Goal: Task Accomplishment & Management: Use online tool/utility

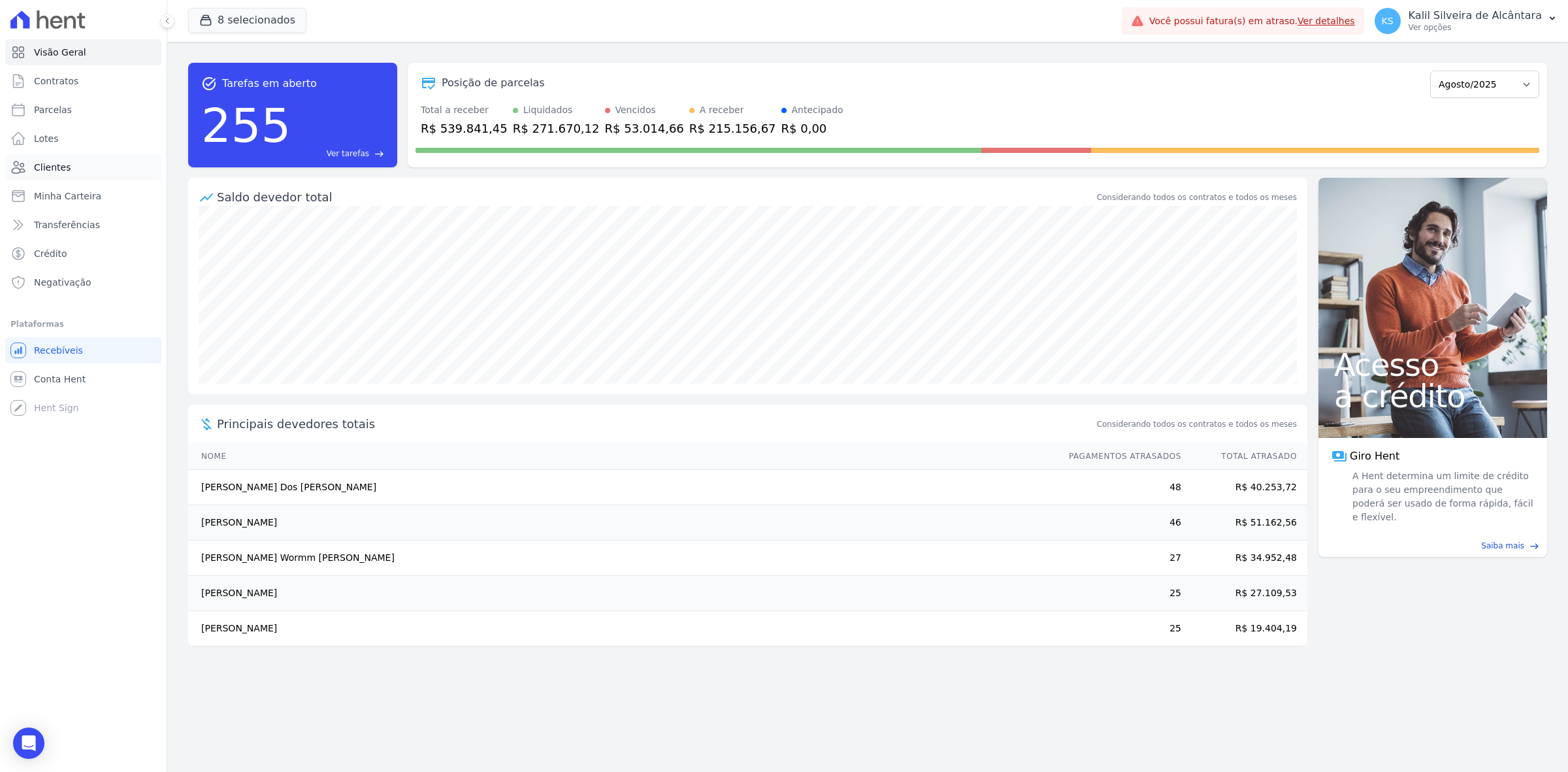
click at [85, 169] on link "Clientes" at bounding box center [83, 167] width 156 height 26
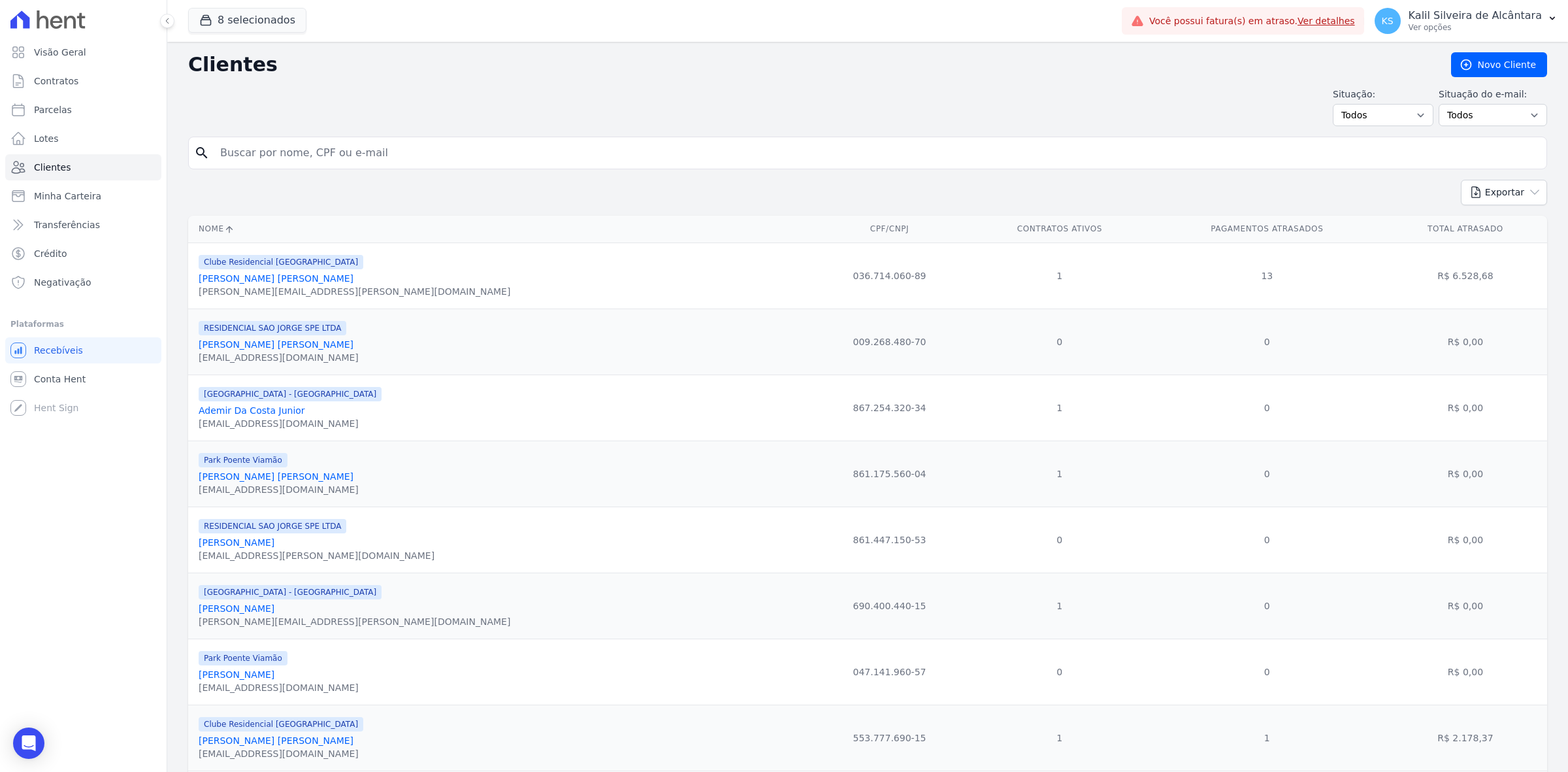
click at [367, 151] on input "search" at bounding box center [877, 153] width 1329 height 26
click at [513, 141] on input "search" at bounding box center [877, 153] width 1329 height 26
click at [510, 147] on input "search" at bounding box center [877, 153] width 1329 height 26
type input "[PERSON_NAME]"
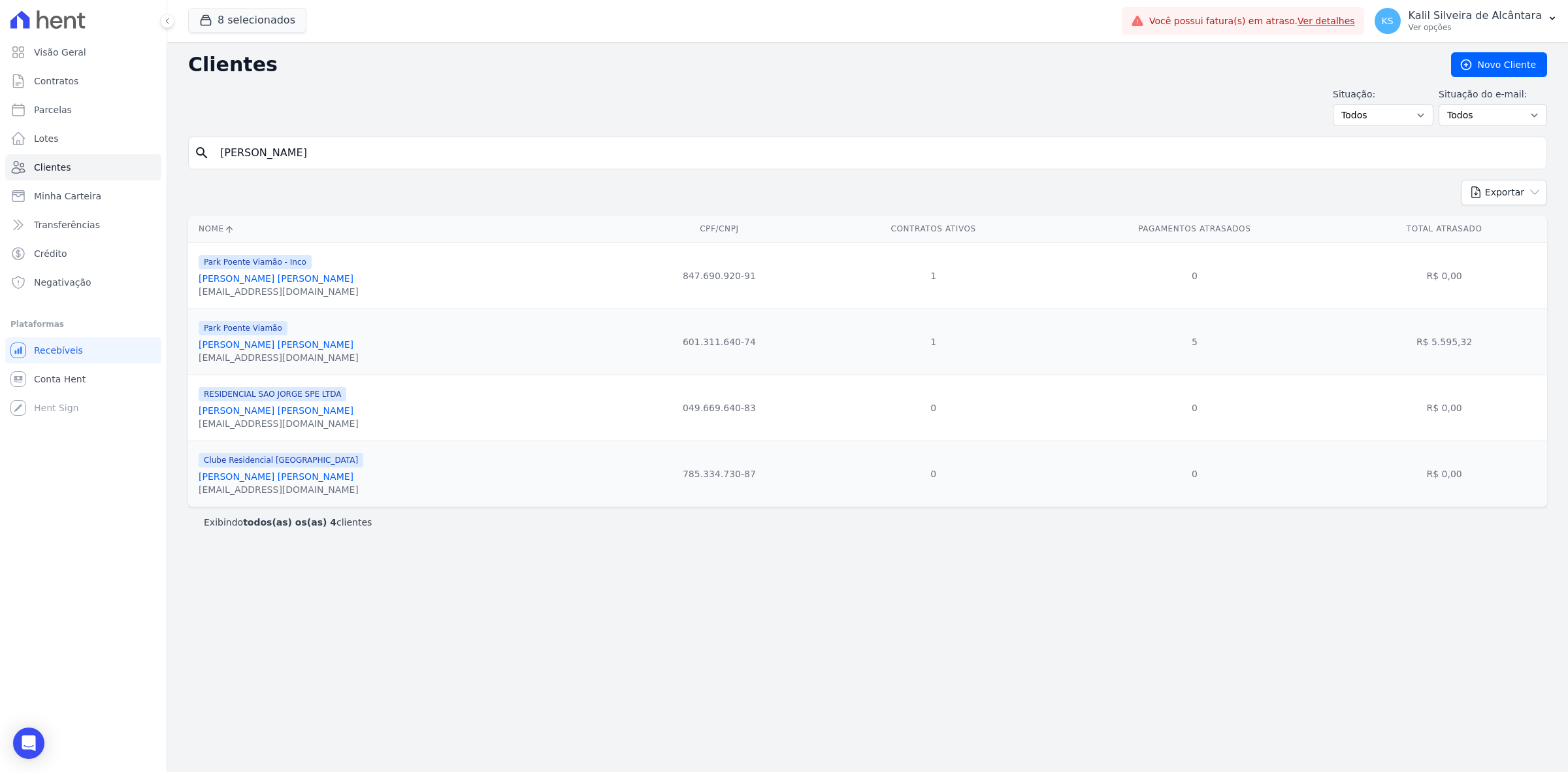
click at [272, 286] on div "[EMAIL_ADDRESS][DOMAIN_NAME]" at bounding box center [279, 291] width 160 height 13
click at [270, 282] on link "[PERSON_NAME] [PERSON_NAME]" at bounding box center [276, 278] width 155 height 10
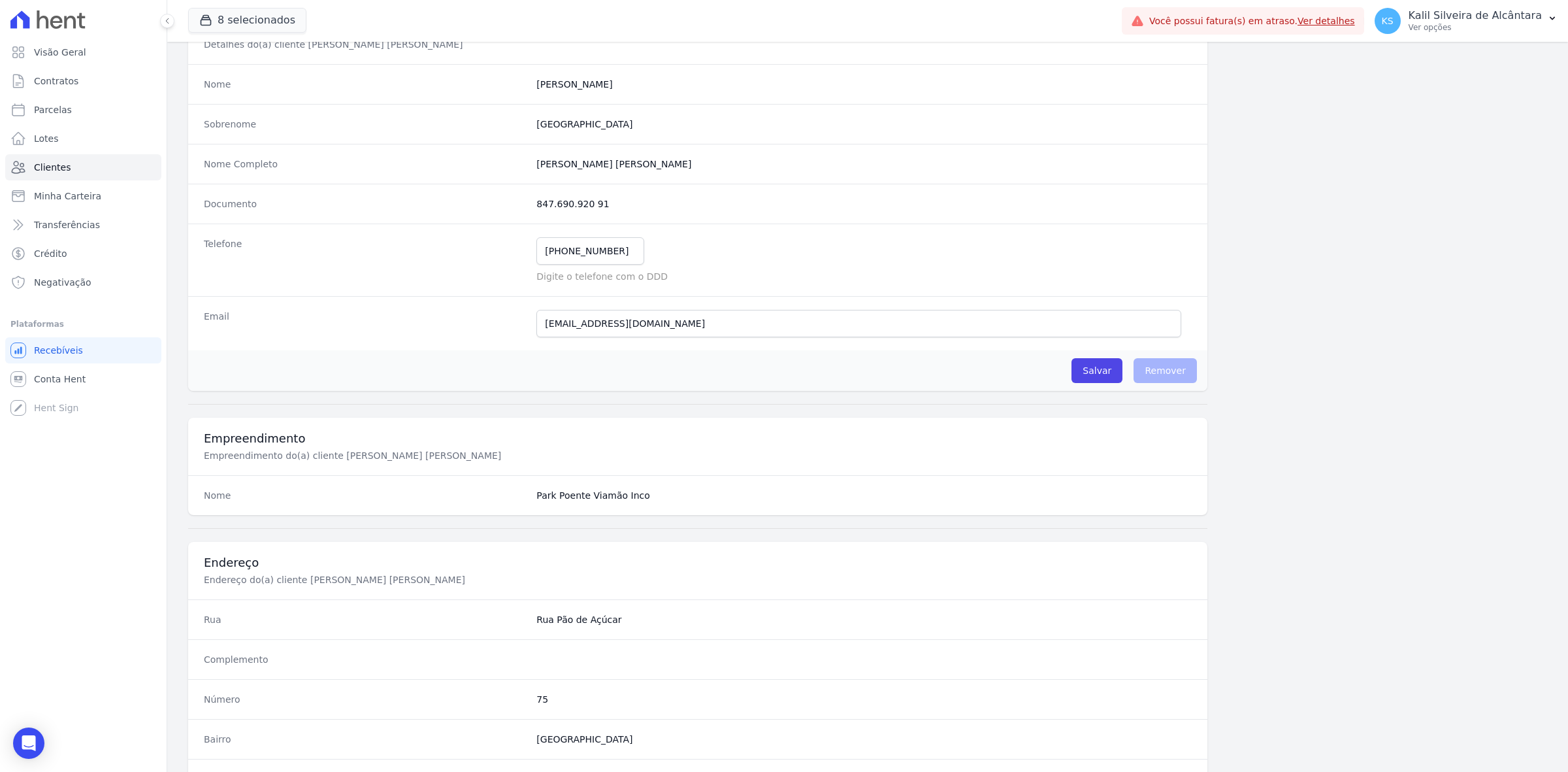
scroll to position [455, 0]
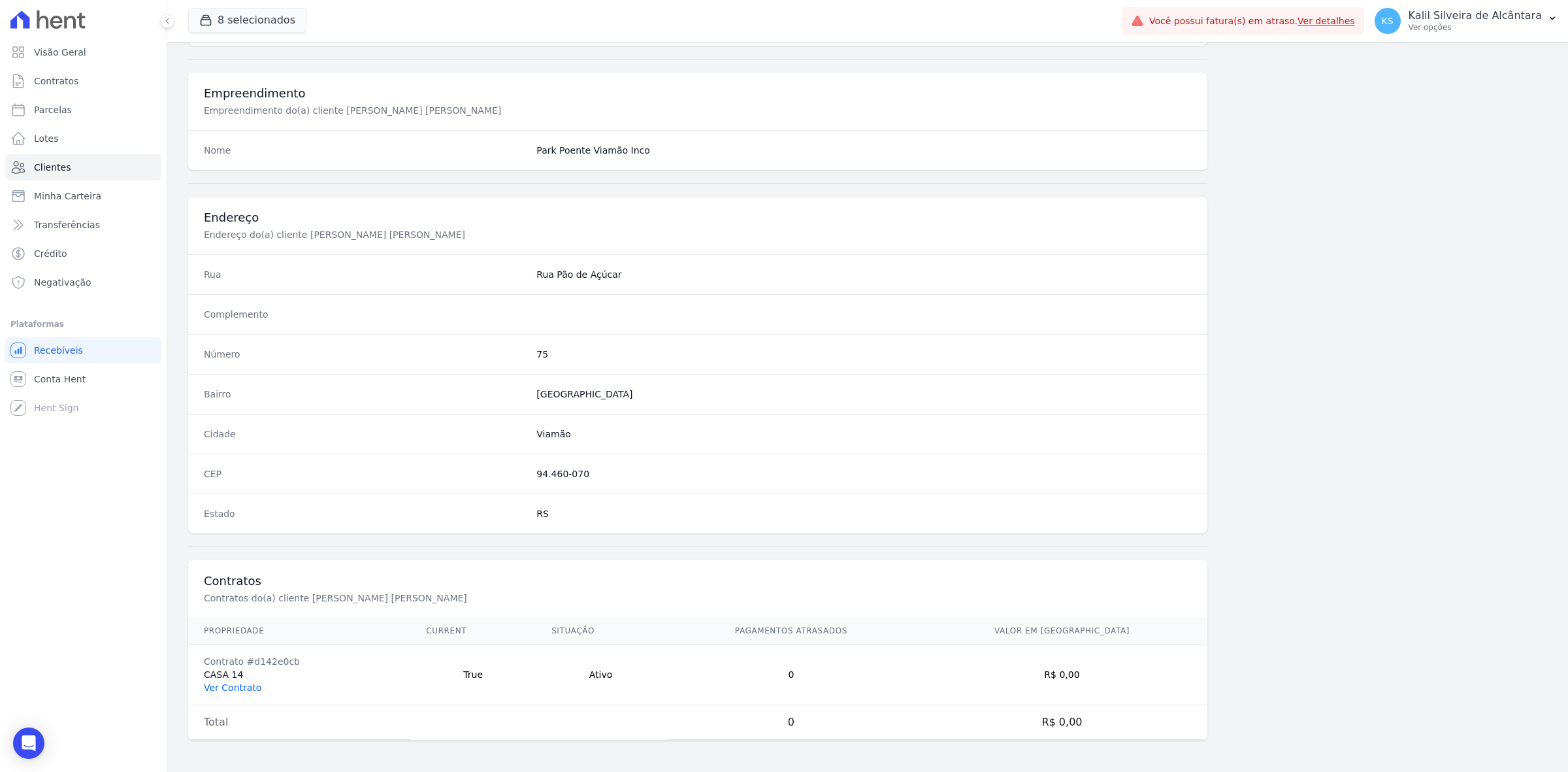
click at [229, 684] on link "Ver Contrato" at bounding box center [232, 688] width 58 height 10
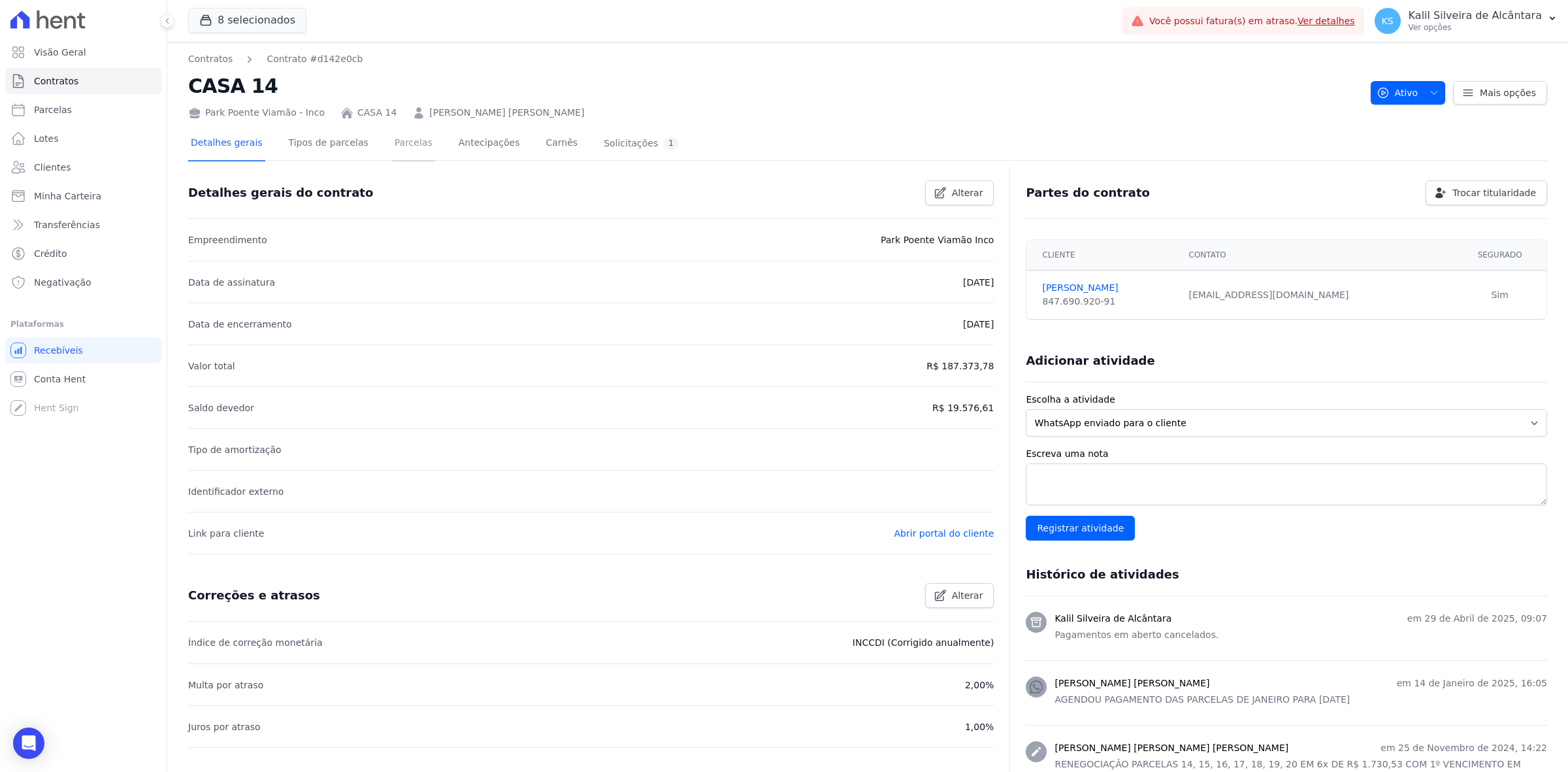
click at [400, 146] on link "Parcelas" at bounding box center [413, 144] width 43 height 34
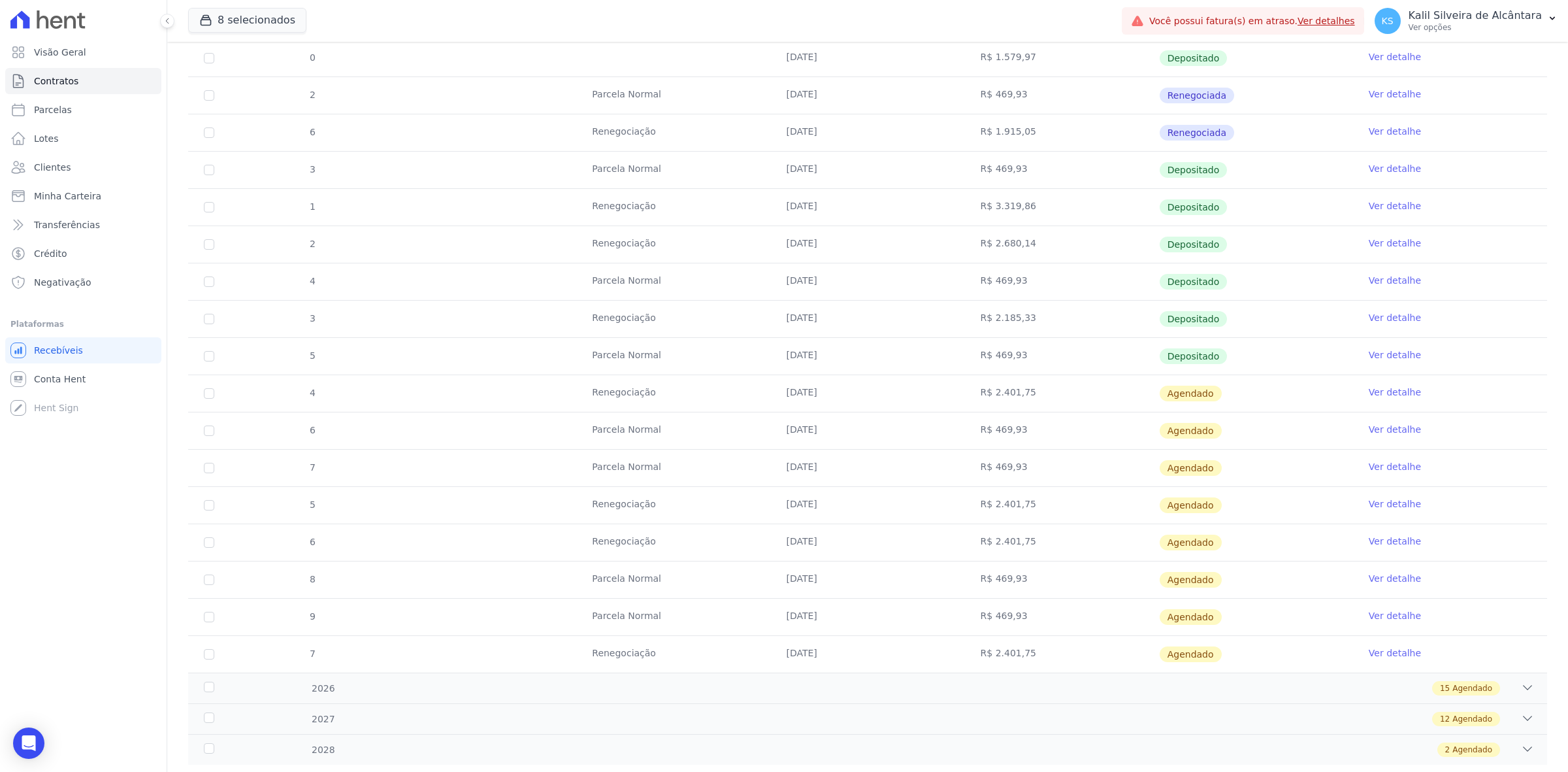
scroll to position [744, 0]
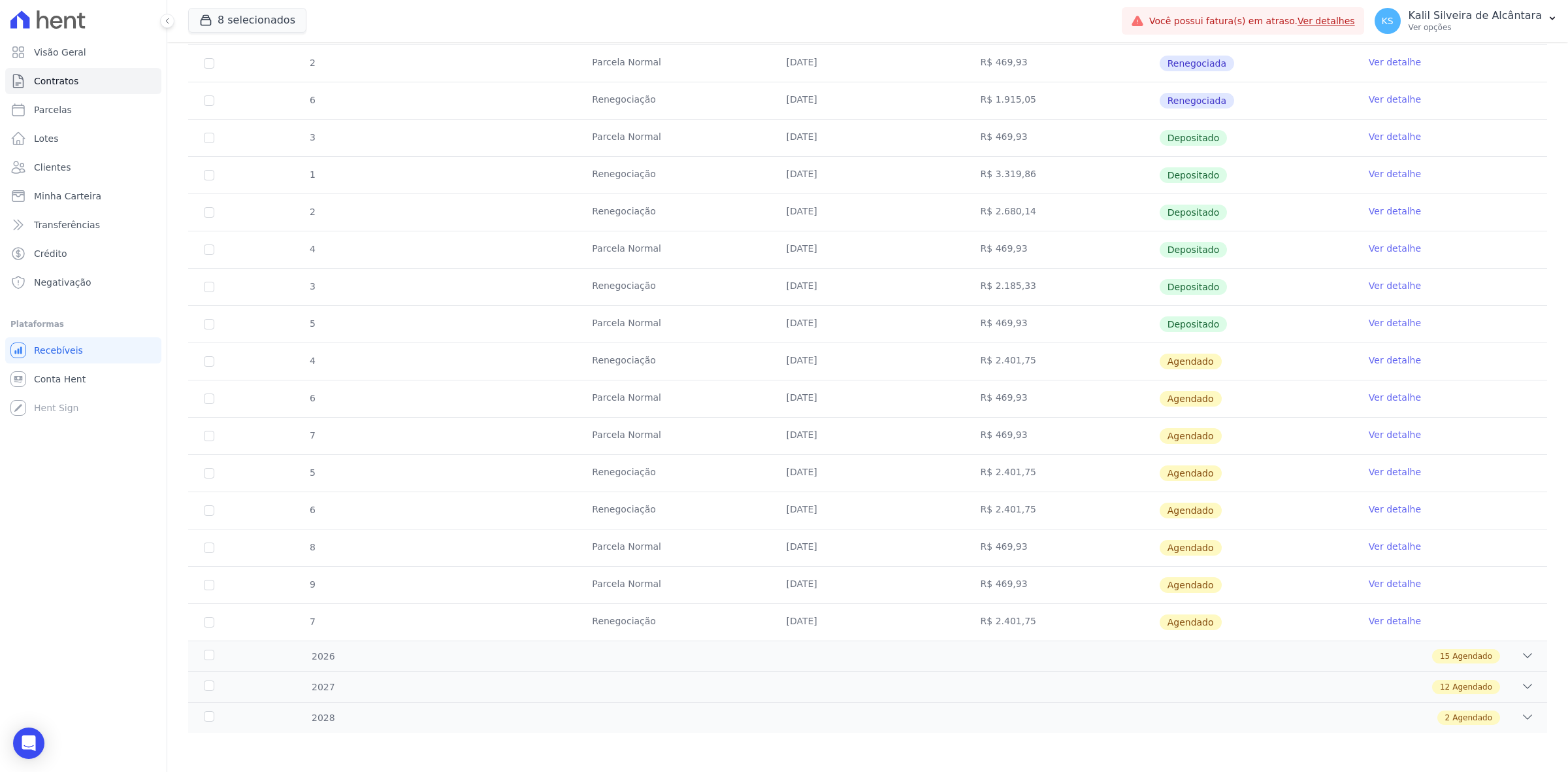
click at [1368, 392] on link "Ver detalhe" at bounding box center [1394, 397] width 53 height 13
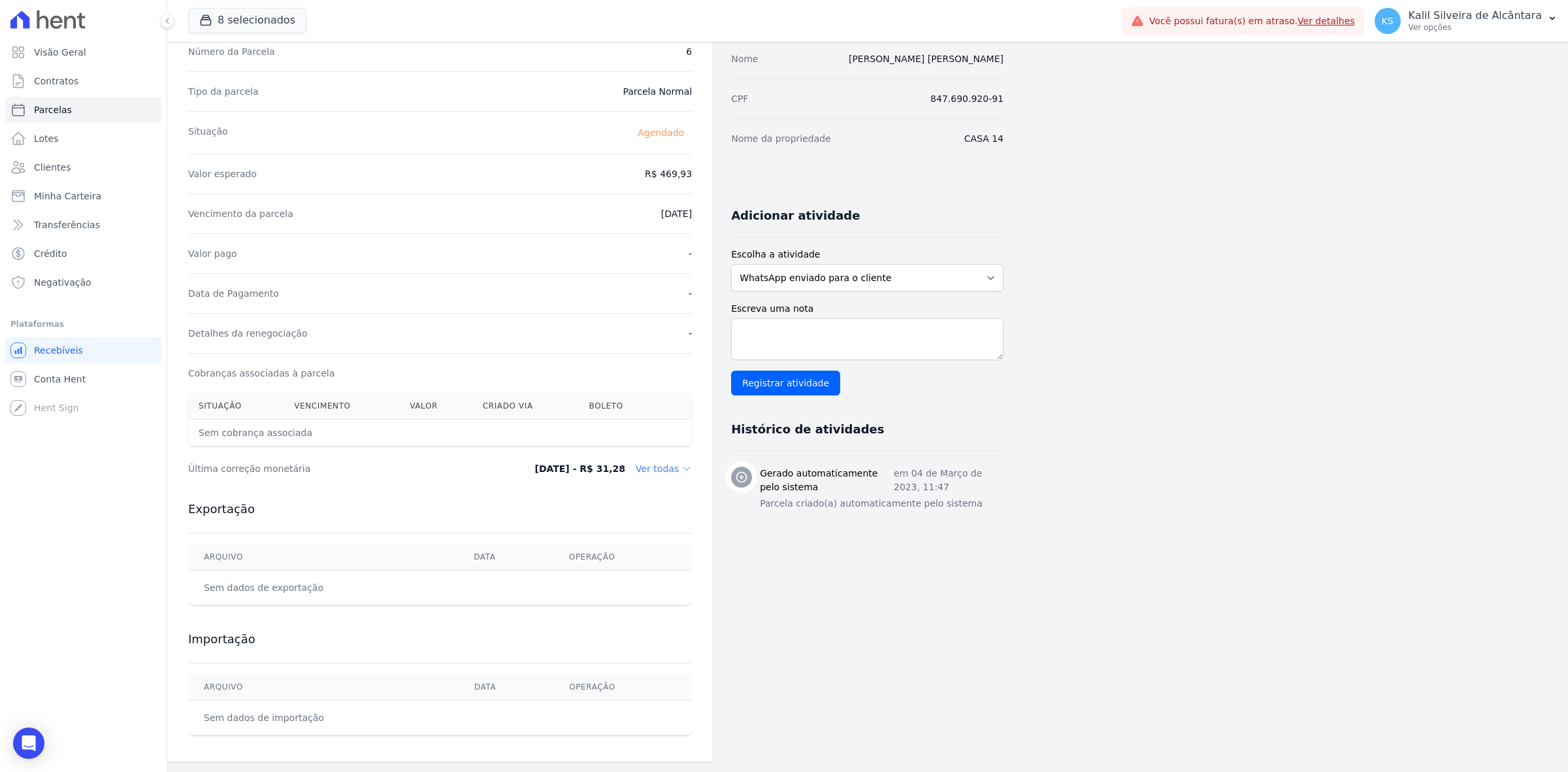
click at [667, 470] on dd "Ver todas" at bounding box center [663, 468] width 56 height 13
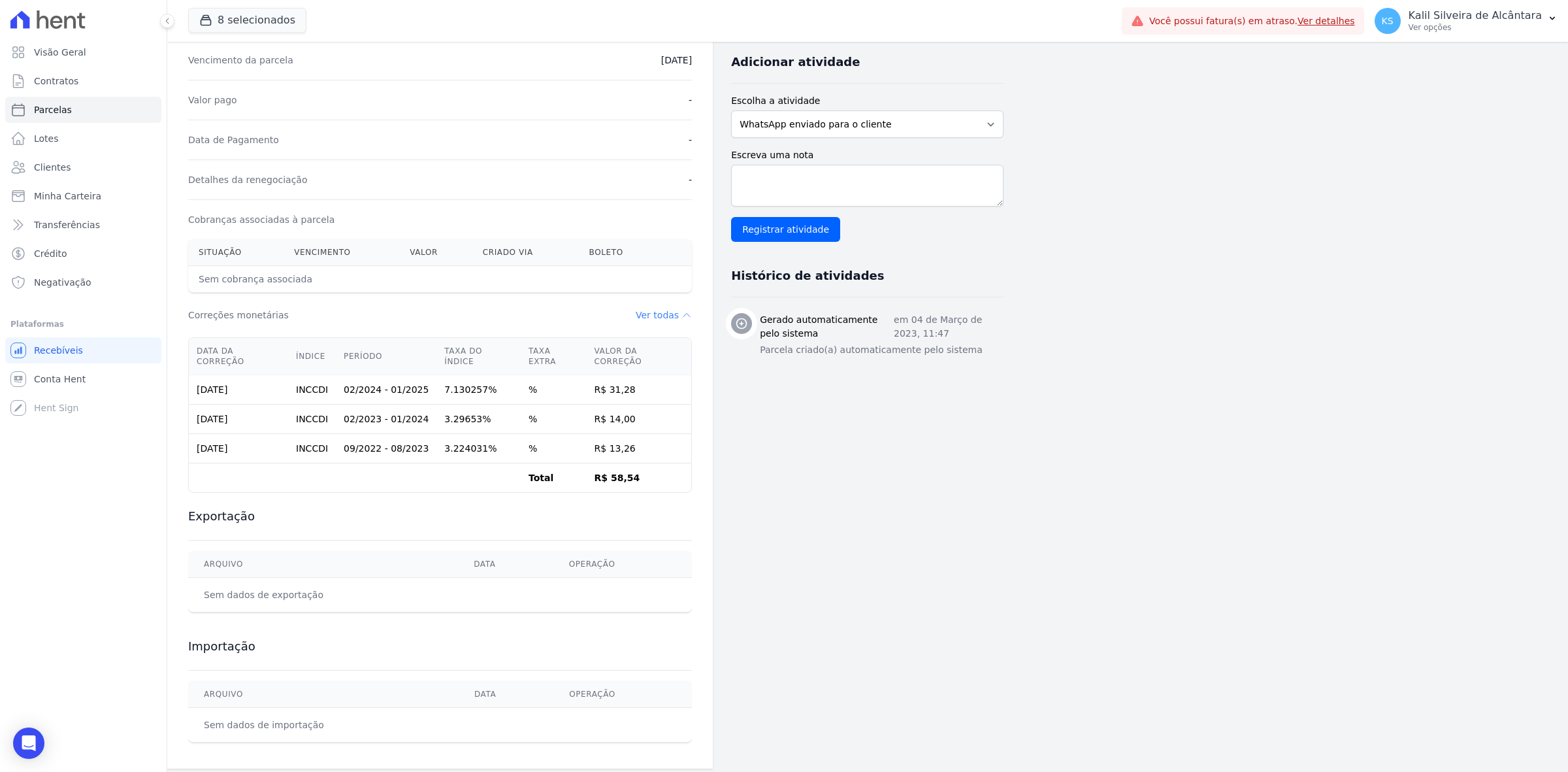
scroll to position [111, 0]
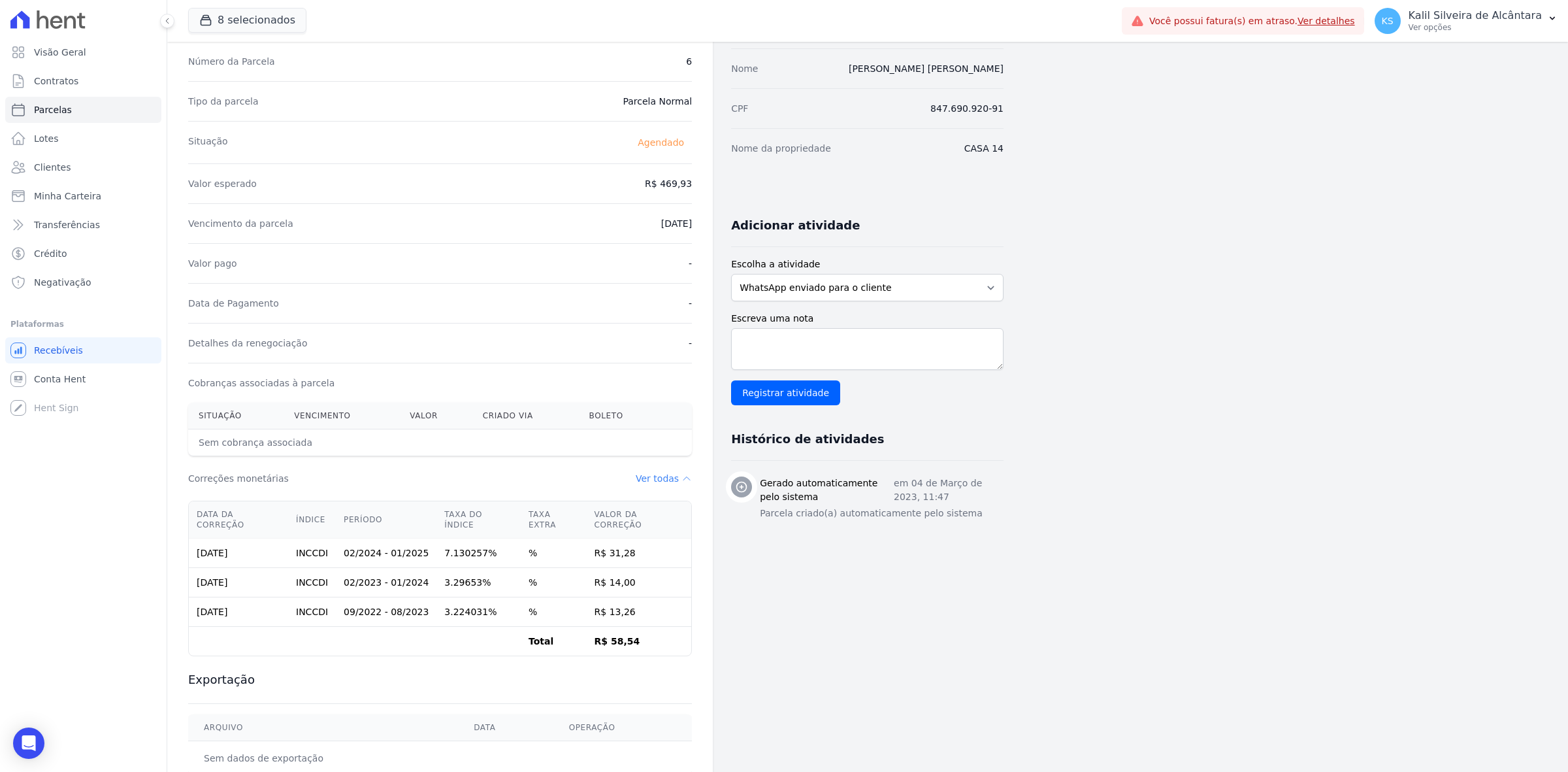
click at [532, 420] on th "Criado via" at bounding box center [525, 415] width 107 height 27
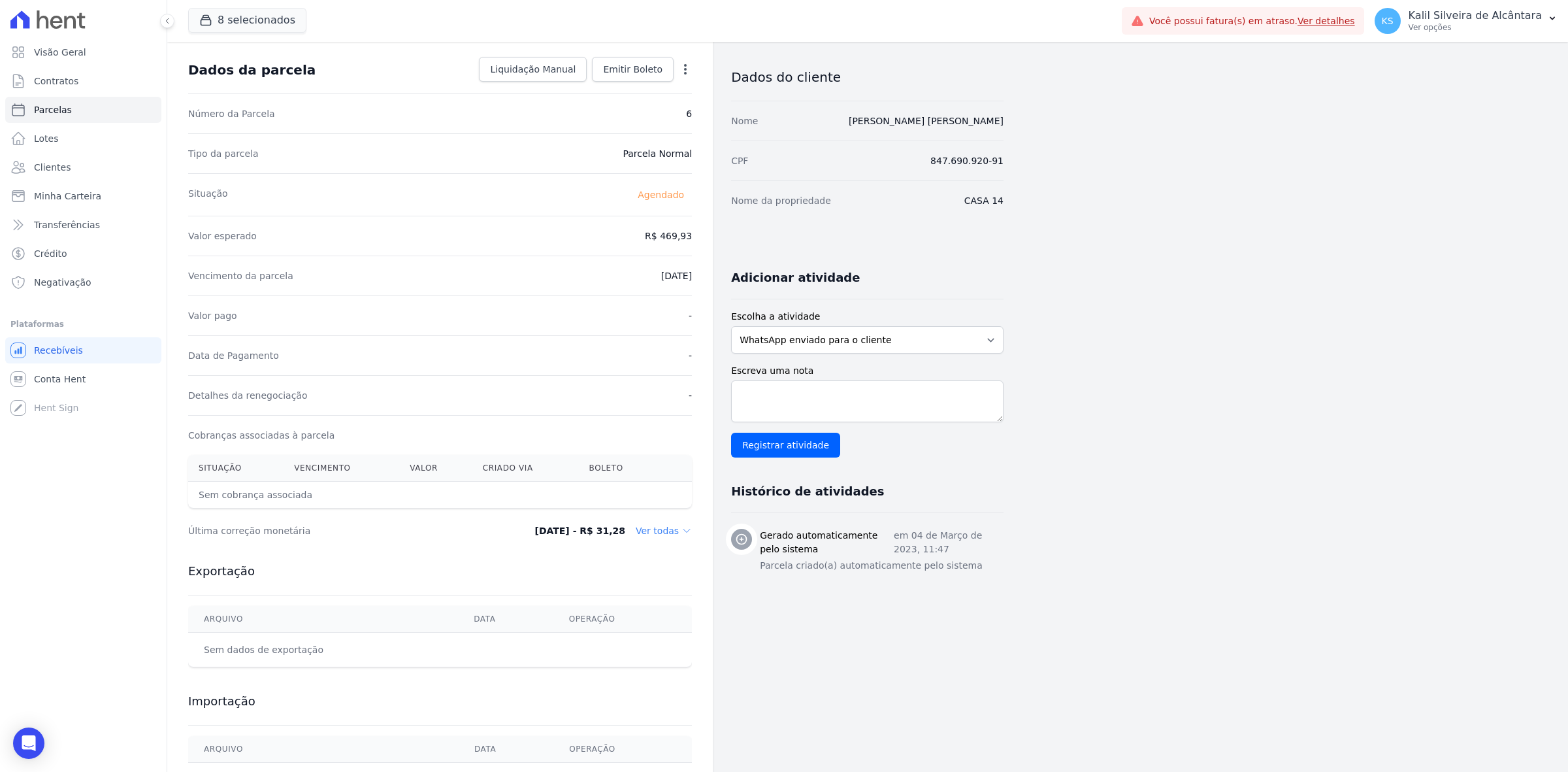
scroll to position [0, 0]
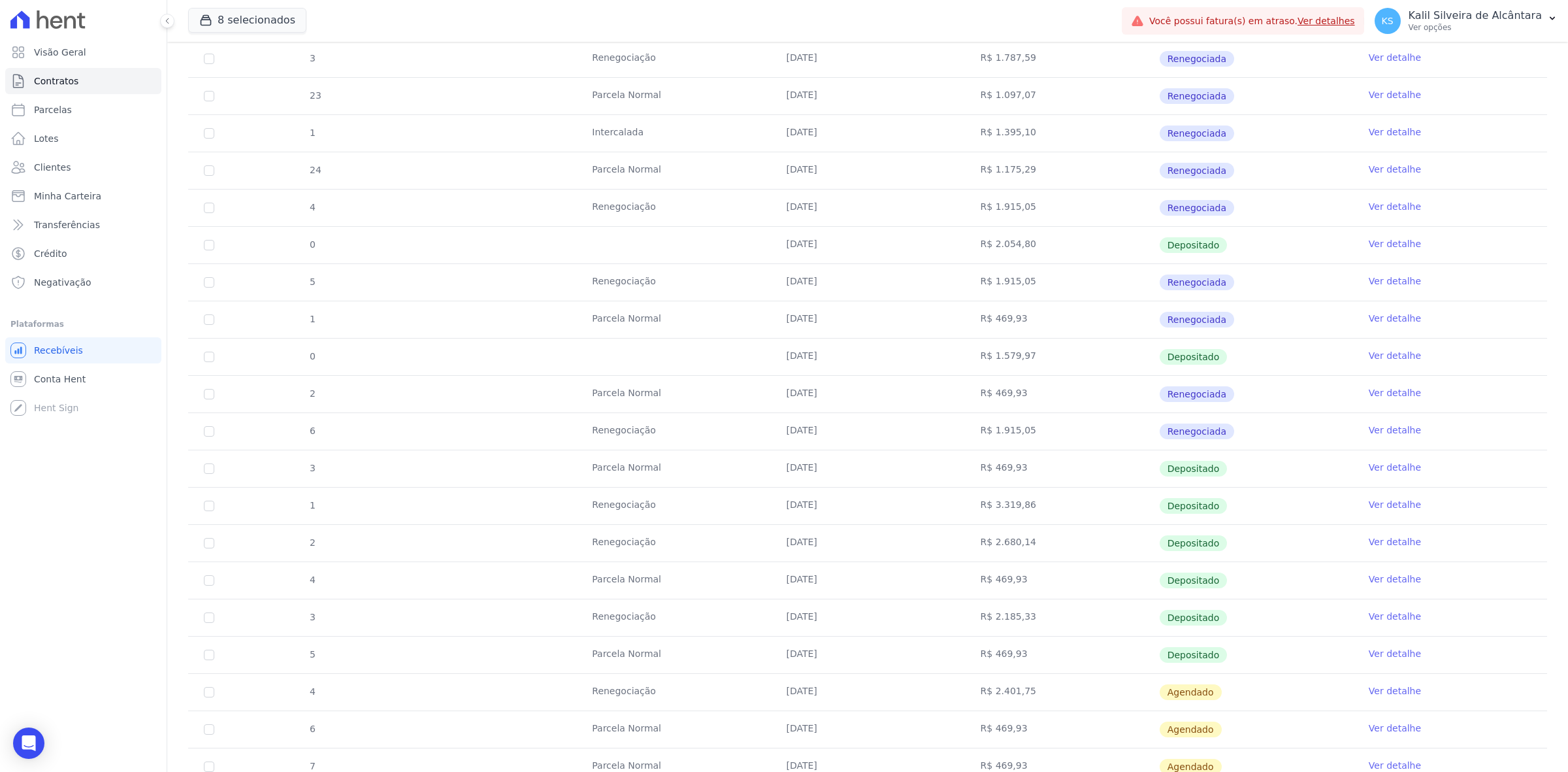
scroll to position [744, 0]
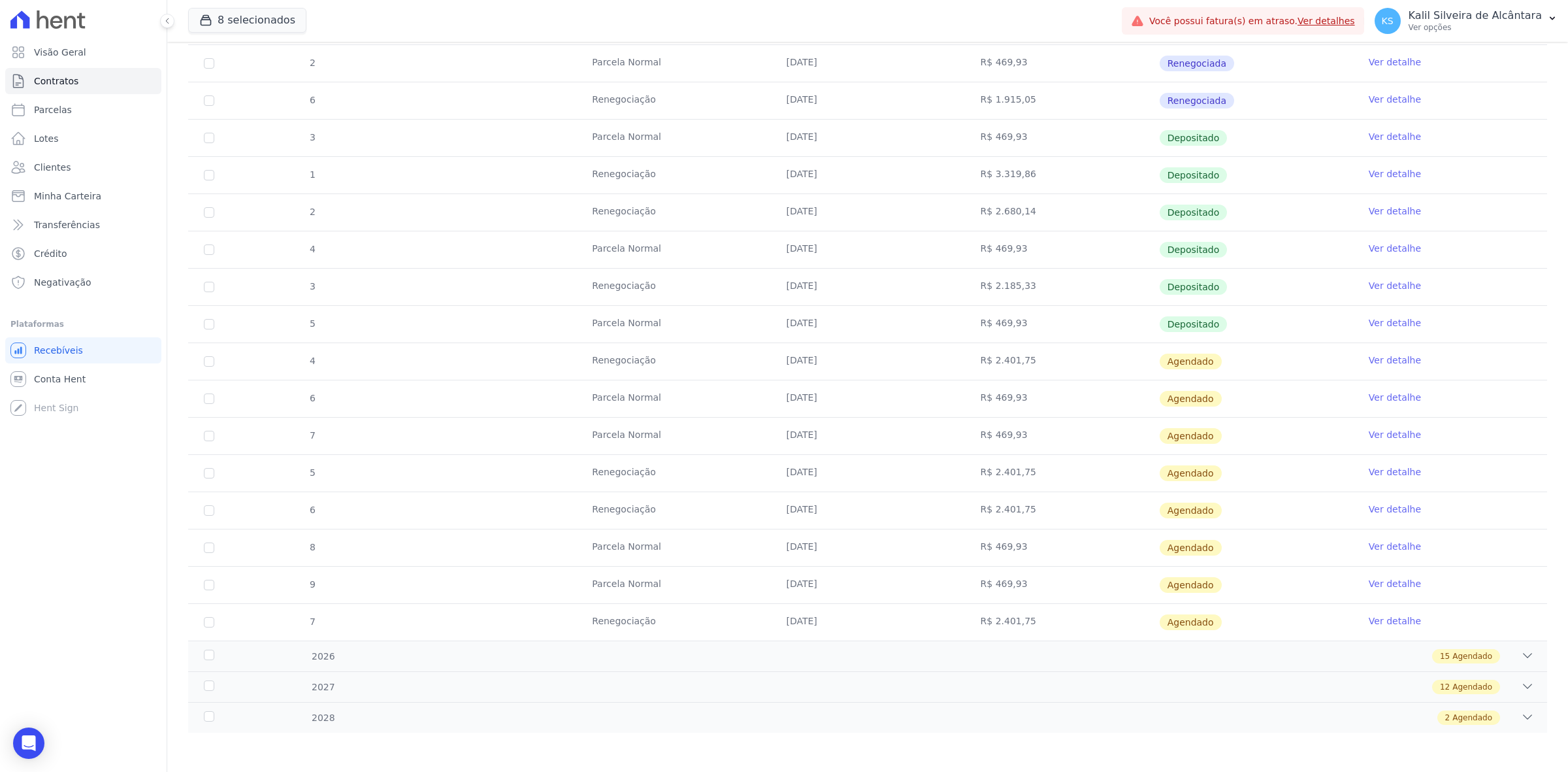
click at [1383, 435] on link "Ver detalhe" at bounding box center [1394, 434] width 53 height 13
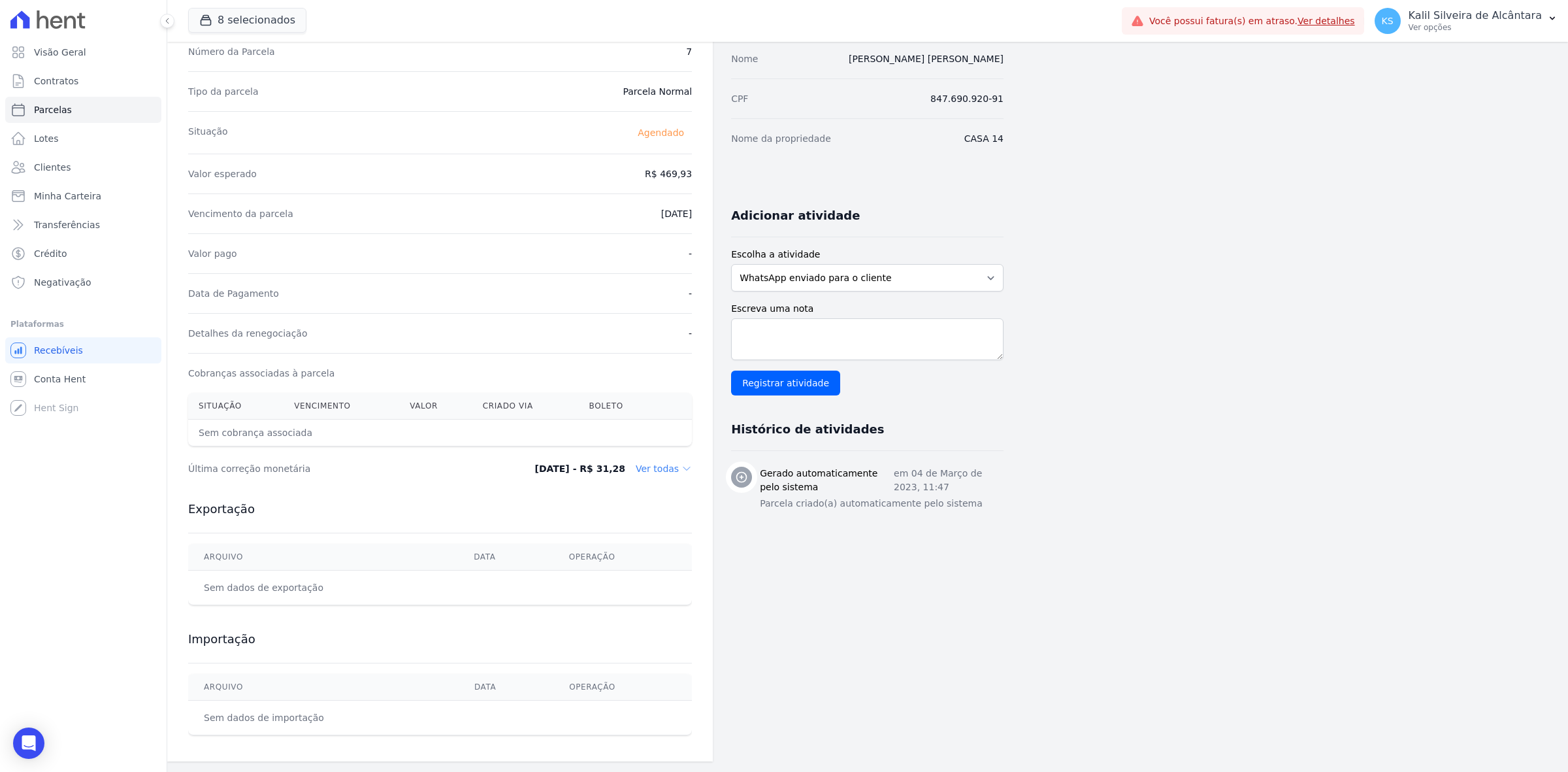
scroll to position [123, 0]
click at [675, 470] on dd "Ver todas" at bounding box center [663, 468] width 56 height 13
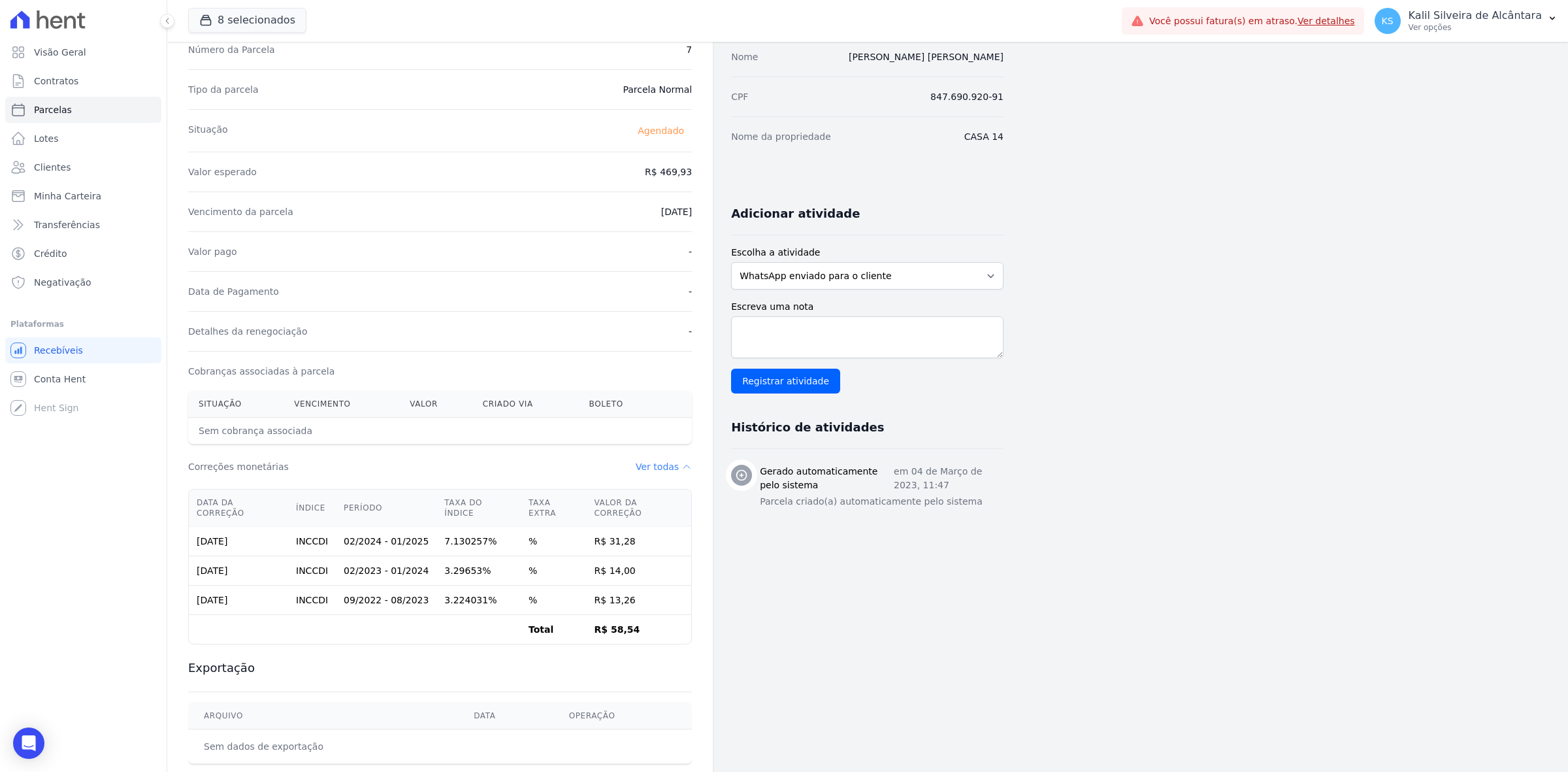
scroll to position [204, 0]
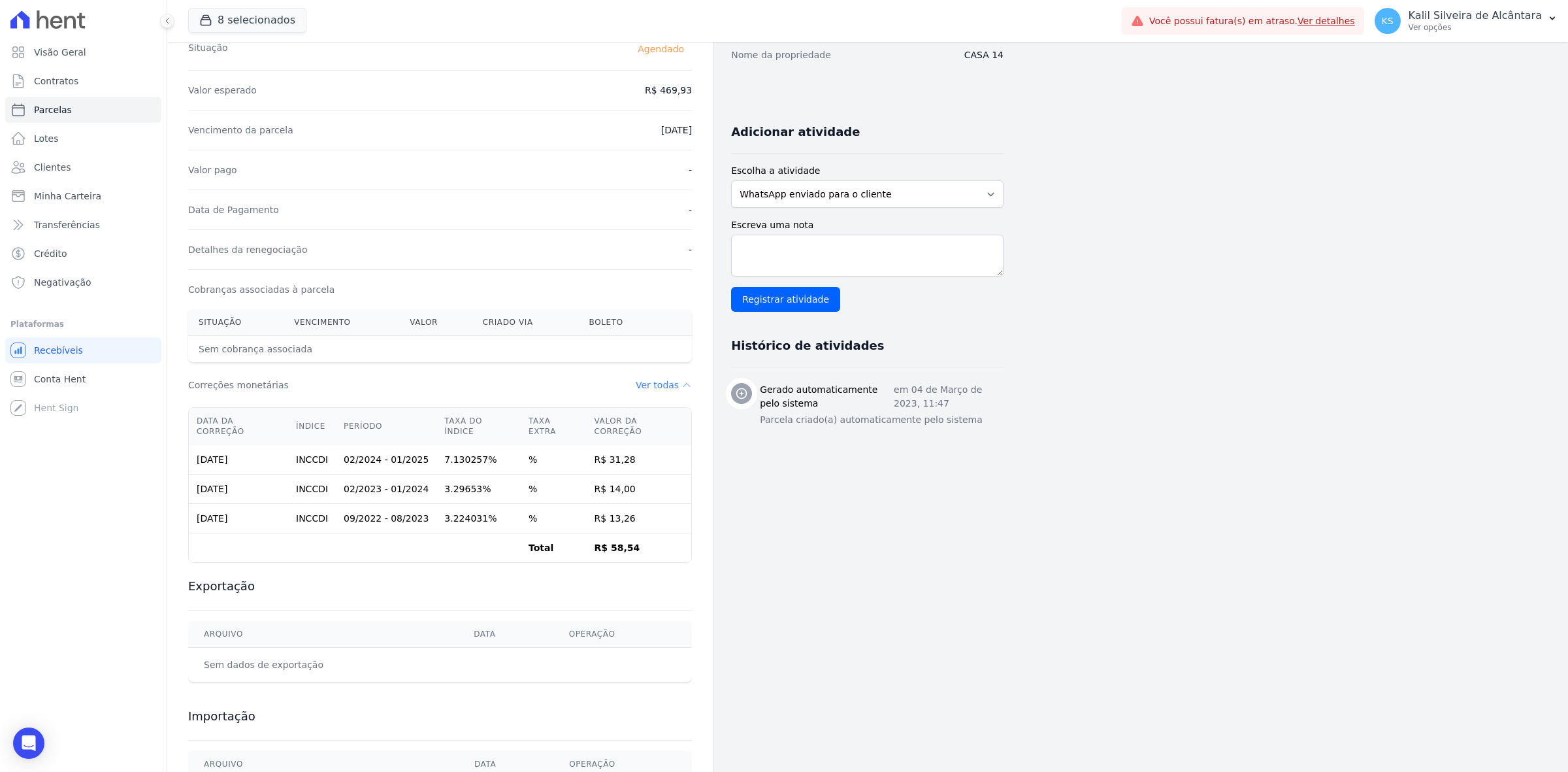
drag, startPoint x: 338, startPoint y: 451, endPoint x: 364, endPoint y: 456, distance: 26.5
click at [362, 456] on tr "[DATE] INCCDI 02/2024 - 01/2025 7.130257% % R$ 31,28" at bounding box center [439, 460] width 502 height 29
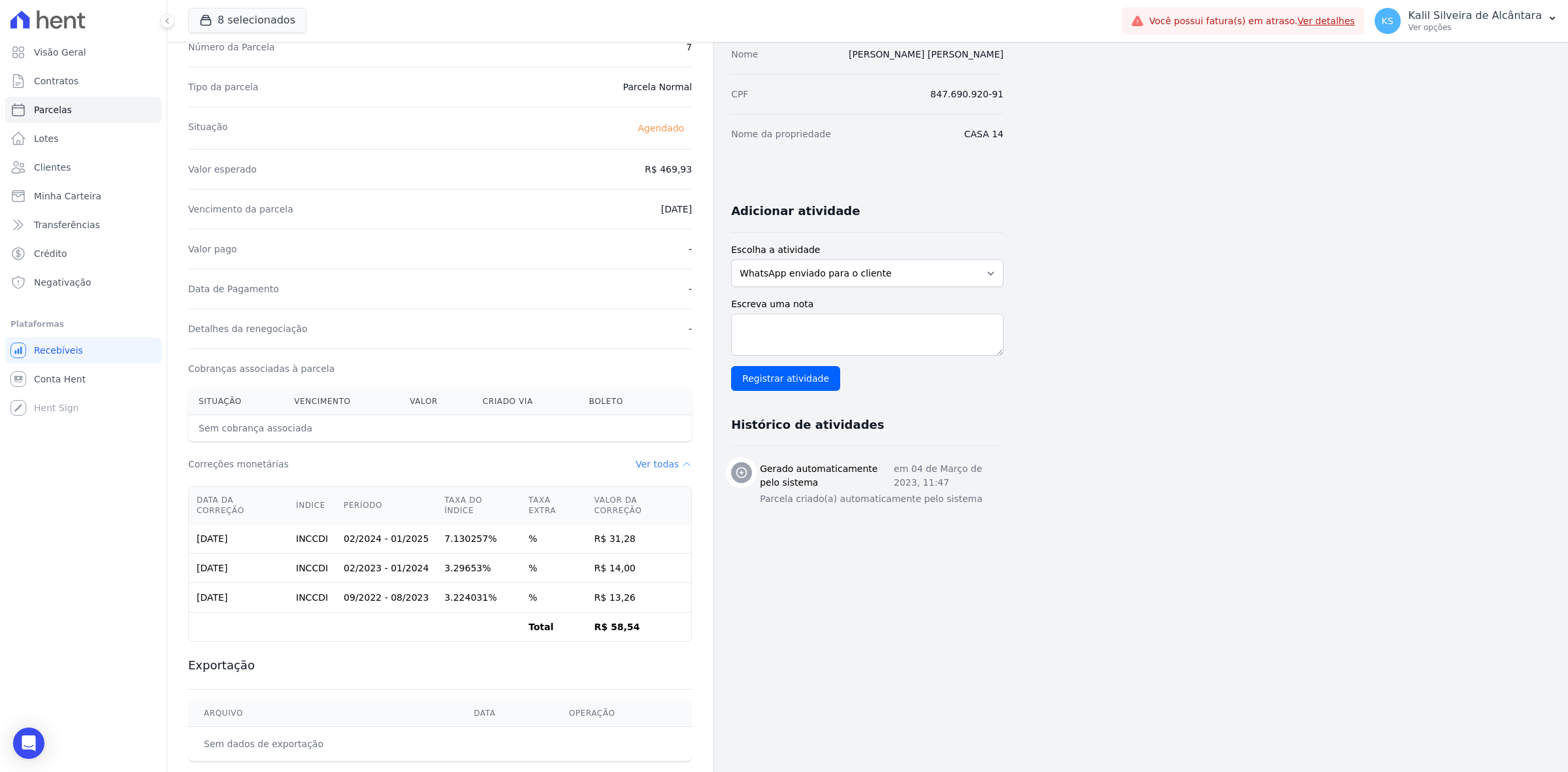
scroll to position [0, 0]
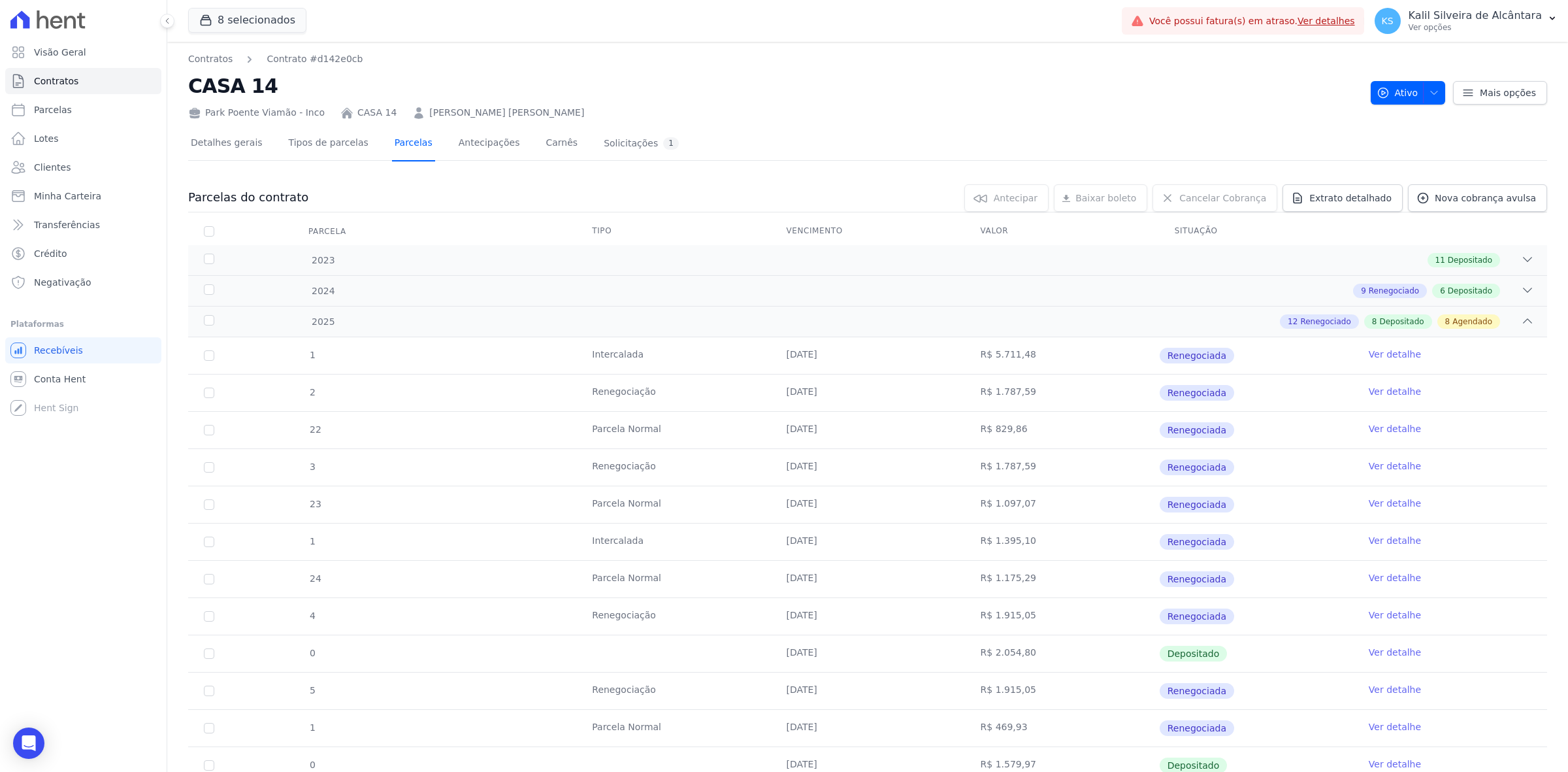
click at [406, 141] on link "Parcelas" at bounding box center [413, 144] width 43 height 34
click at [220, 33] on button "8 selecionados" at bounding box center [246, 20] width 118 height 25
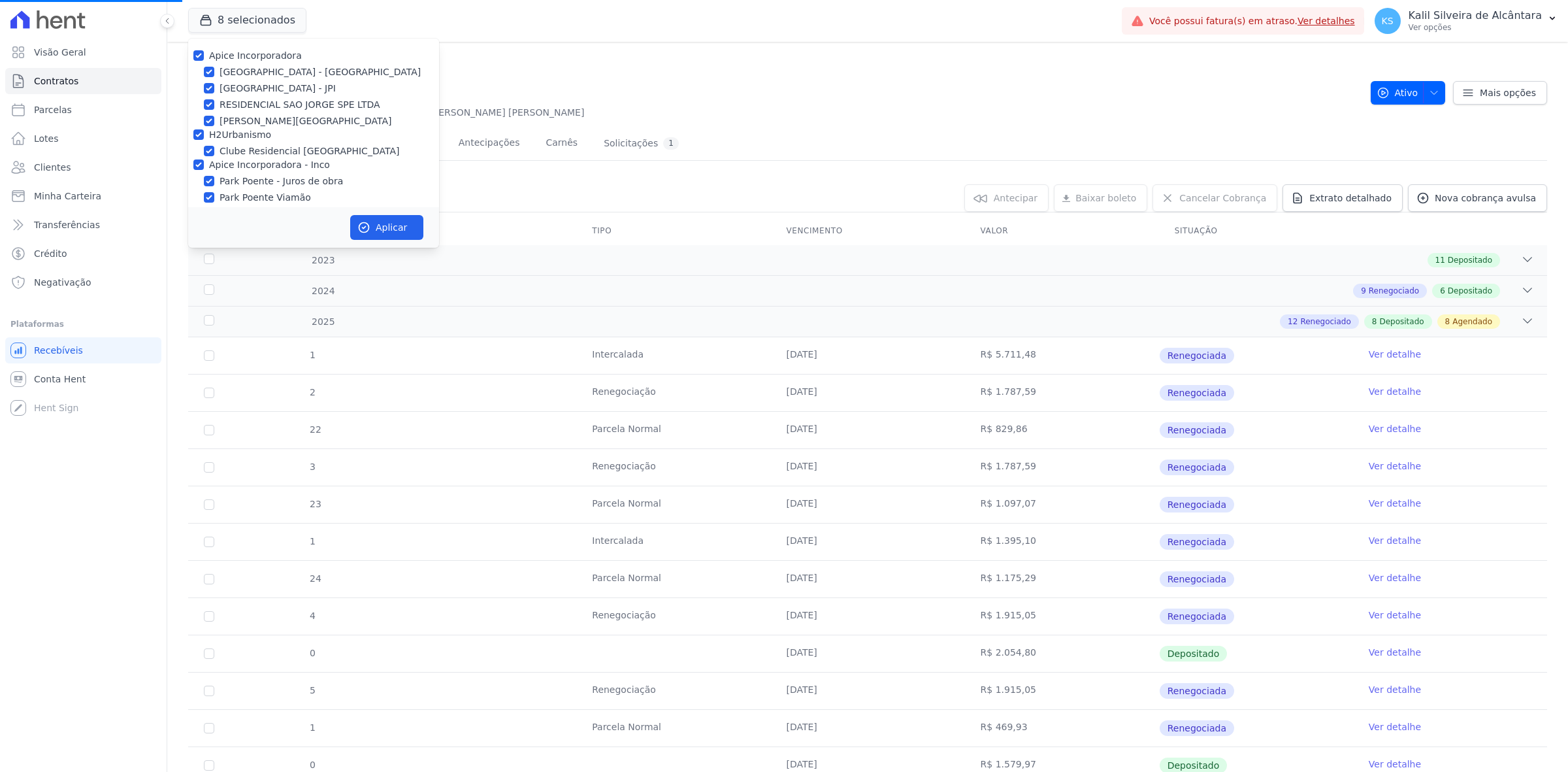
click at [220, 57] on label "Apice Incorporadora" at bounding box center [256, 55] width 93 height 10
click at [204, 57] on input "Apice Incorporadora" at bounding box center [199, 55] width 10 height 10
checkbox input "false"
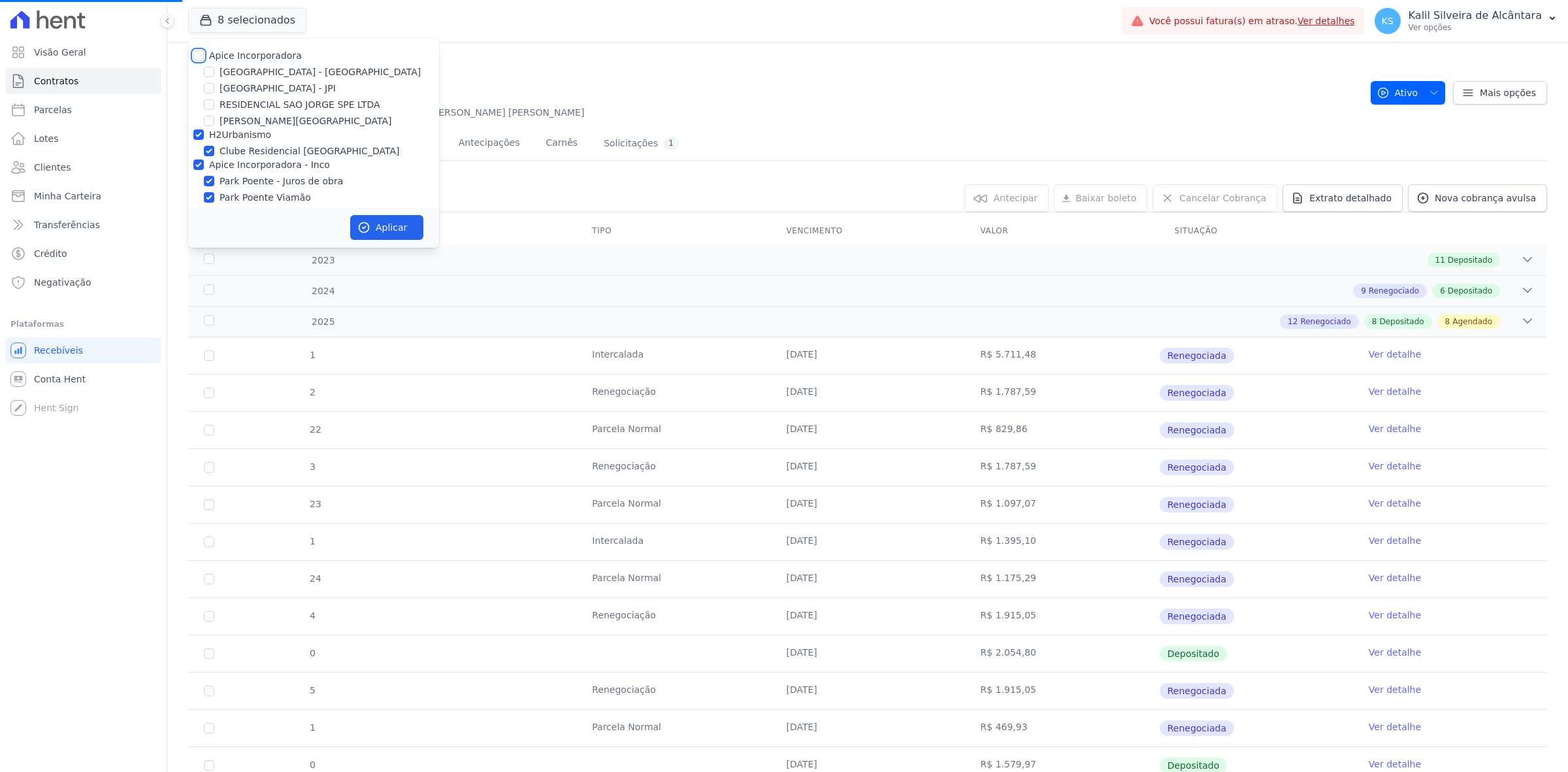
checkbox input "false"
click at [229, 134] on label "H2Urbanismo" at bounding box center [240, 134] width 62 height 10
click at [204, 134] on input "H2Urbanismo" at bounding box center [199, 134] width 10 height 10
checkbox input "false"
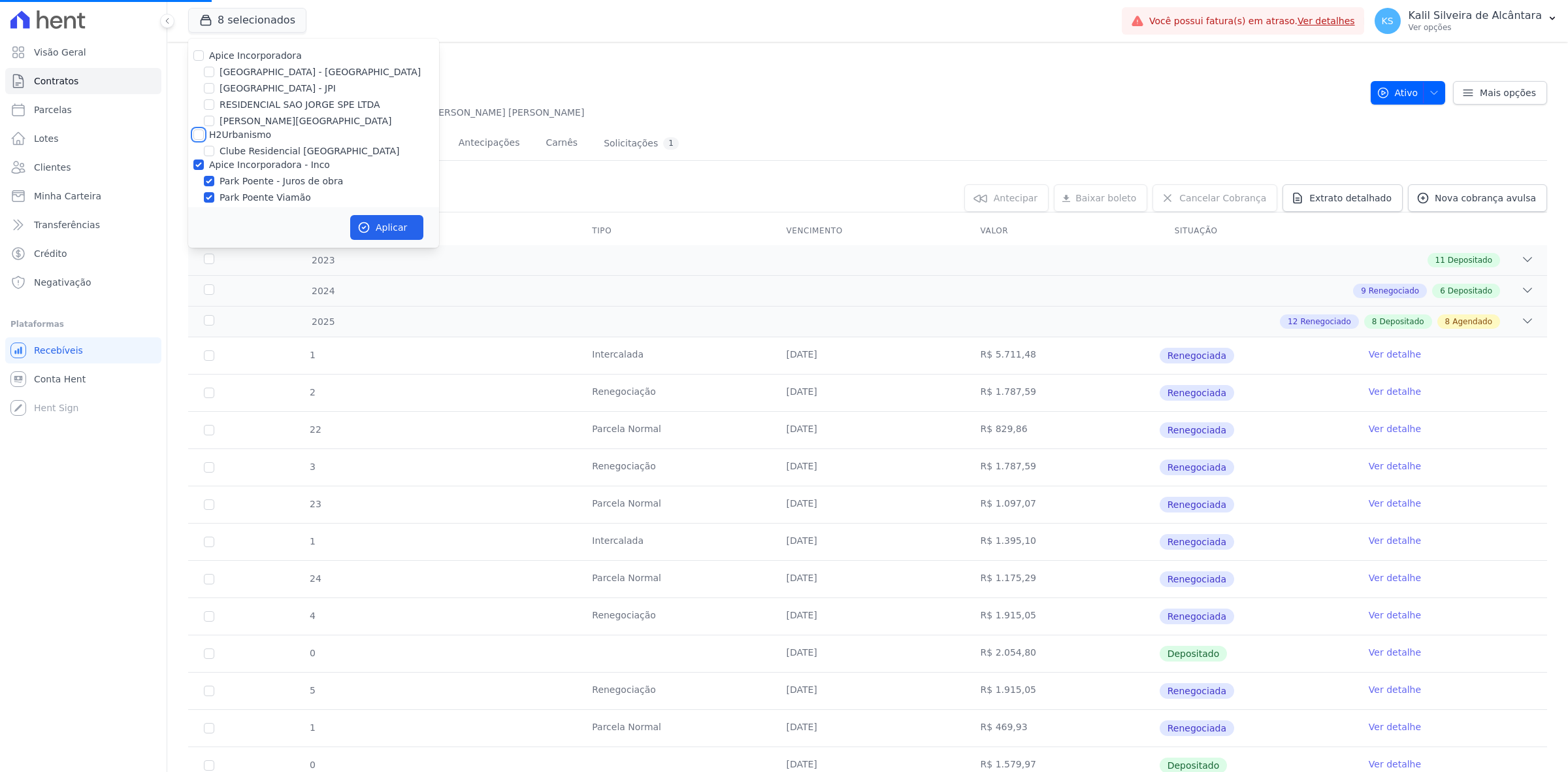
checkbox input "false"
click at [245, 165] on label "Apice Incorporadora - Inco" at bounding box center [270, 165] width 121 height 10
click at [204, 165] on input "Apice Incorporadora - Inco" at bounding box center [199, 165] width 10 height 10
checkbox input "false"
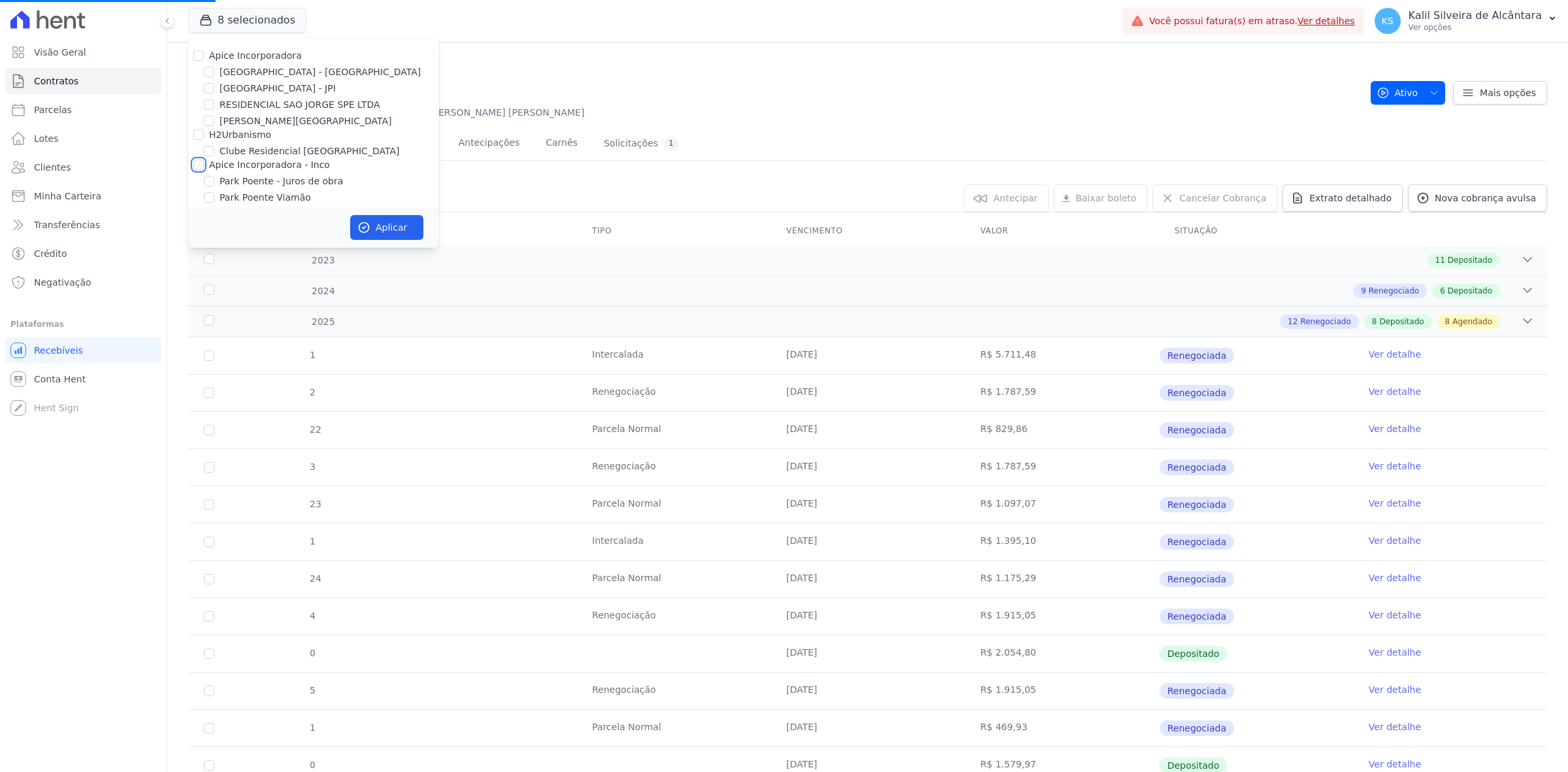
checkbox input "false"
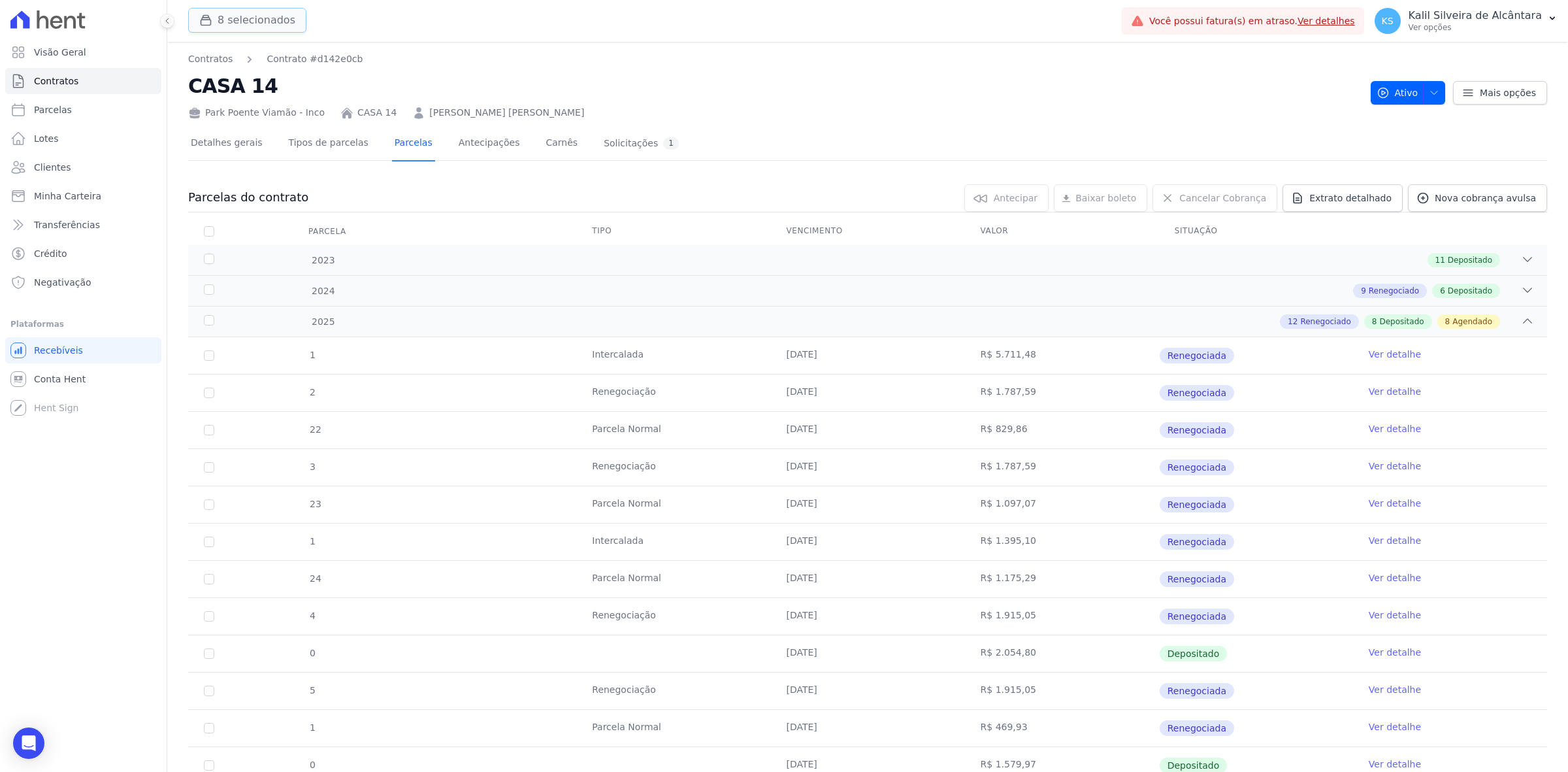
click at [218, 22] on button "8 selecionados" at bounding box center [246, 20] width 118 height 25
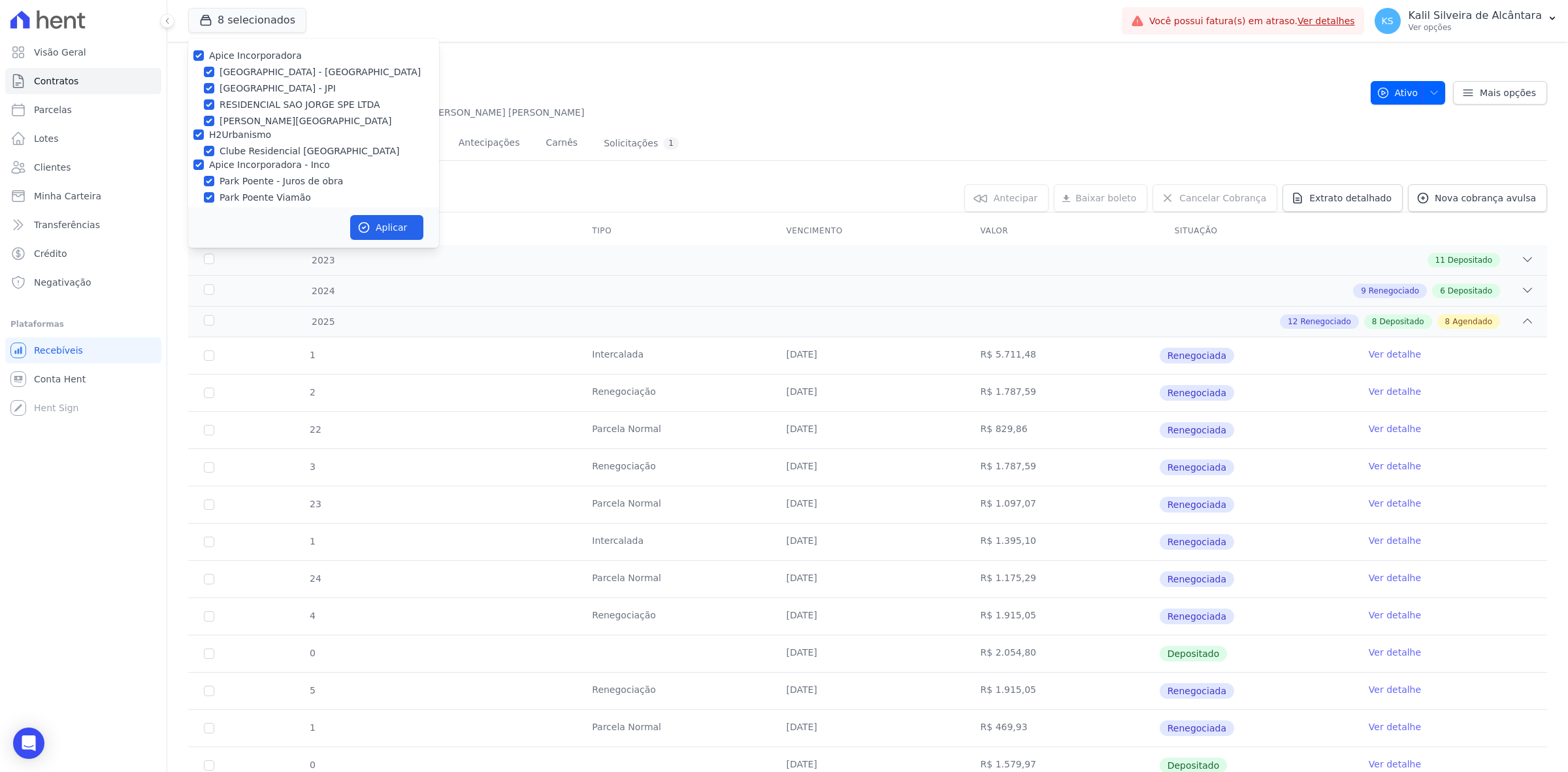
click at [220, 60] on label "Apice Incorporadora" at bounding box center [256, 55] width 93 height 10
click at [204, 60] on input "Apice Incorporadora" at bounding box center [199, 55] width 10 height 10
checkbox input "false"
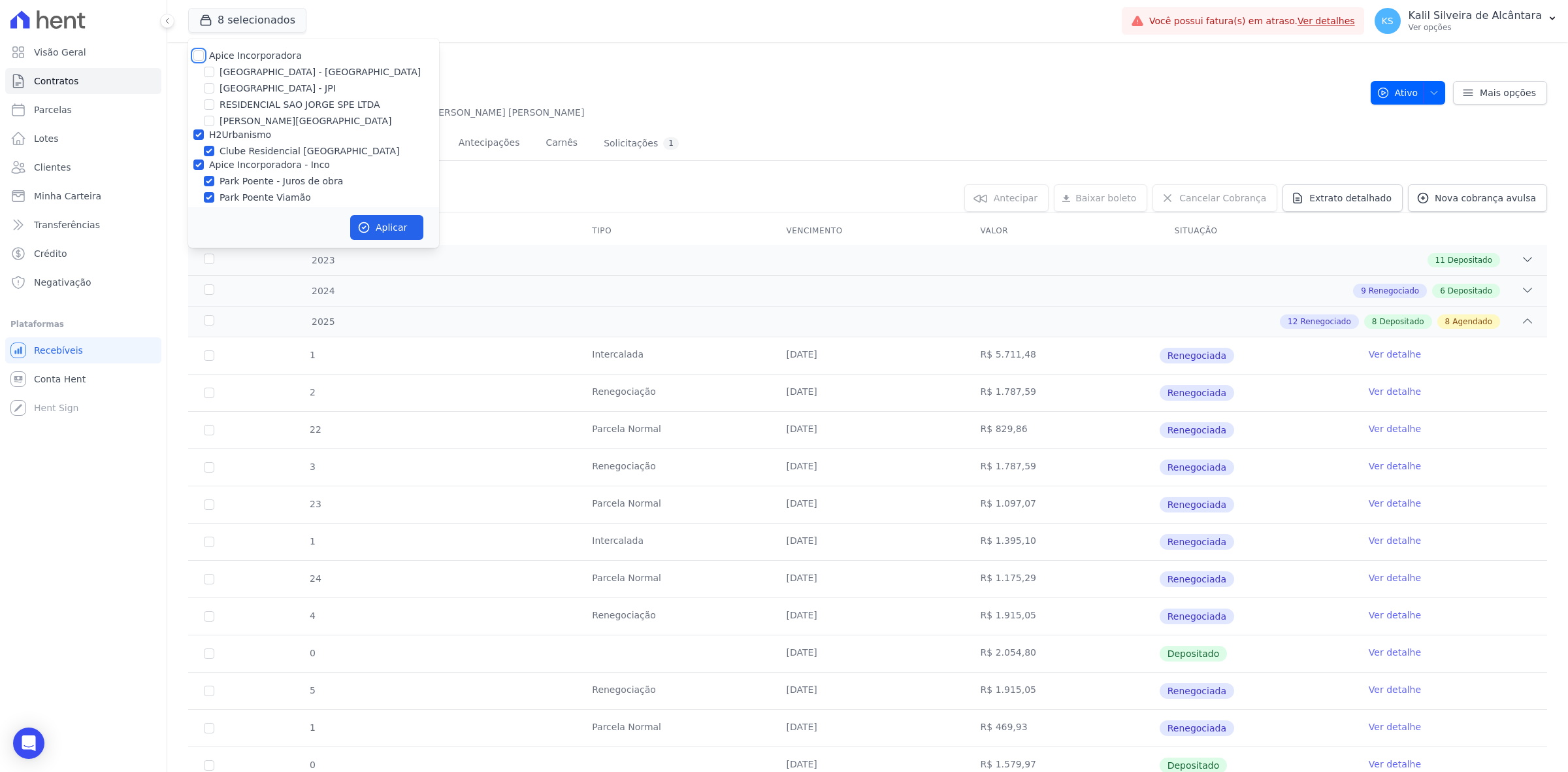
checkbox input "false"
click at [220, 140] on label "H2Urbanismo" at bounding box center [240, 134] width 62 height 10
click at [204, 140] on input "H2Urbanismo" at bounding box center [199, 134] width 10 height 10
checkbox input "false"
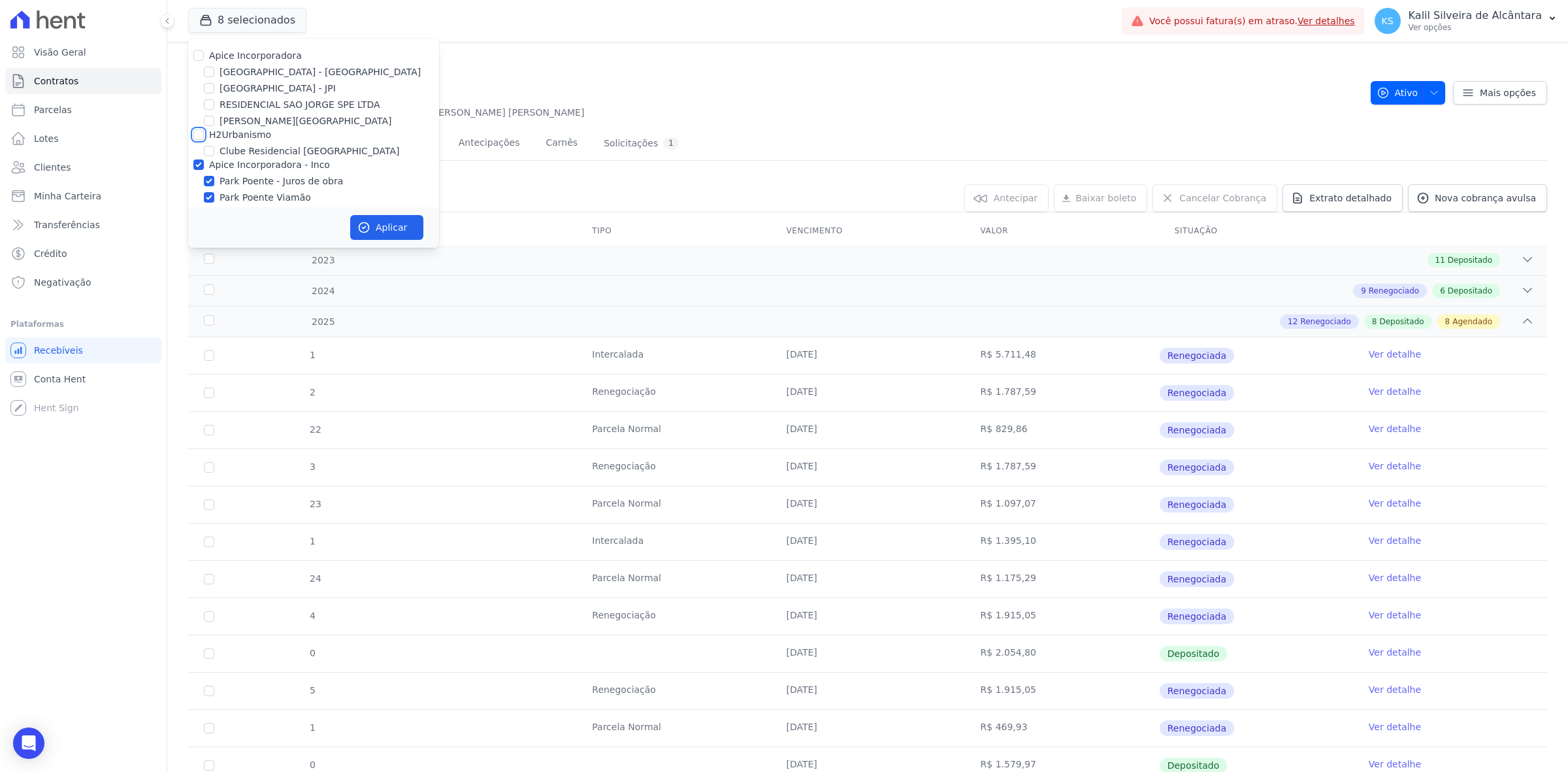
checkbox input "false"
click at [230, 165] on label "Apice Incorporadora - Inco" at bounding box center [270, 165] width 121 height 10
click at [204, 165] on input "Apice Incorporadora - Inco" at bounding box center [199, 165] width 10 height 10
checkbox input "false"
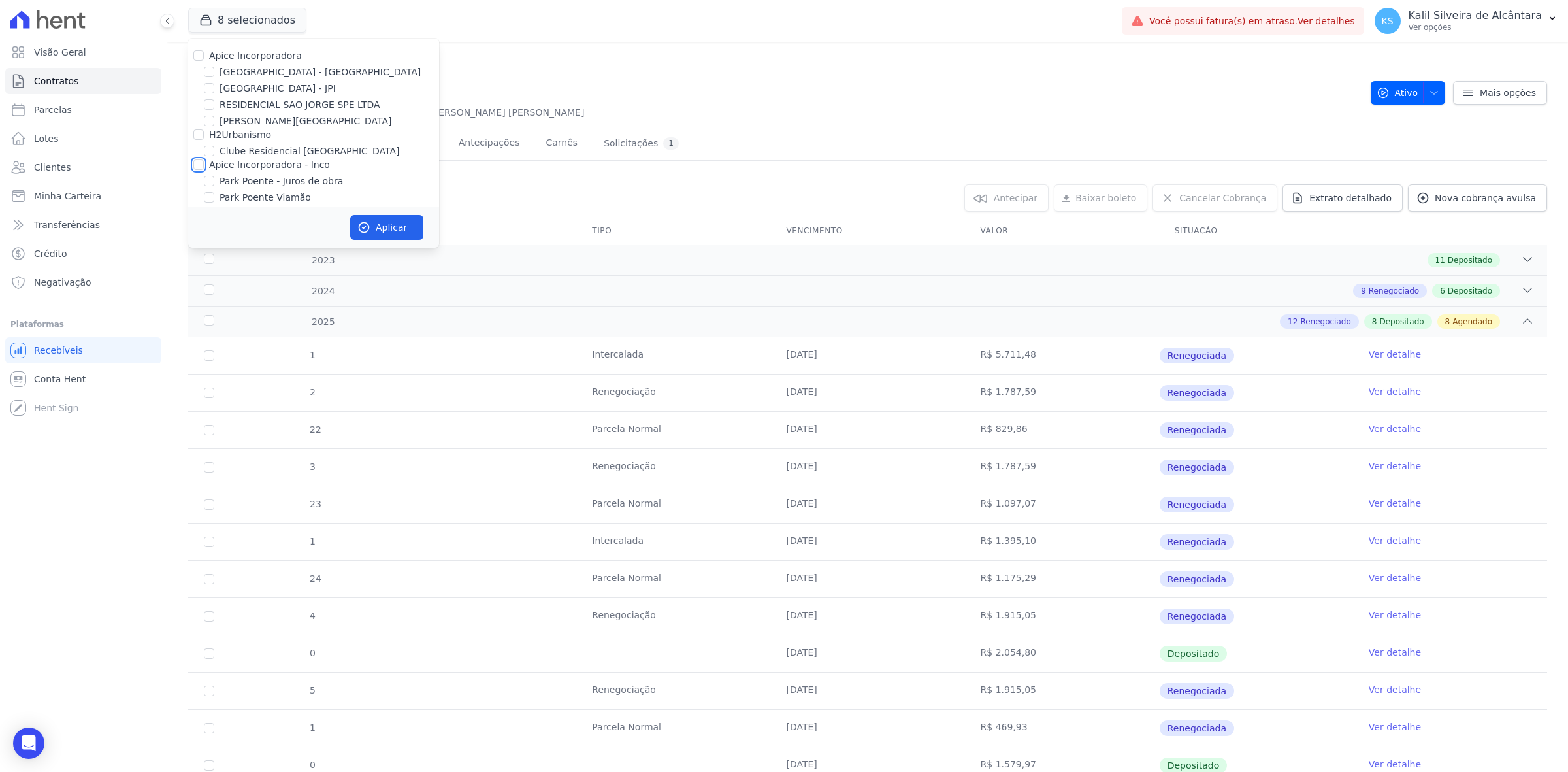
checkbox input "false"
click at [253, 69] on label "[GEOGRAPHIC_DATA] - [GEOGRAPHIC_DATA]" at bounding box center [320, 72] width 201 height 14
click at [214, 69] on input "[GEOGRAPHIC_DATA] - [GEOGRAPHIC_DATA]" at bounding box center [209, 72] width 10 height 10
checkbox input "true"
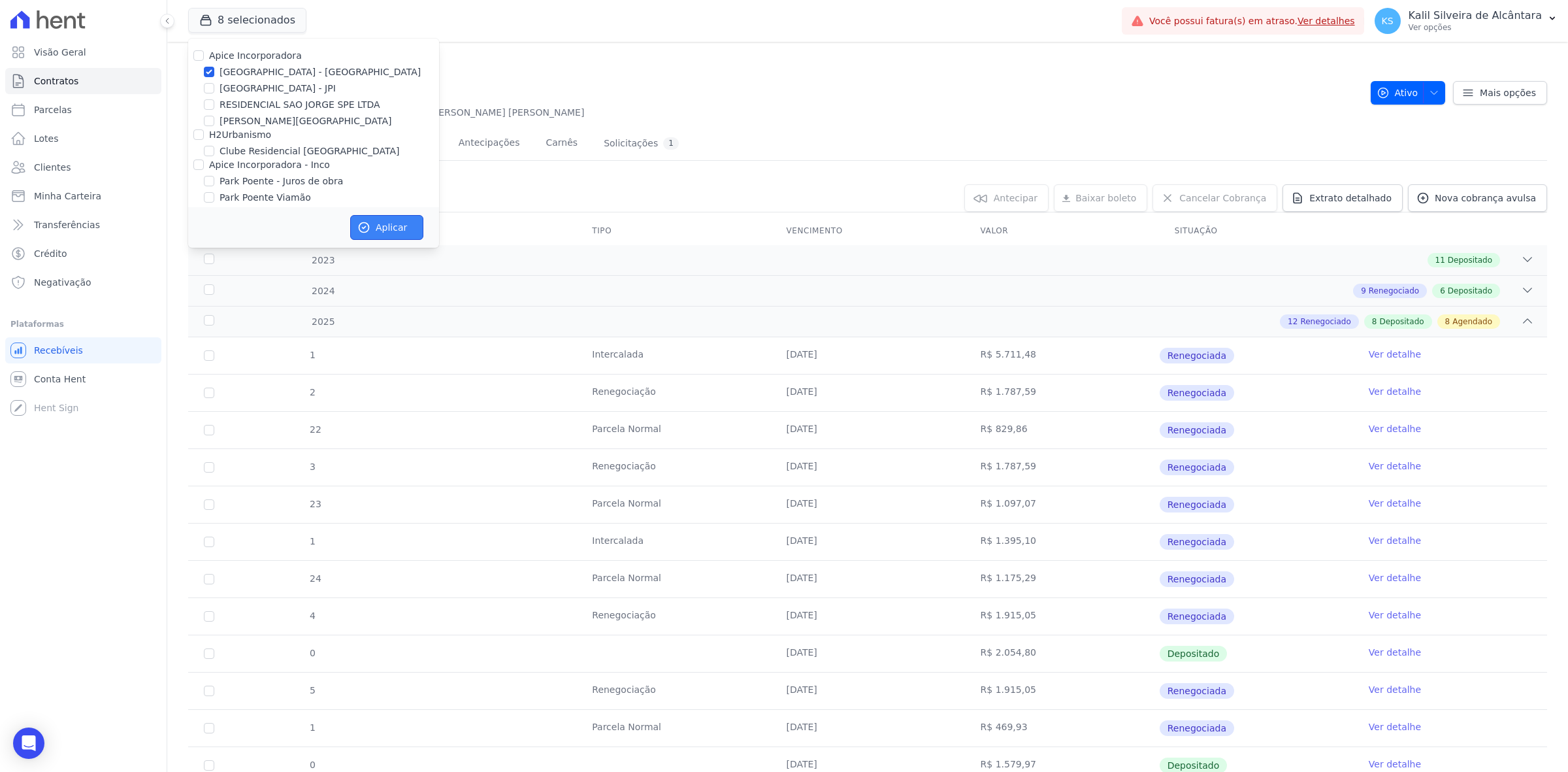
click at [377, 221] on button "Aplicar" at bounding box center [387, 227] width 73 height 25
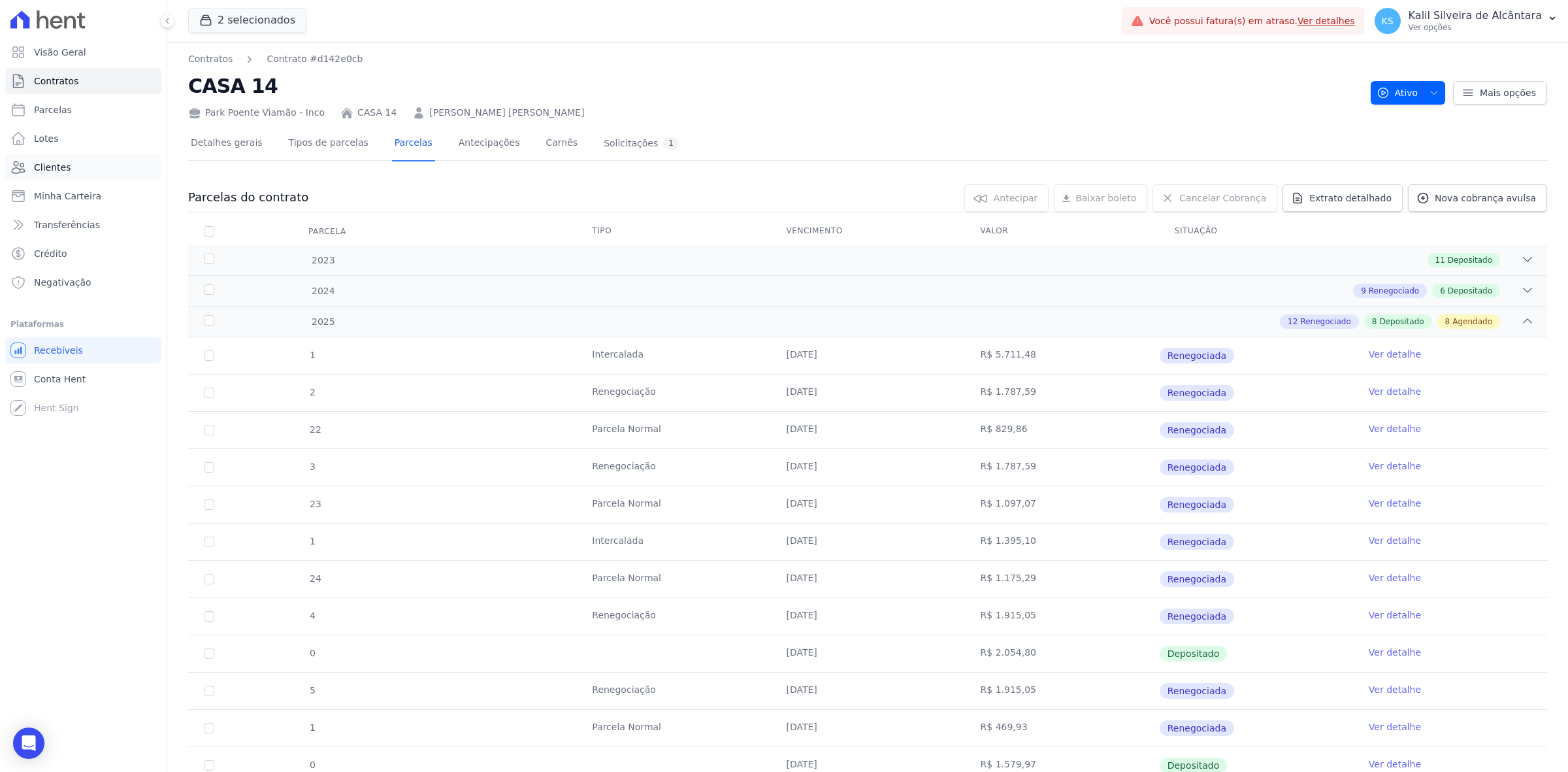
click at [96, 168] on link "Clientes" at bounding box center [83, 167] width 156 height 26
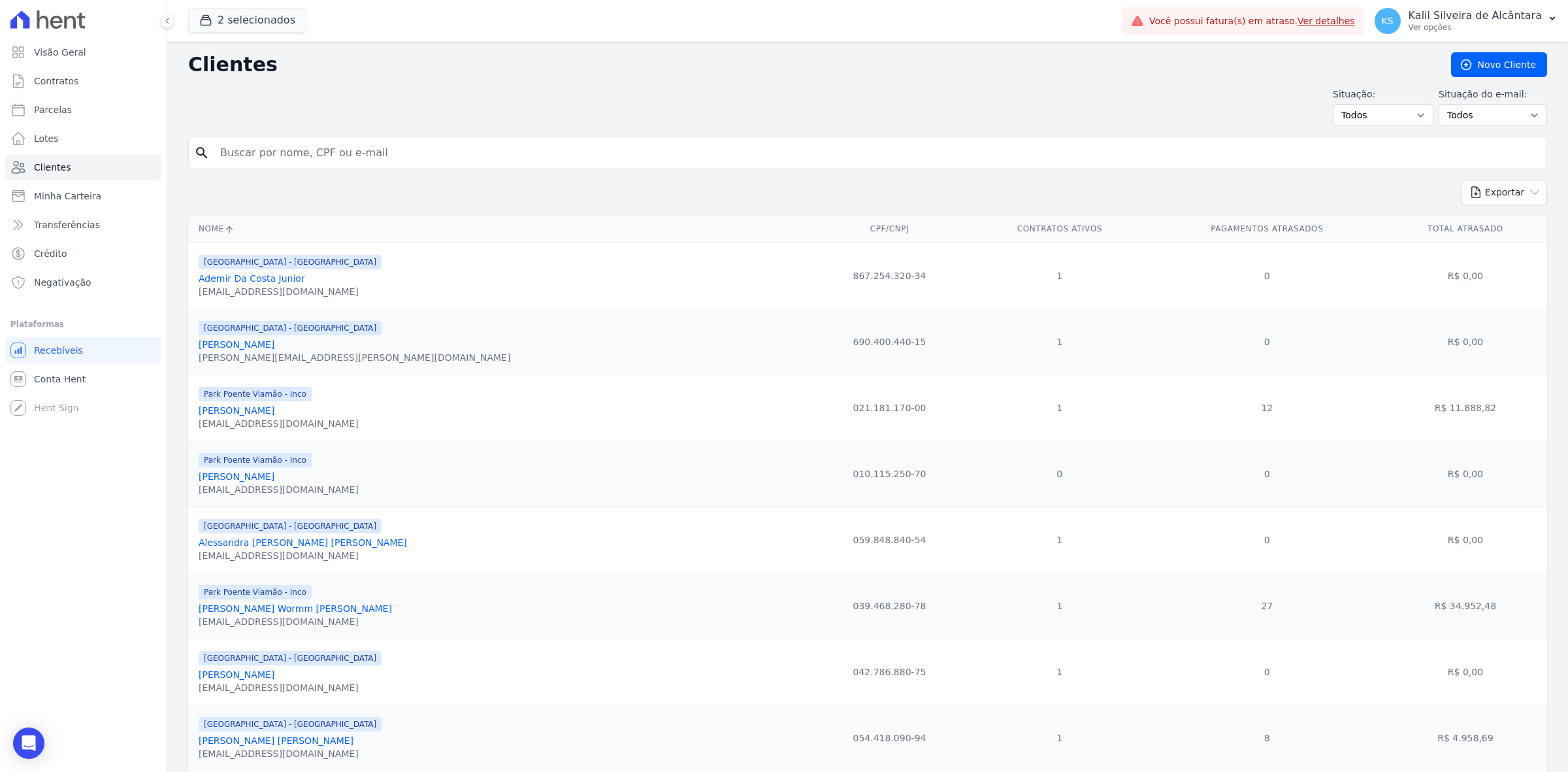
click at [307, 151] on input "search" at bounding box center [877, 153] width 1329 height 26
type input "[PERSON_NAME]"
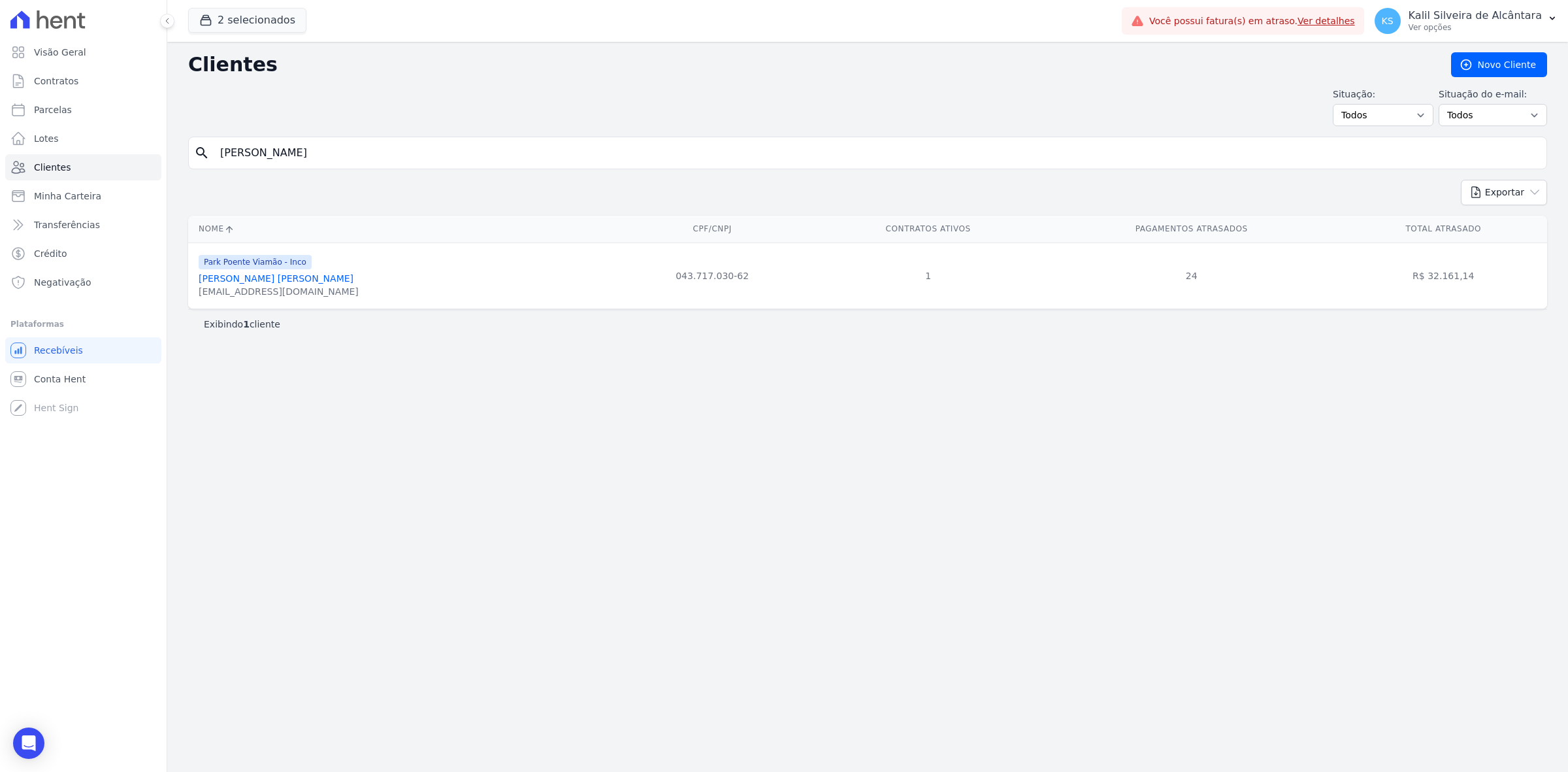
click at [295, 277] on link "[PERSON_NAME] [PERSON_NAME]" at bounding box center [276, 278] width 155 height 10
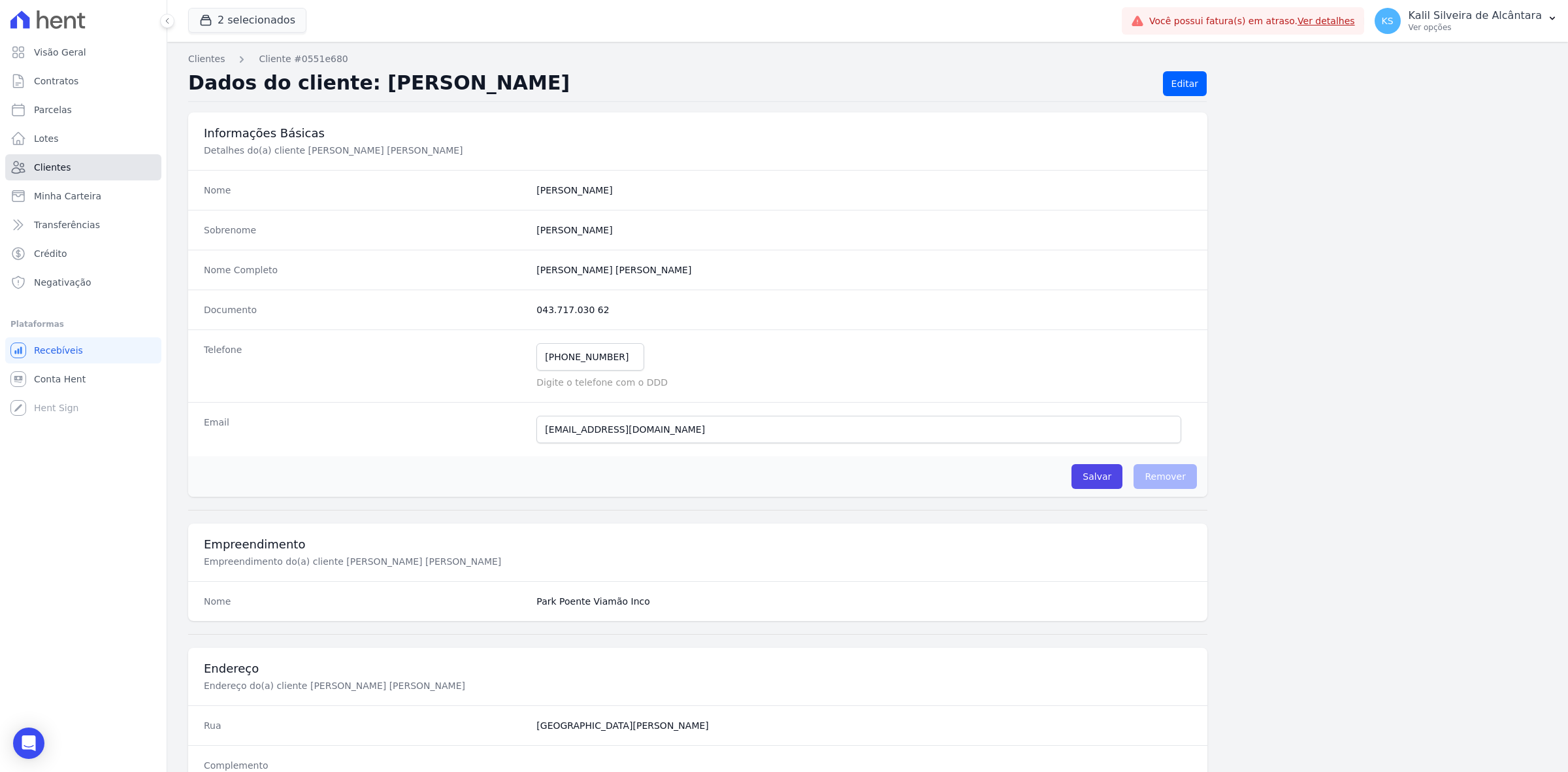
click at [118, 166] on link "Clientes" at bounding box center [83, 167] width 156 height 26
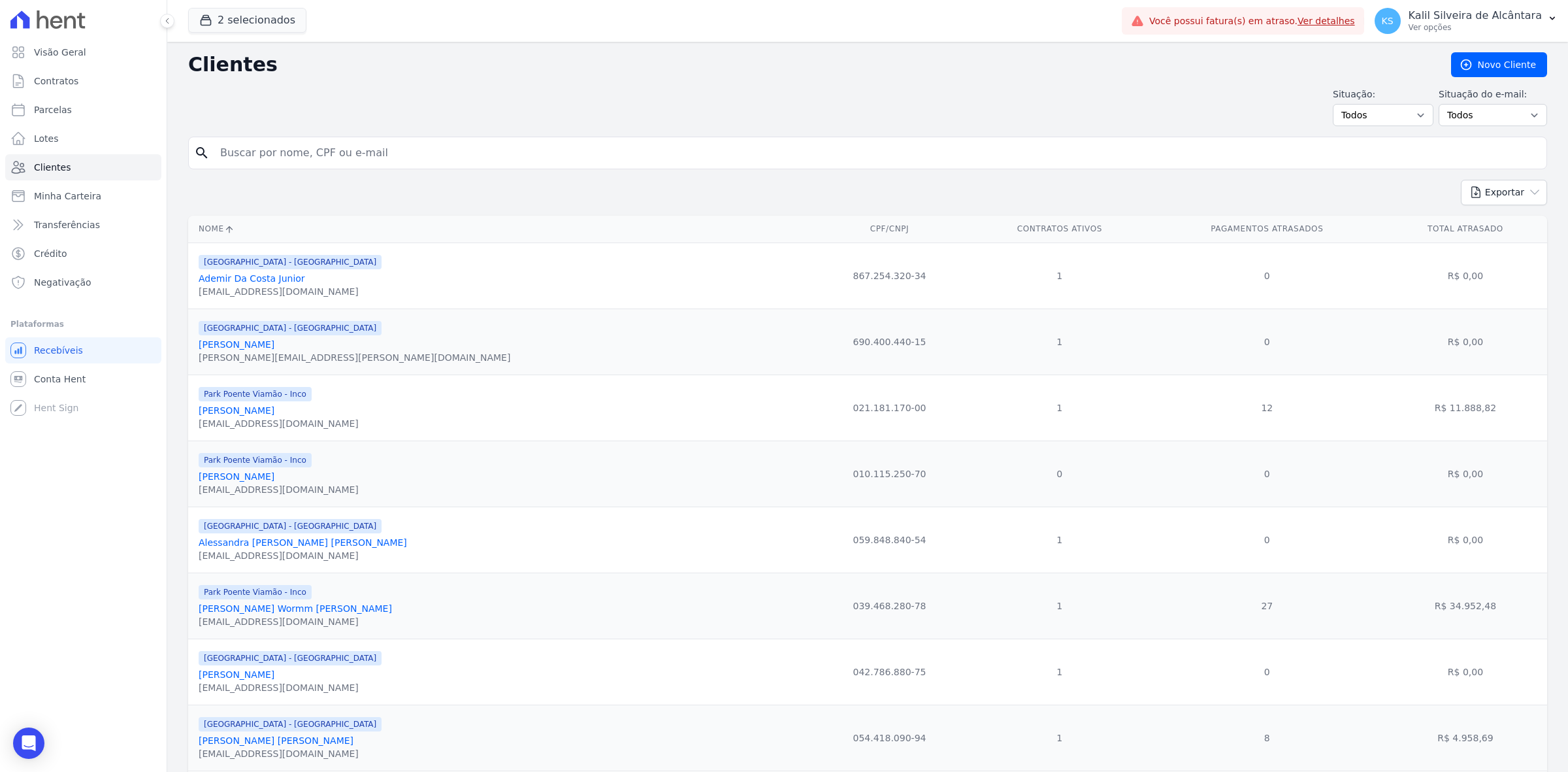
click at [270, 415] on link "[PERSON_NAME]" at bounding box center [237, 410] width 76 height 10
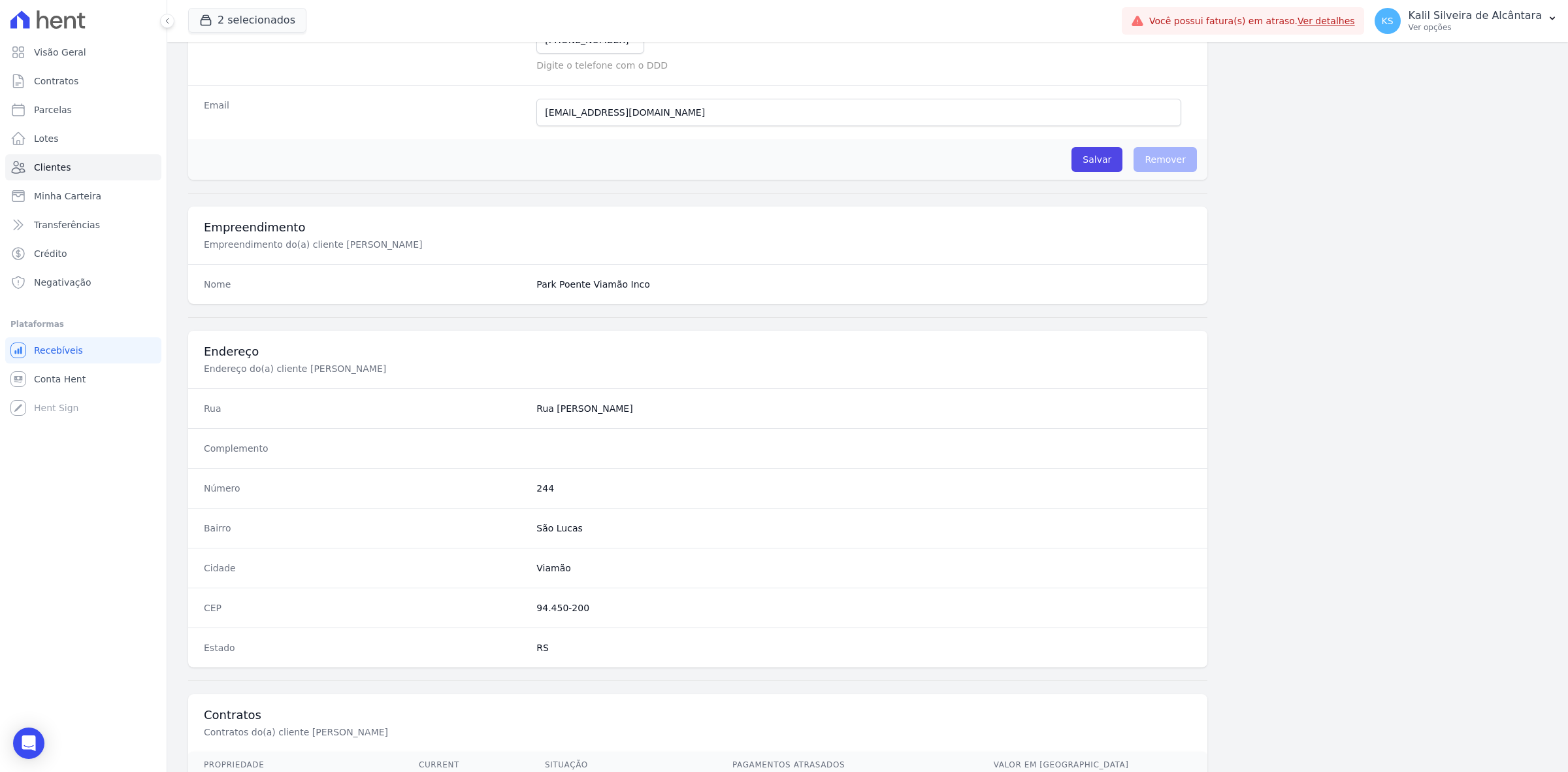
scroll to position [515, 0]
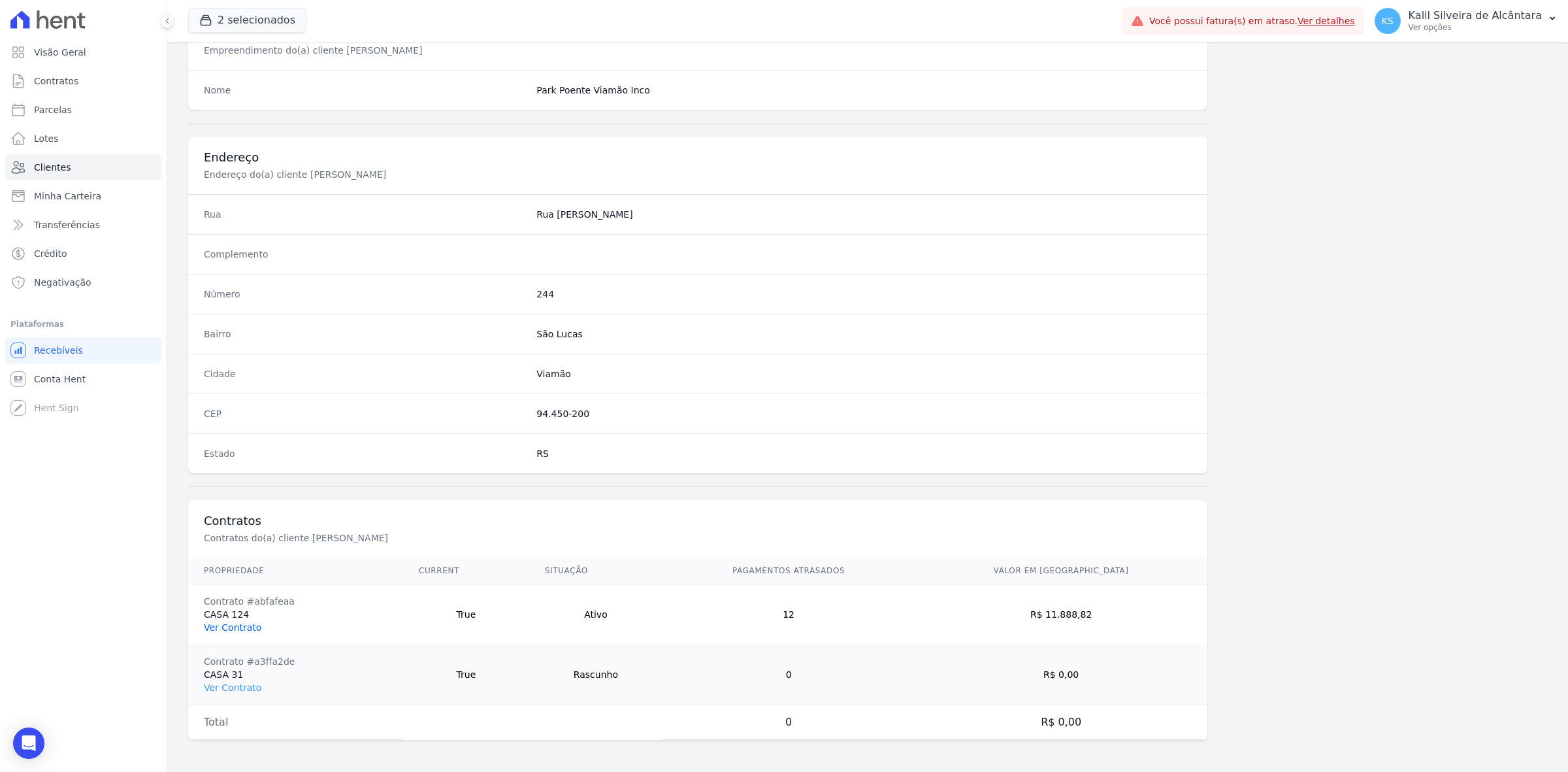
click at [230, 626] on link "Ver Contrato" at bounding box center [232, 627] width 58 height 10
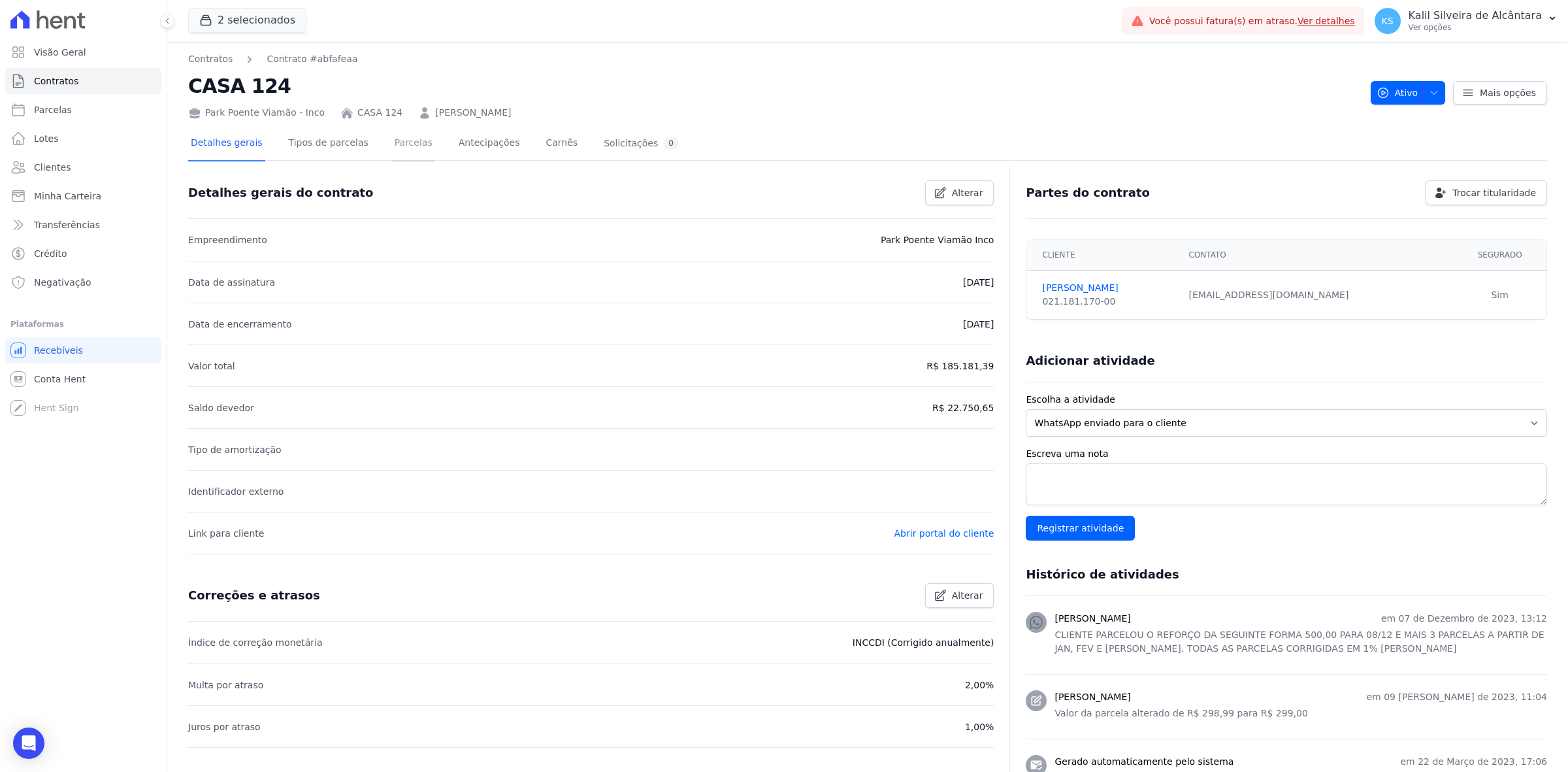
click at [400, 149] on link "Parcelas" at bounding box center [413, 144] width 43 height 34
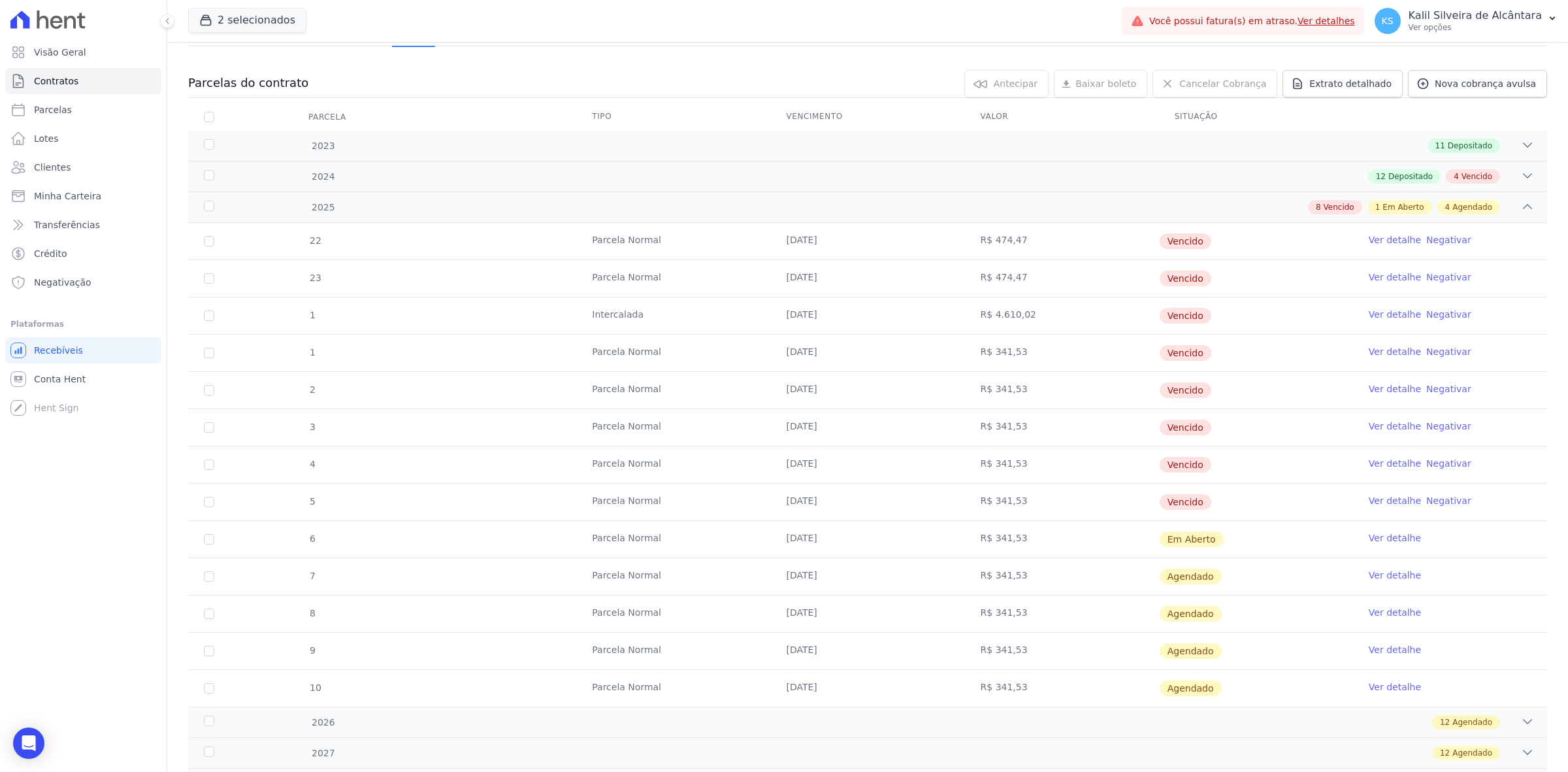
scroll to position [183, 0]
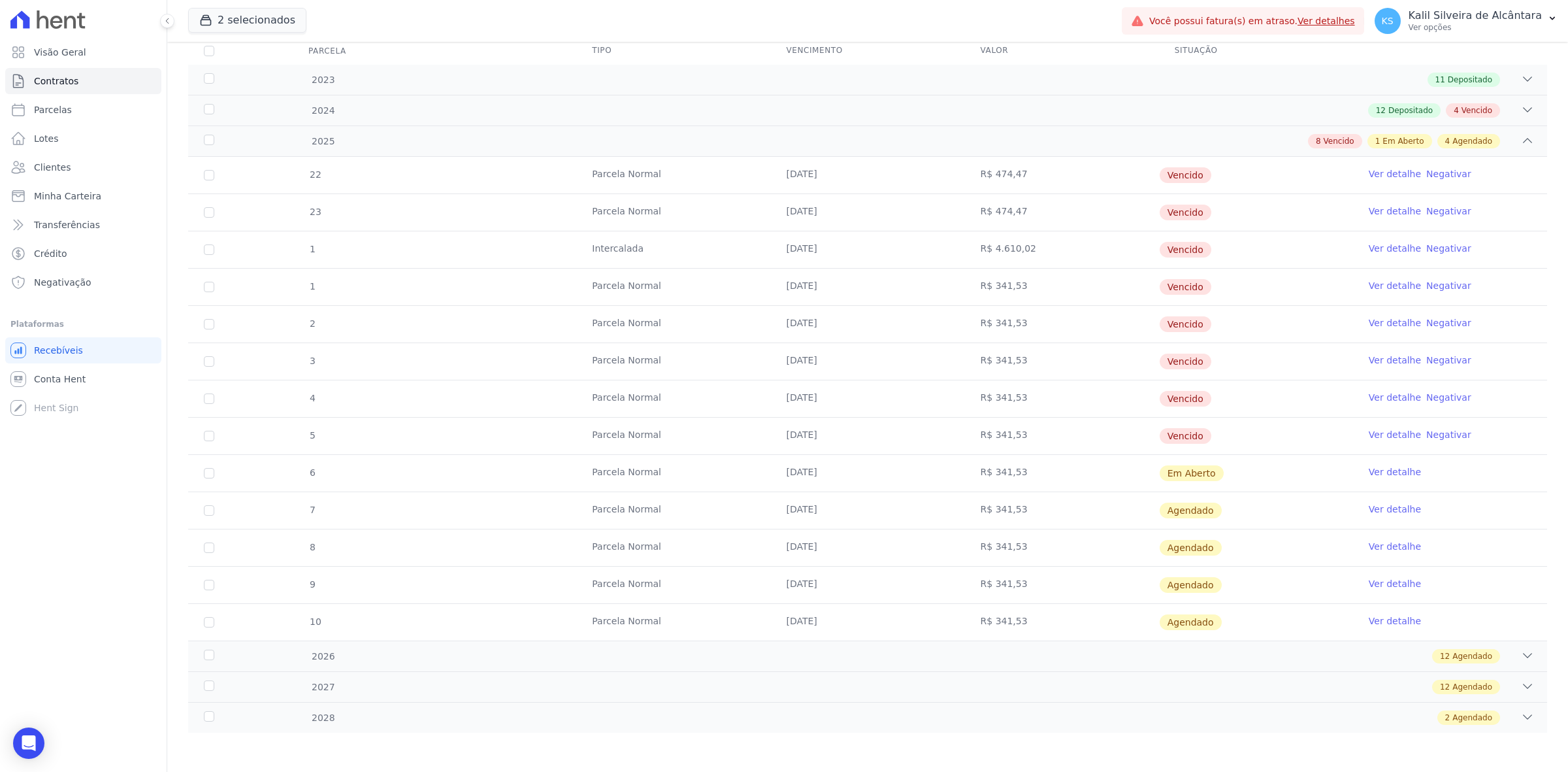
click at [1379, 472] on link "Ver detalhe" at bounding box center [1394, 471] width 53 height 13
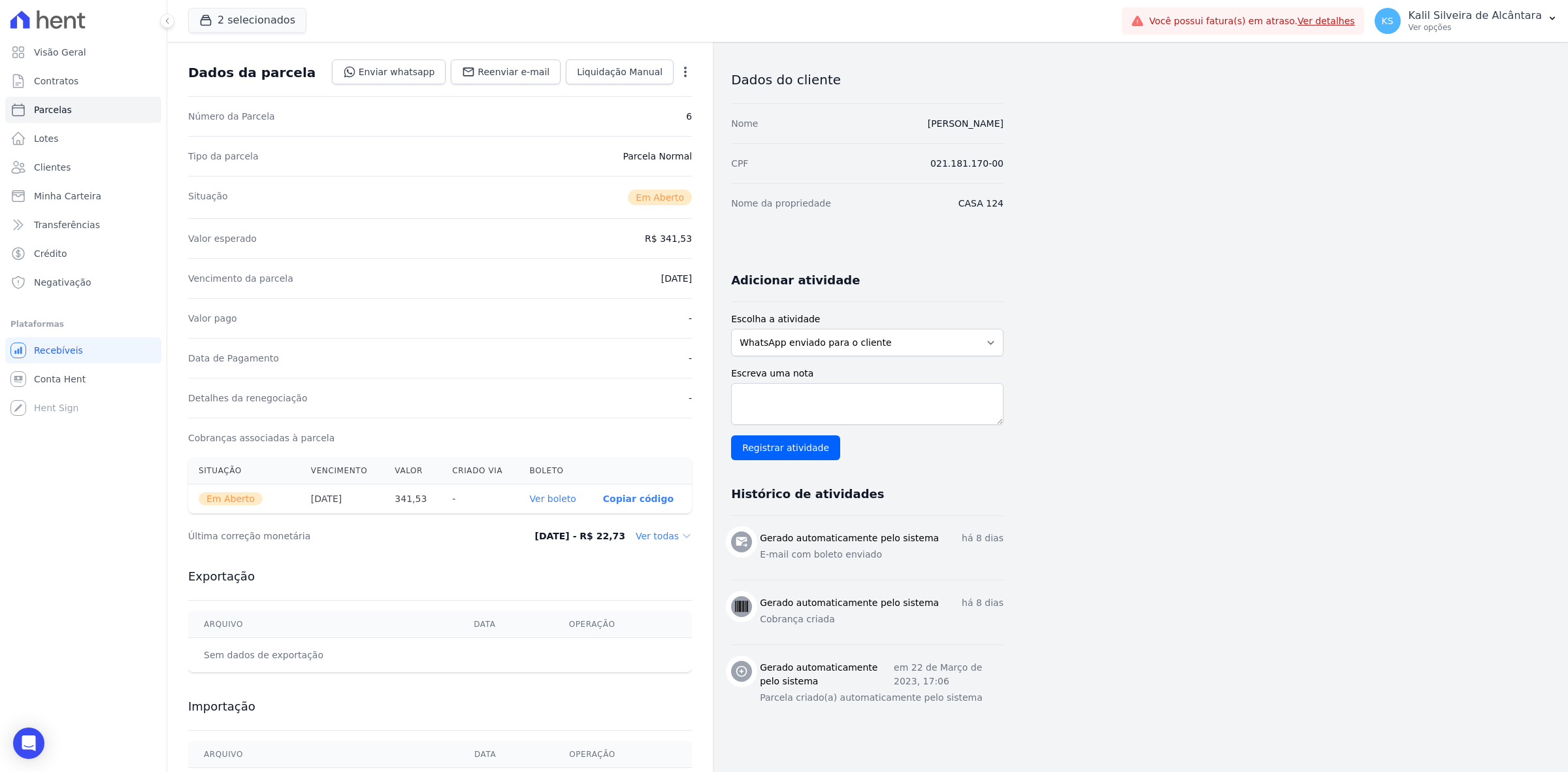
scroll to position [126, 0]
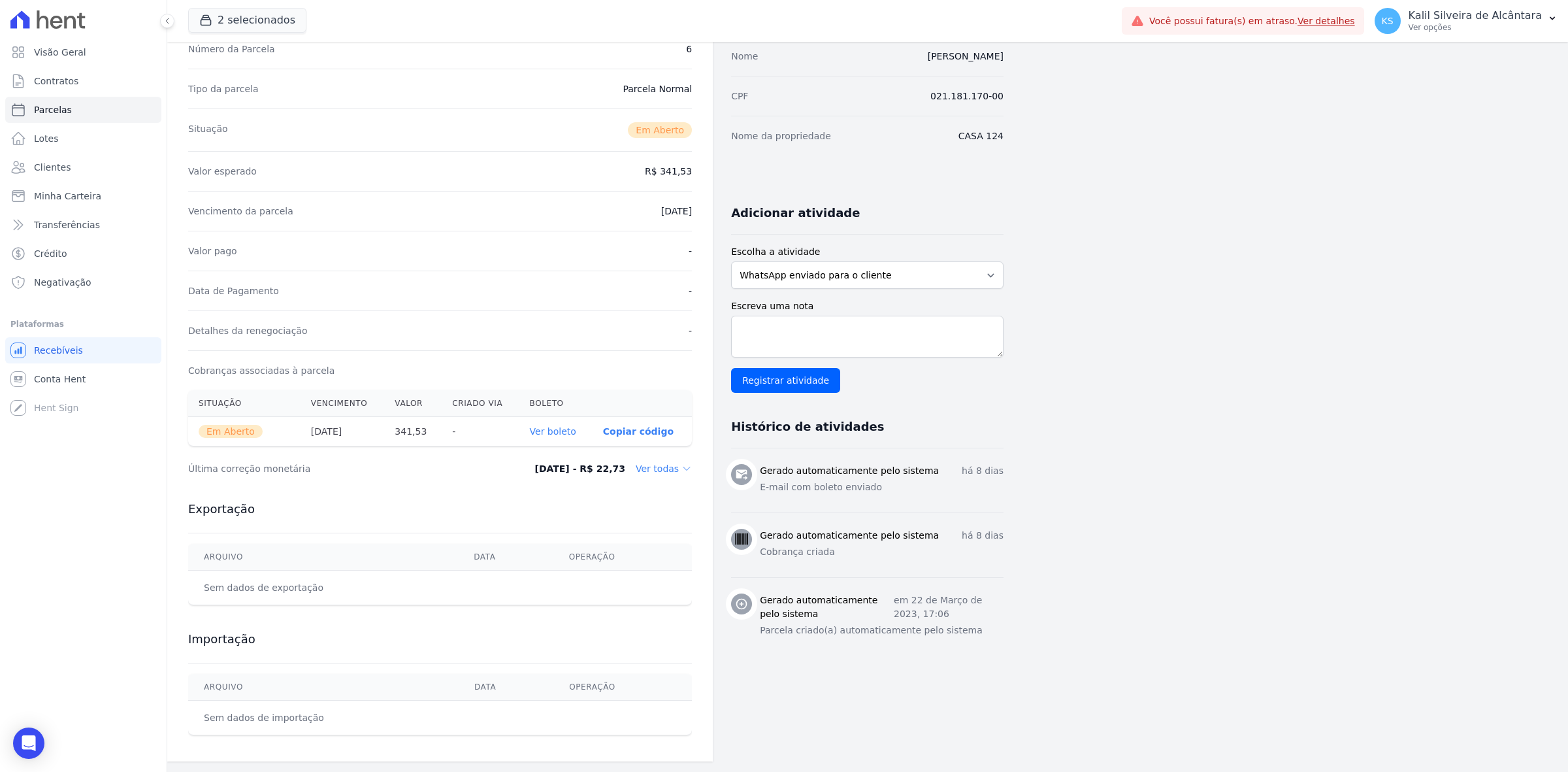
click at [667, 472] on dd "Ver todas" at bounding box center [663, 468] width 56 height 13
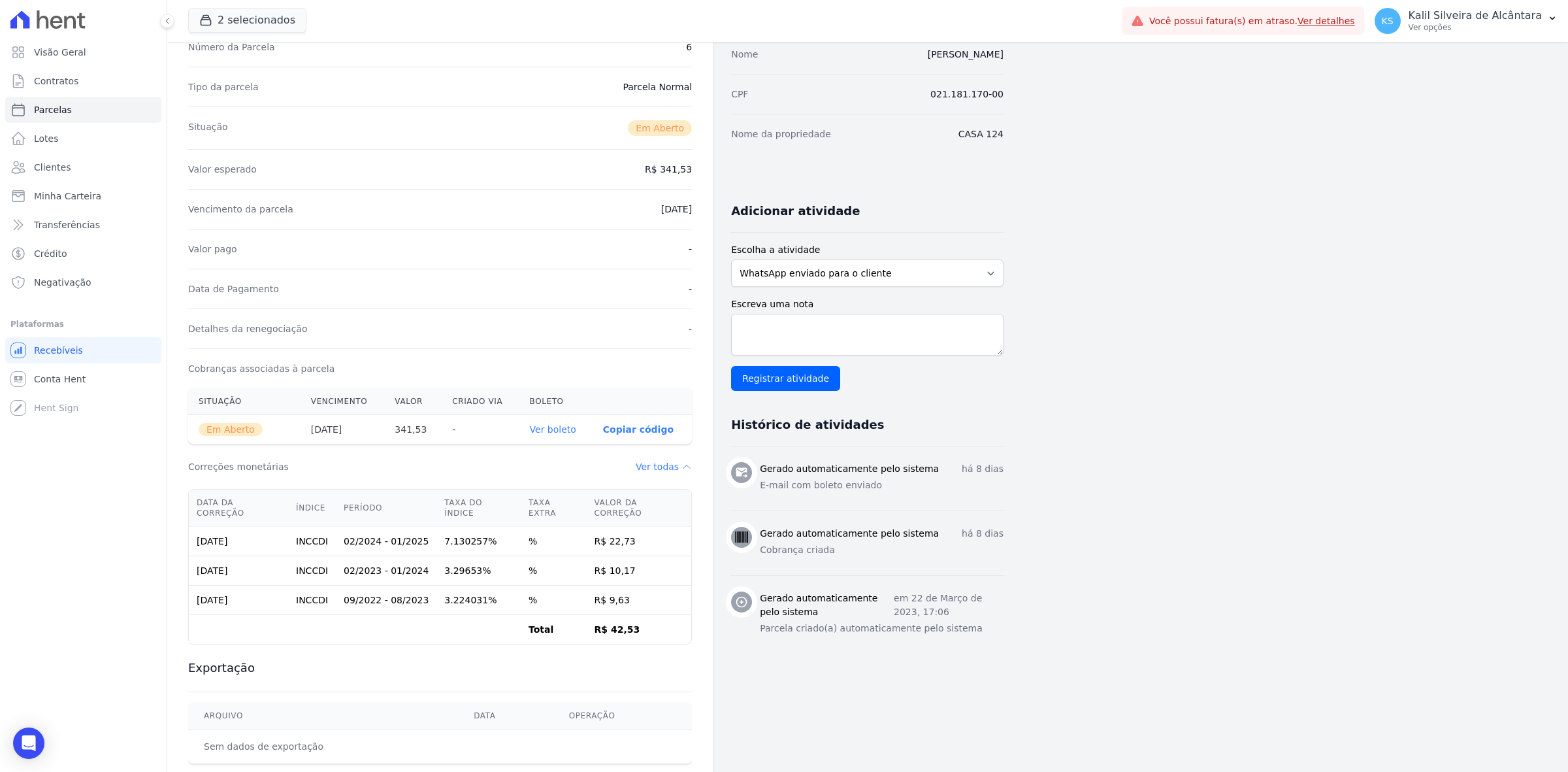
click at [578, 462] on div "Correções monetárias" at bounding box center [439, 466] width 504 height 28
click at [389, 557] on td "02/2023 - 01/2024" at bounding box center [386, 571] width 101 height 29
click at [363, 557] on td "02/2023 - 01/2024" at bounding box center [386, 571] width 101 height 29
drag, startPoint x: 356, startPoint y: 547, endPoint x: 344, endPoint y: 533, distance: 18.4
click at [353, 544] on tbody "[DATE] INCCDI 02/2024 - 01/2025 7.130257% % R$ 22,73 [DATE] INCCDI 02/2023 - 01…" at bounding box center [439, 585] width 502 height 118
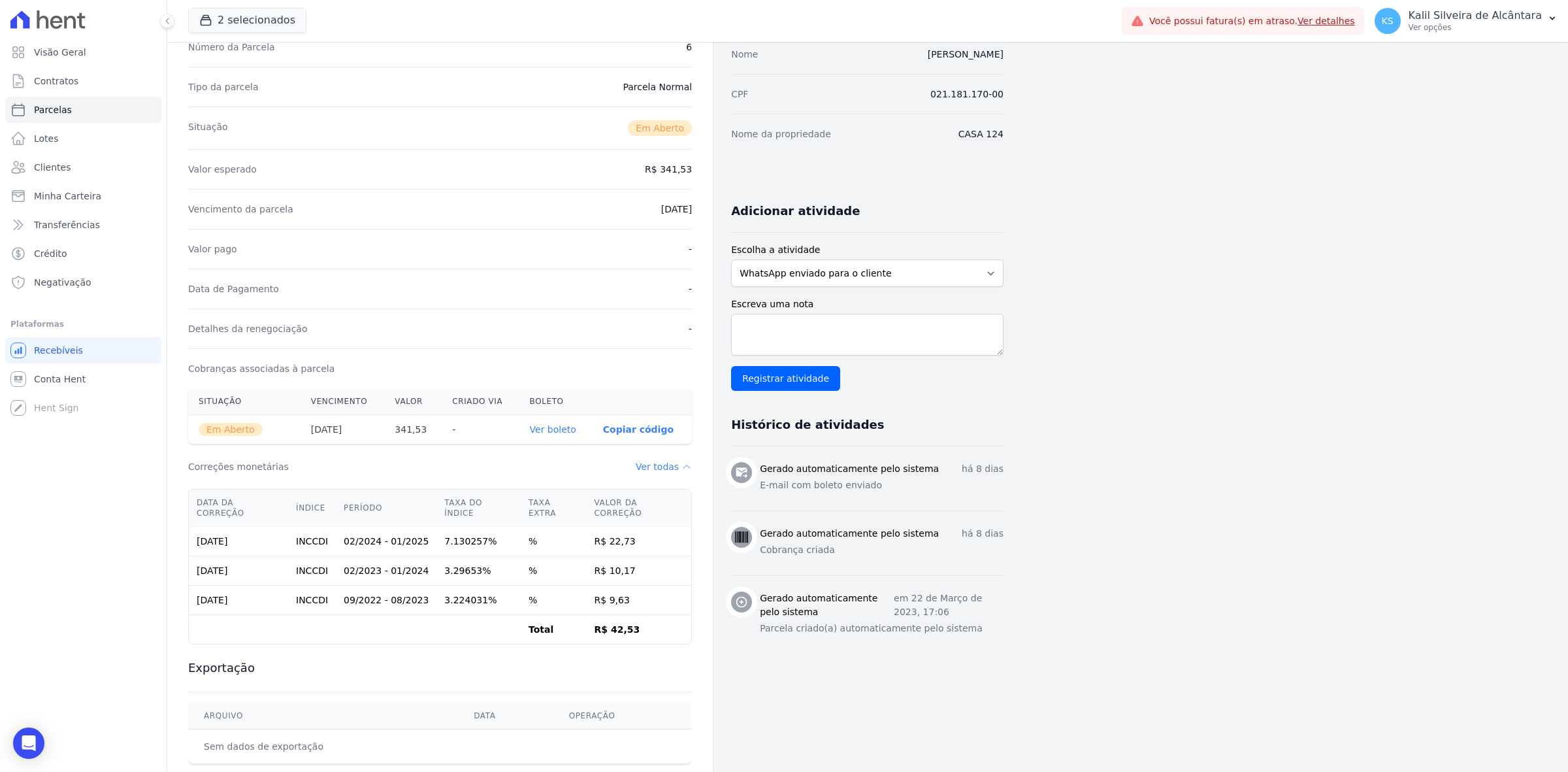
drag, startPoint x: 342, startPoint y: 532, endPoint x: 464, endPoint y: 577, distance: 130.0
click at [464, 560] on tbody "[DATE] INCCDI 02/2024 - 01/2025 7.130257% % R$ 22,73 [DATE] INCCDI 02/2023 - 01…" at bounding box center [439, 585] width 502 height 118
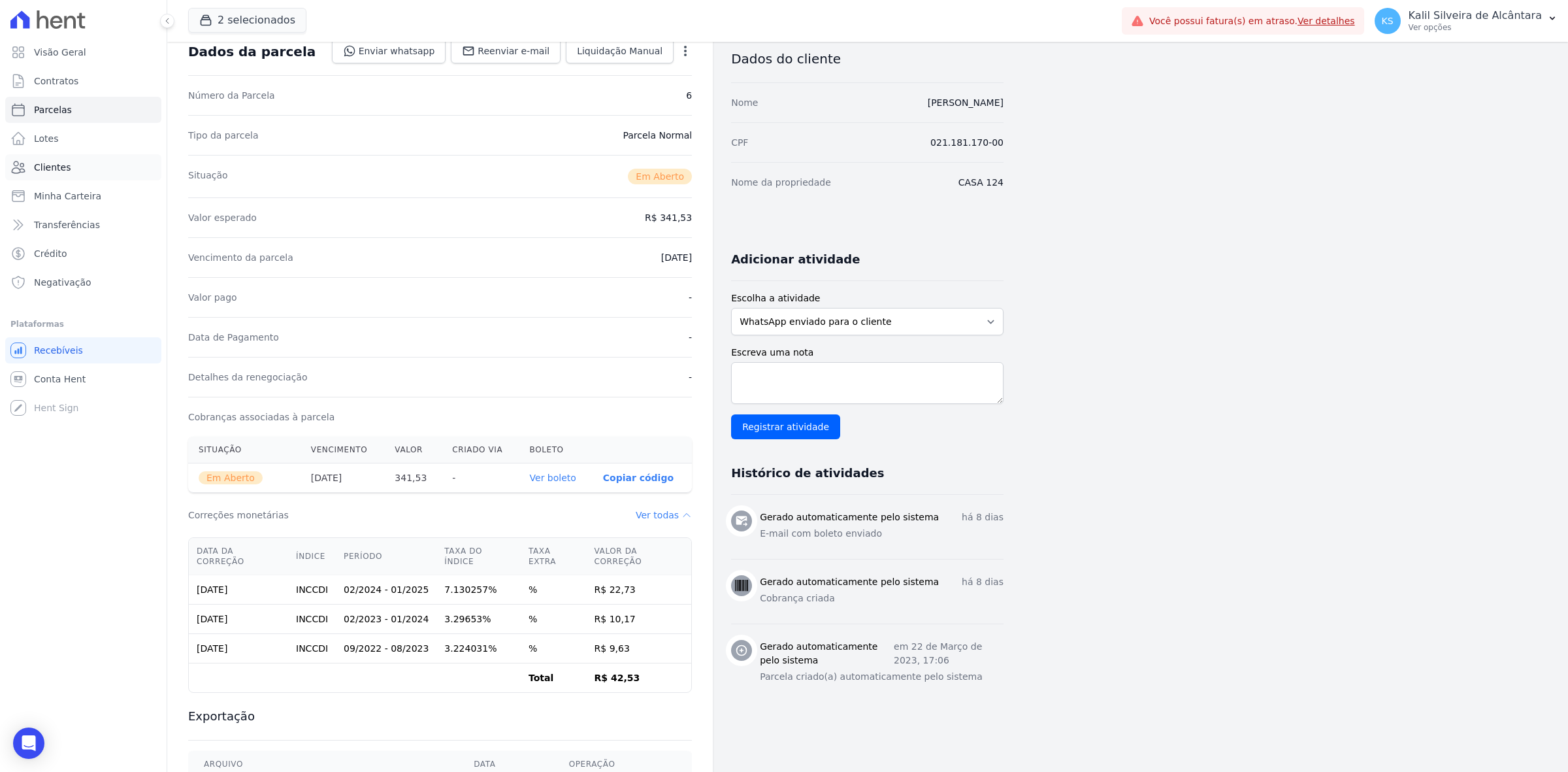
scroll to position [0, 0]
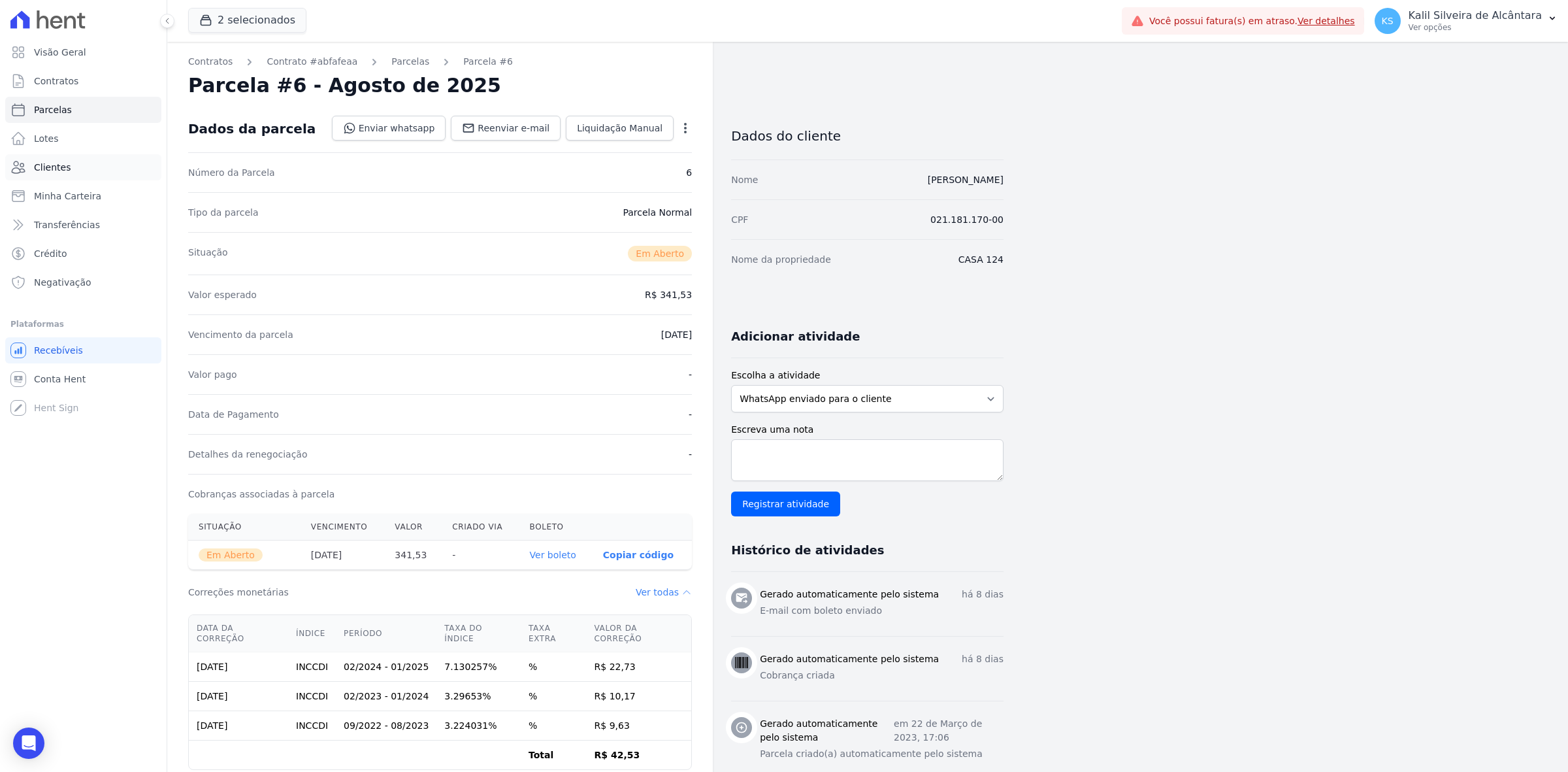
click at [82, 156] on link "Clientes" at bounding box center [83, 167] width 156 height 26
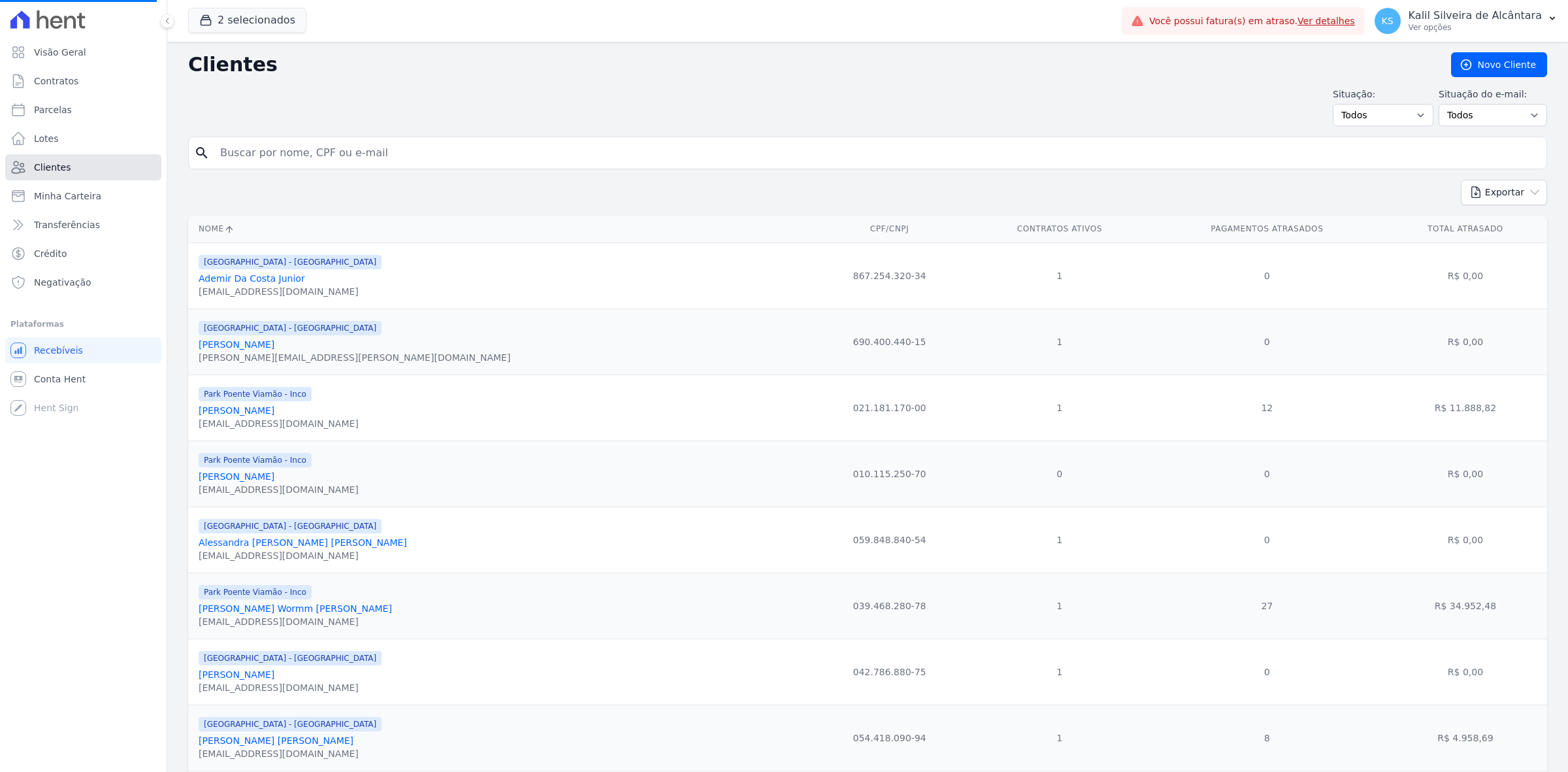
click at [83, 154] on link "Clientes" at bounding box center [83, 167] width 156 height 26
click at [410, 172] on form "search" at bounding box center [867, 159] width 1359 height 43
click at [412, 165] on input "search" at bounding box center [877, 153] width 1329 height 26
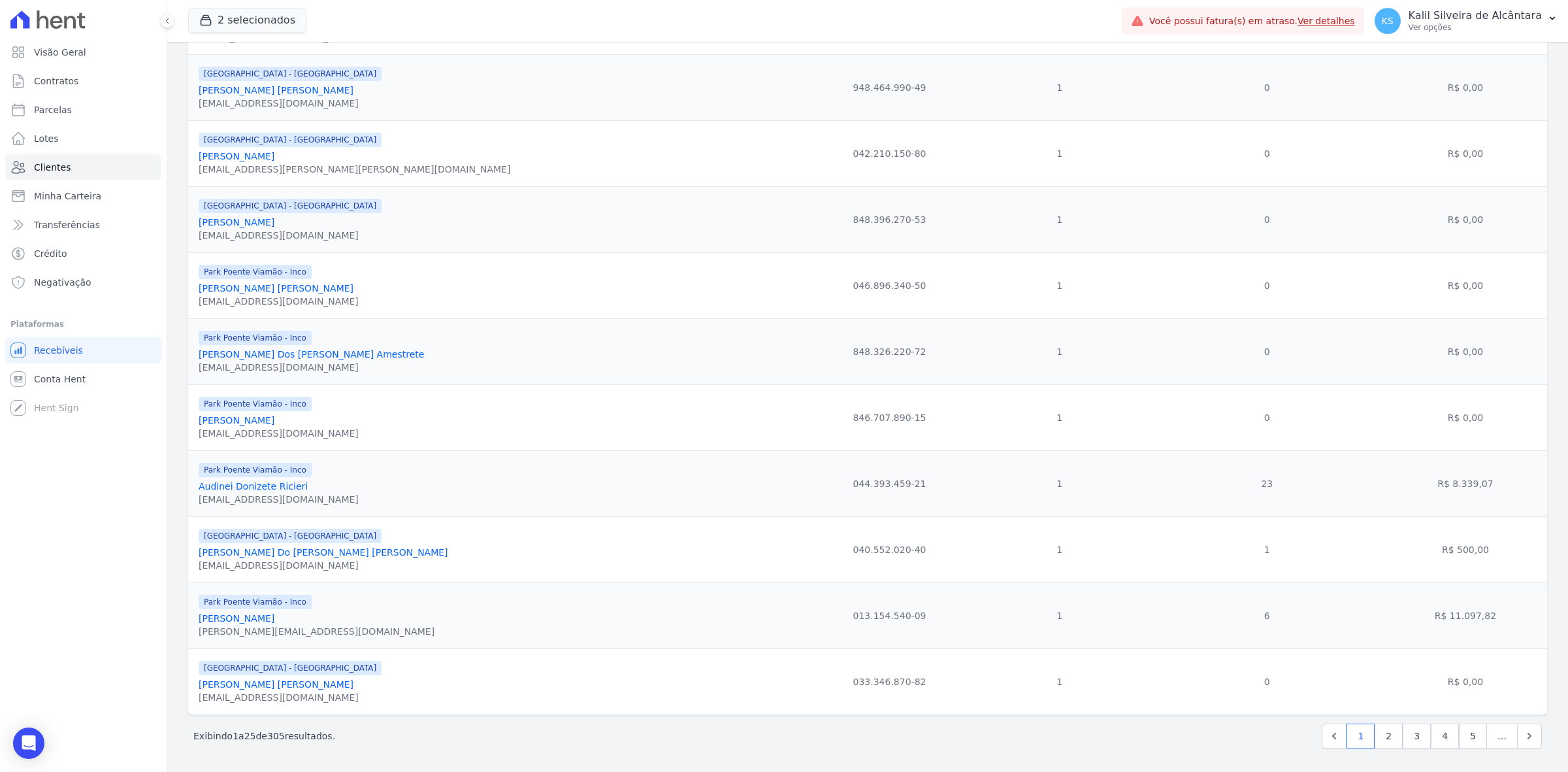
scroll to position [1200, 0]
click at [253, 550] on link "[PERSON_NAME] Do [PERSON_NAME] [PERSON_NAME]" at bounding box center [324, 552] width 250 height 10
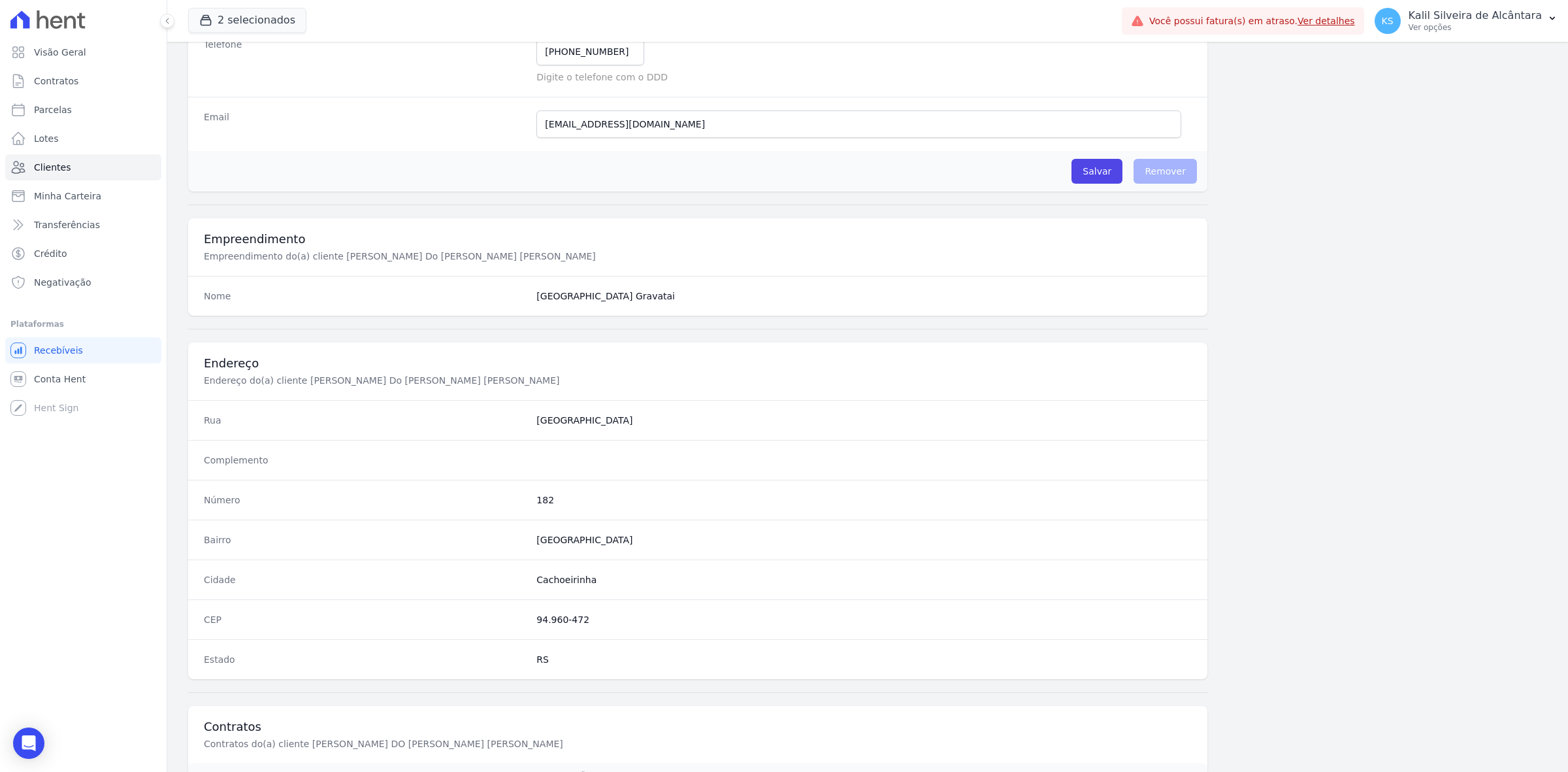
scroll to position [455, 0]
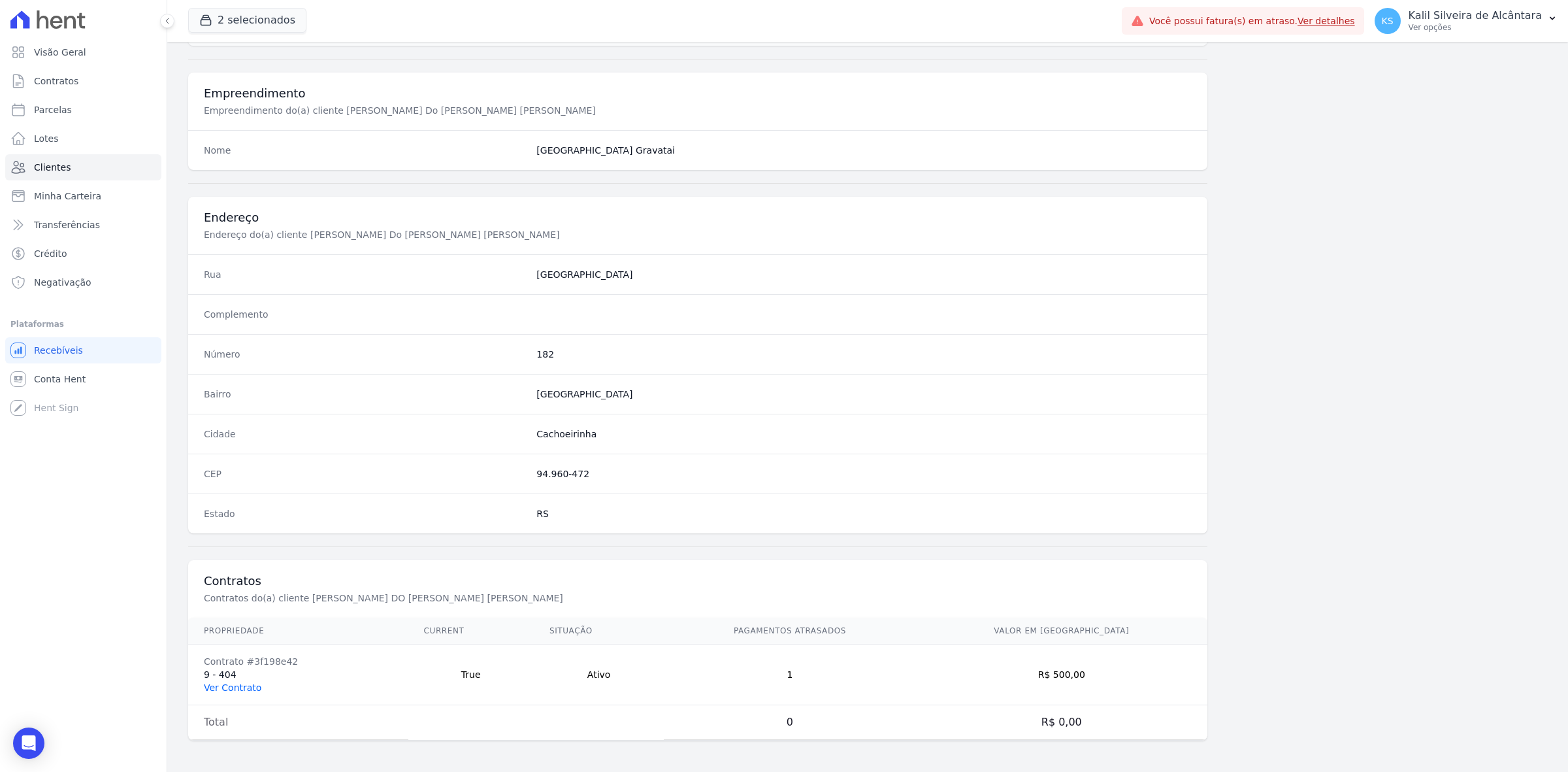
click at [245, 688] on link "Ver Contrato" at bounding box center [232, 688] width 58 height 10
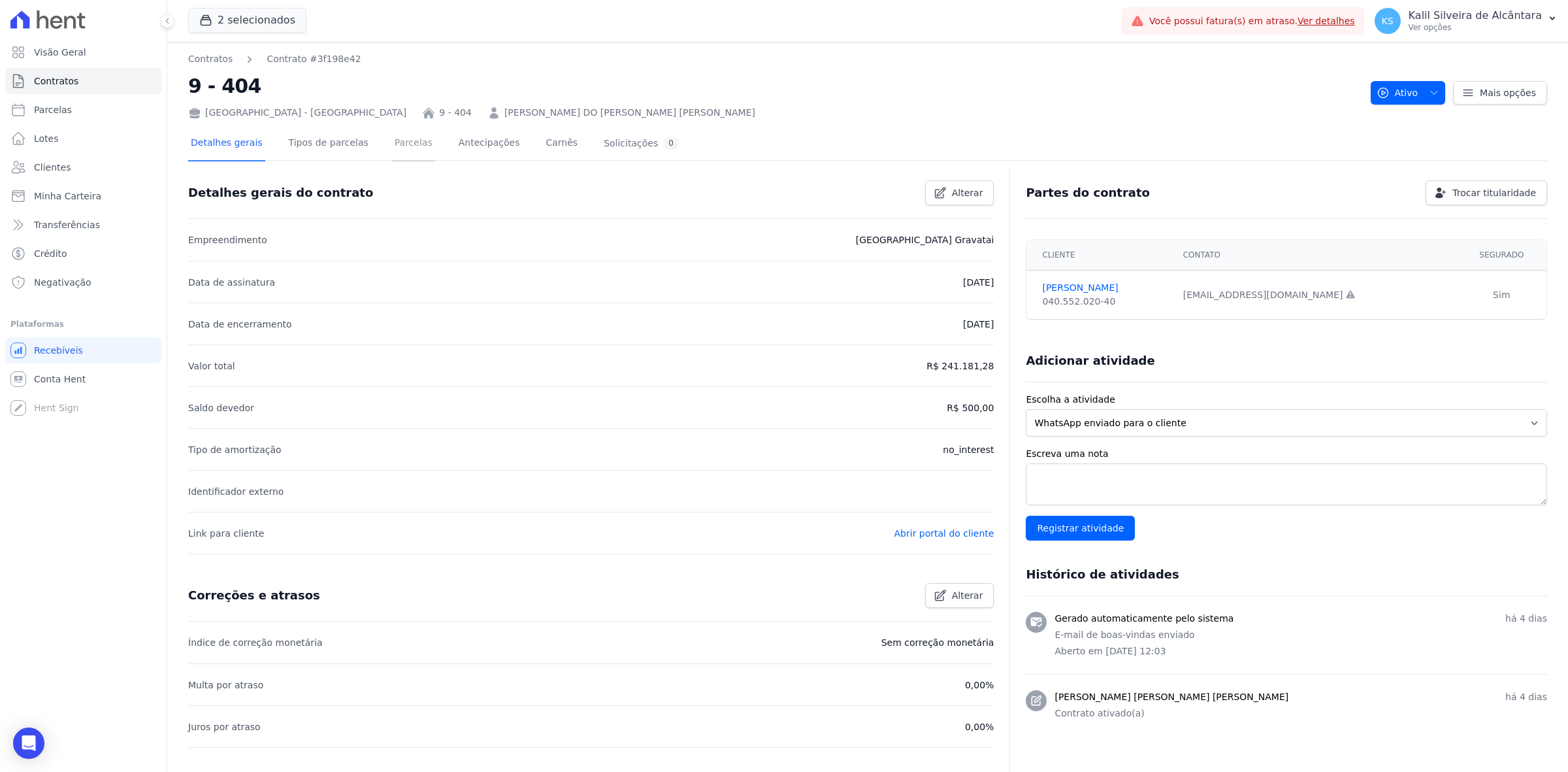
click at [393, 142] on link "Parcelas" at bounding box center [413, 144] width 43 height 34
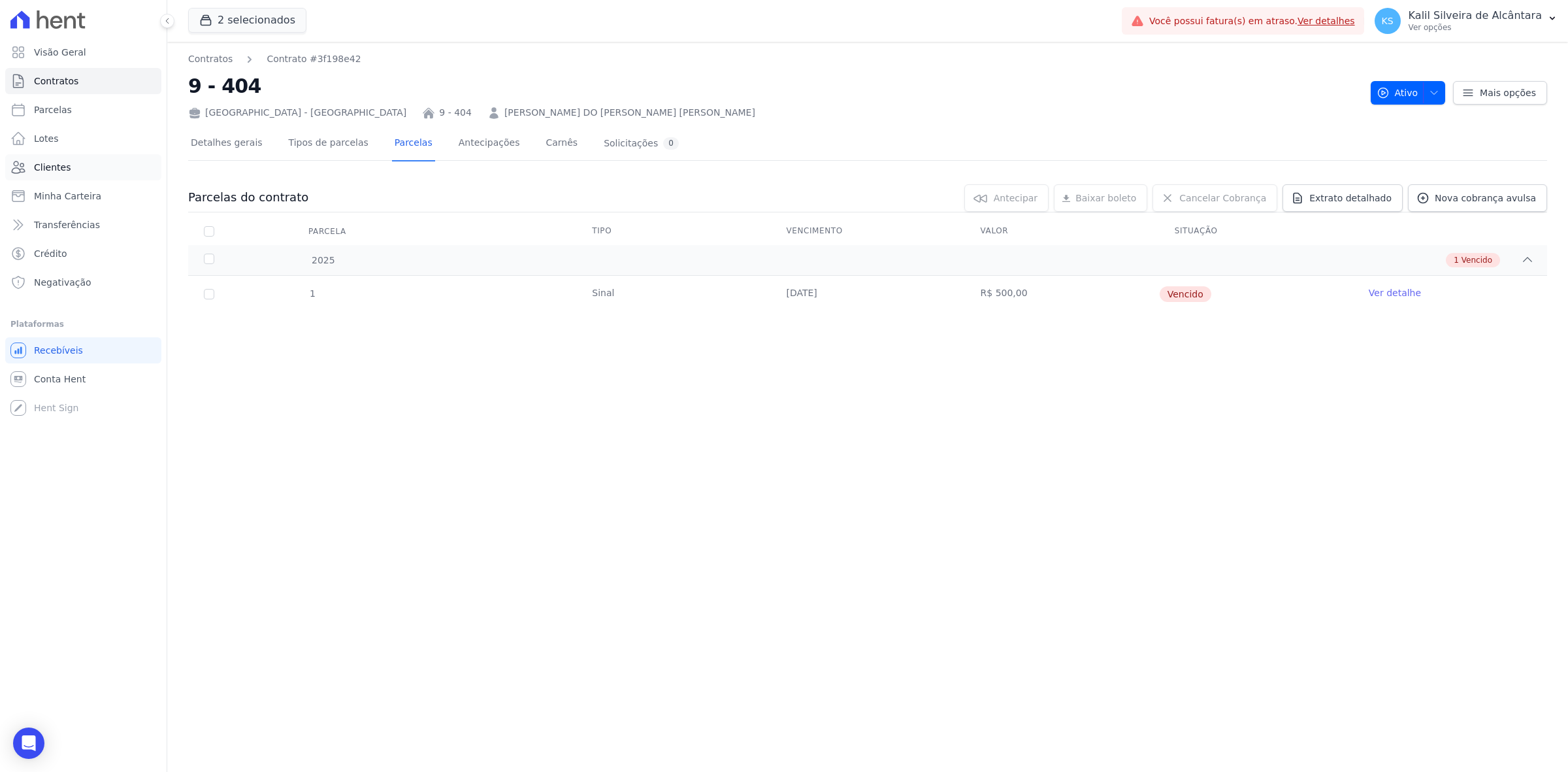
click at [62, 157] on link "Clientes" at bounding box center [83, 167] width 156 height 26
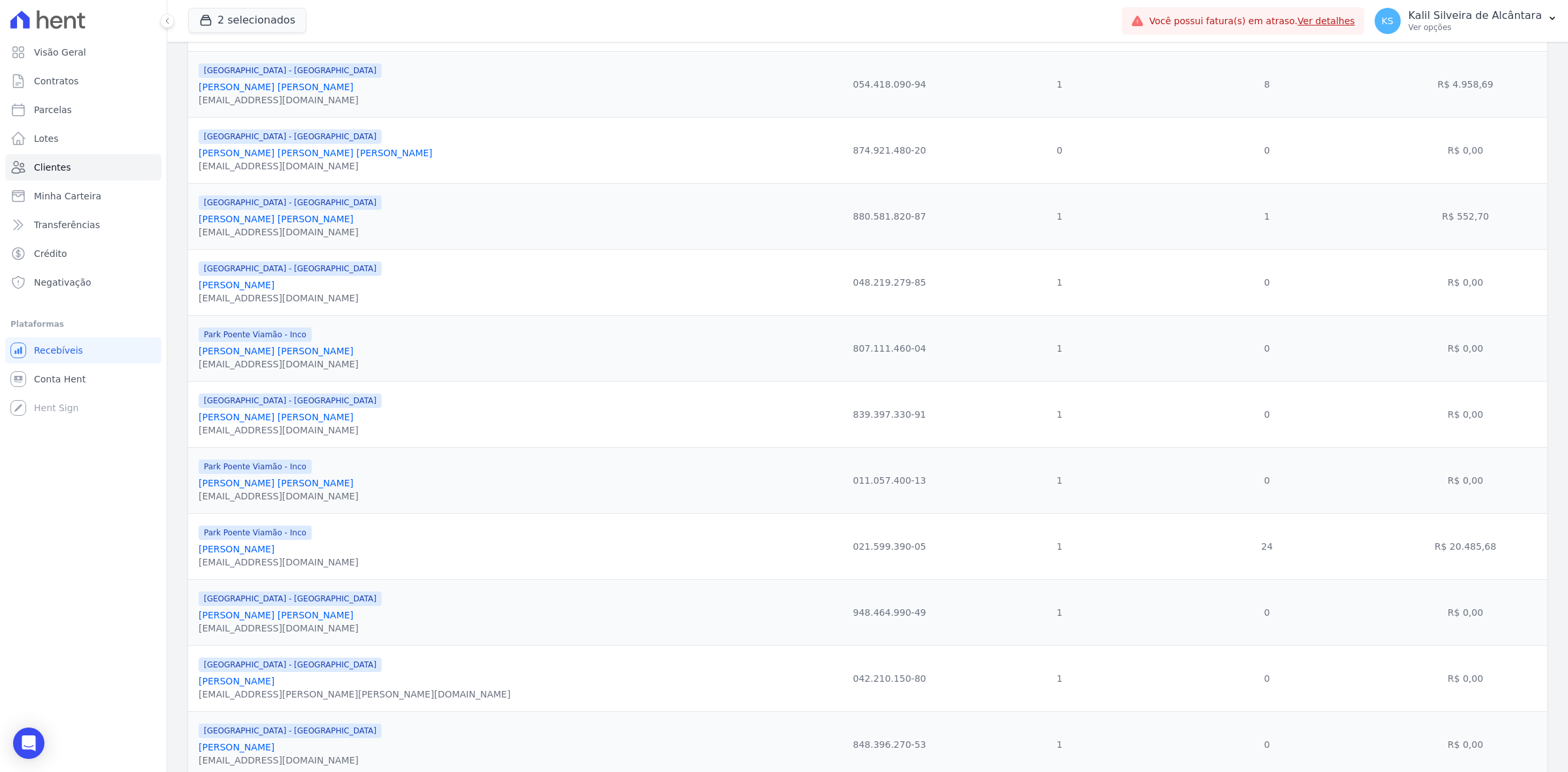
scroll to position [1200, 0]
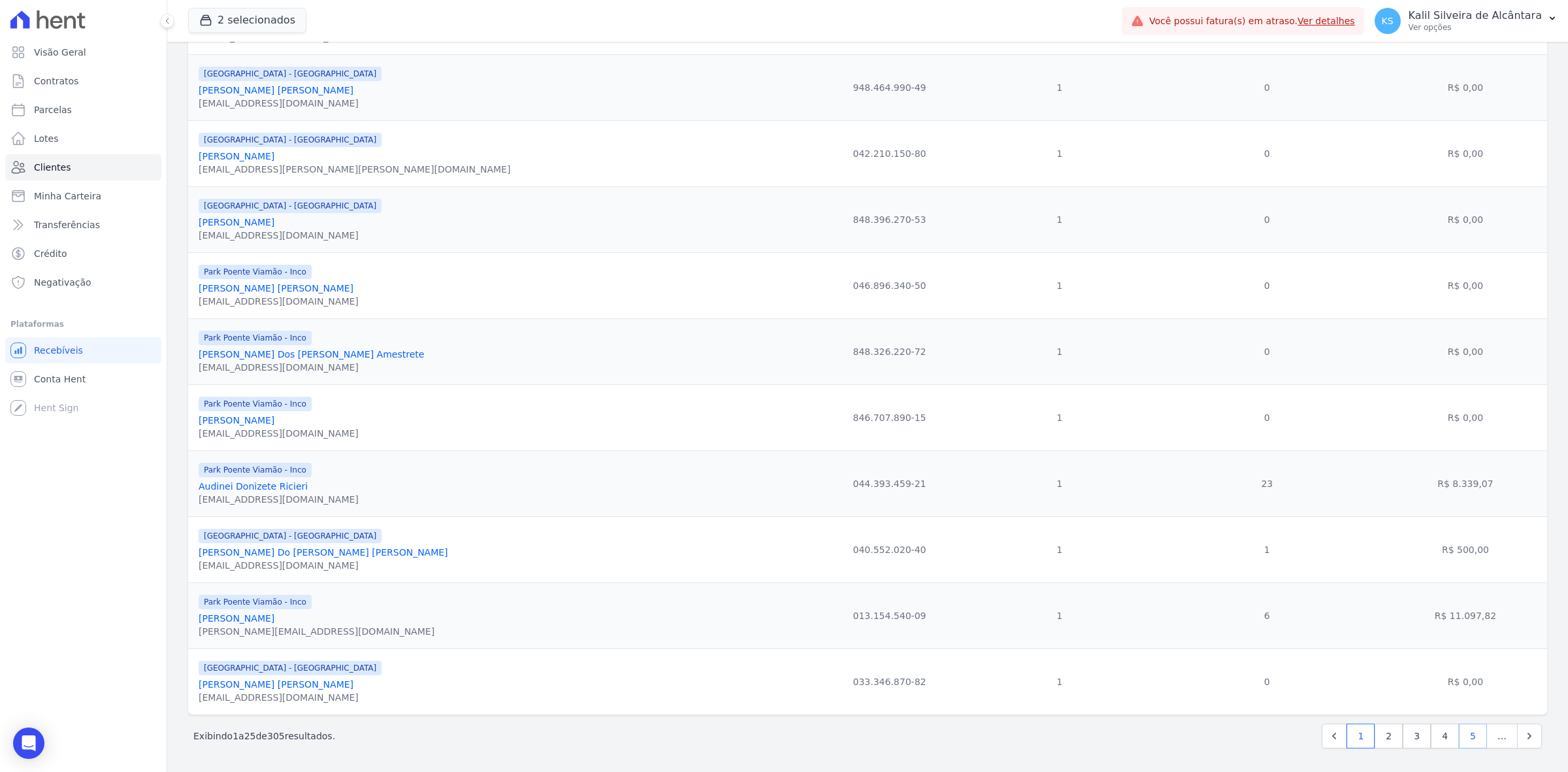
click at [1459, 734] on link "5" at bounding box center [1472, 736] width 28 height 25
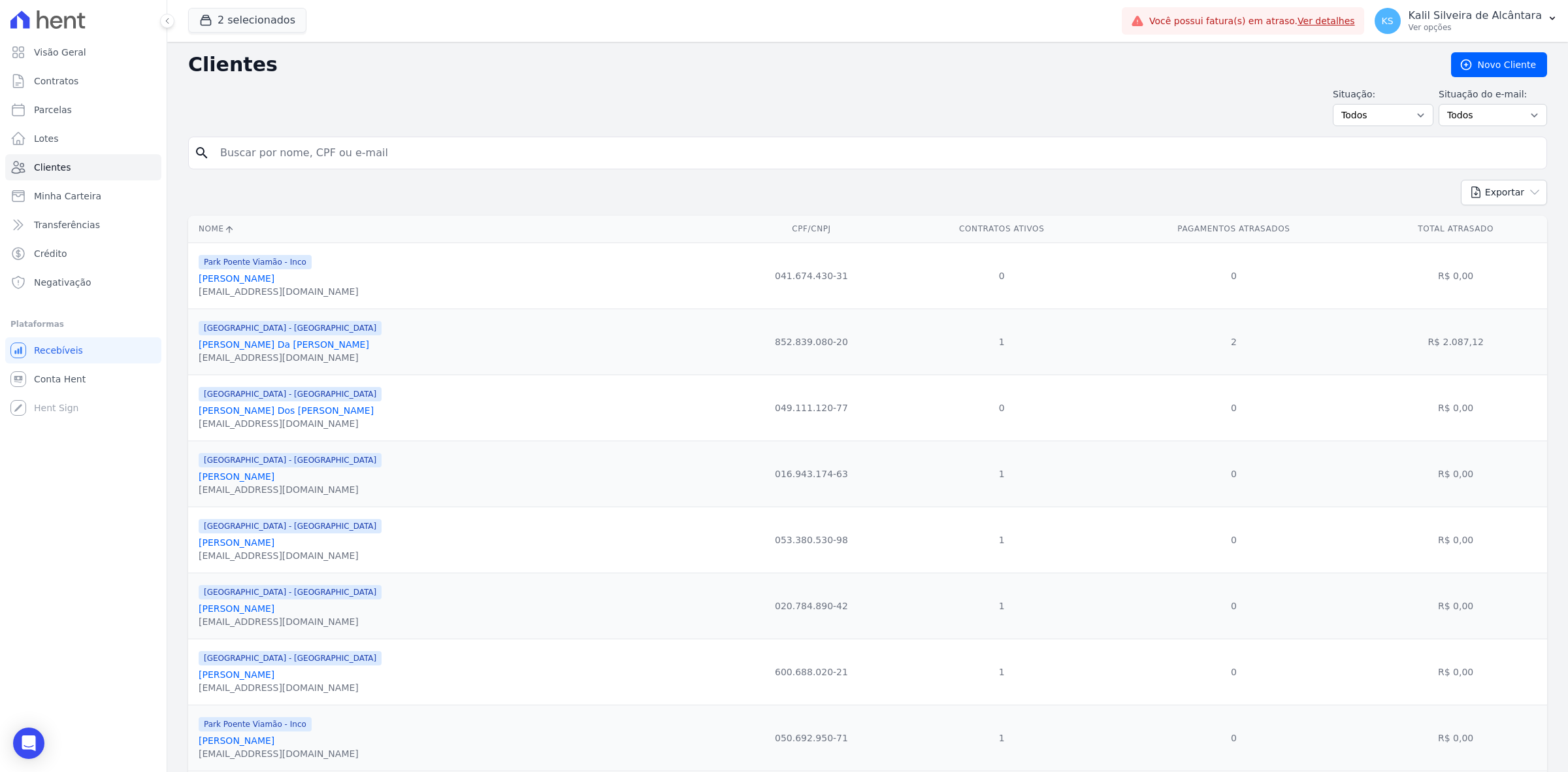
click at [276, 345] on link "[PERSON_NAME] Da [PERSON_NAME]" at bounding box center [284, 345] width 170 height 10
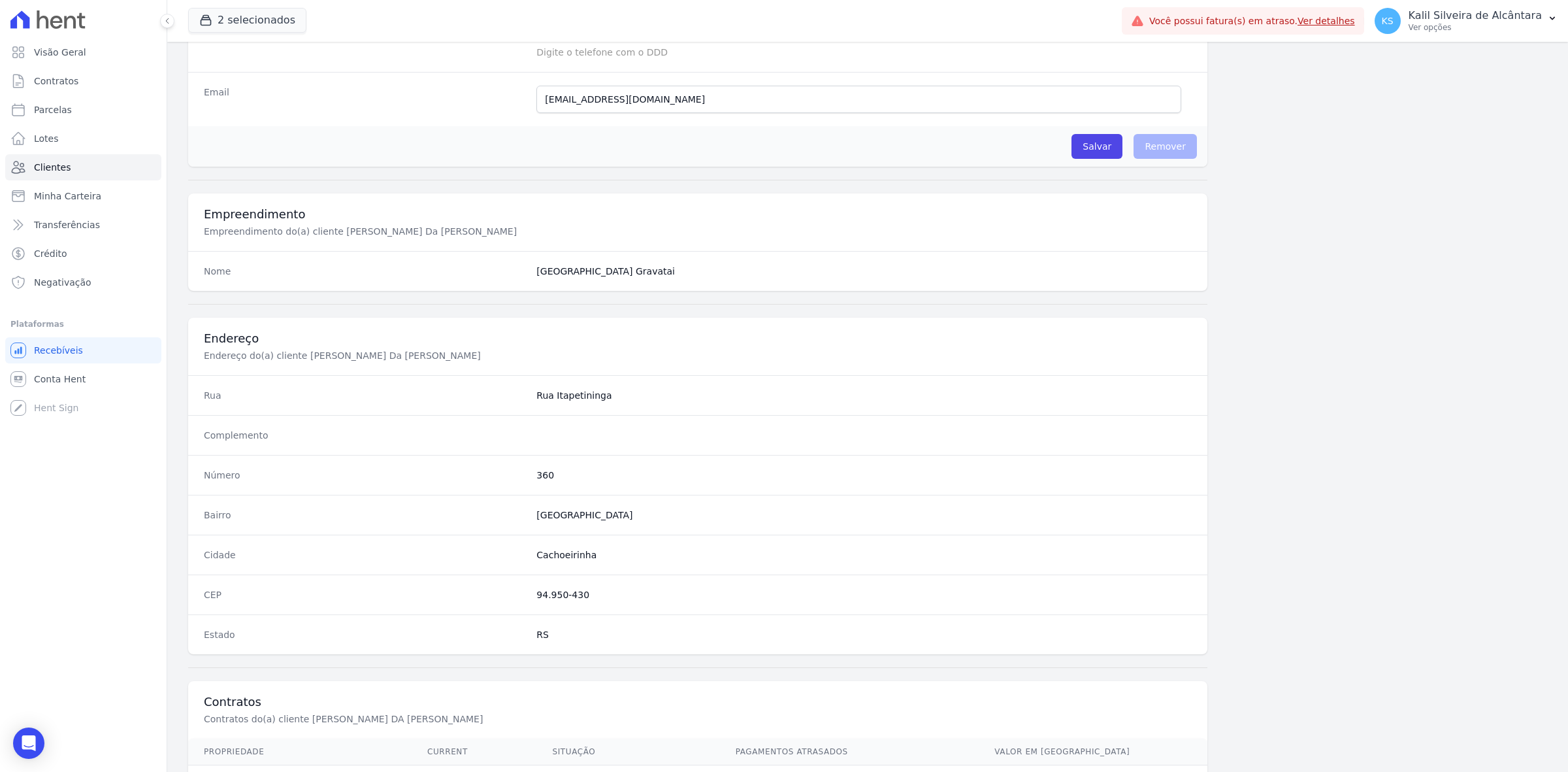
scroll to position [455, 0]
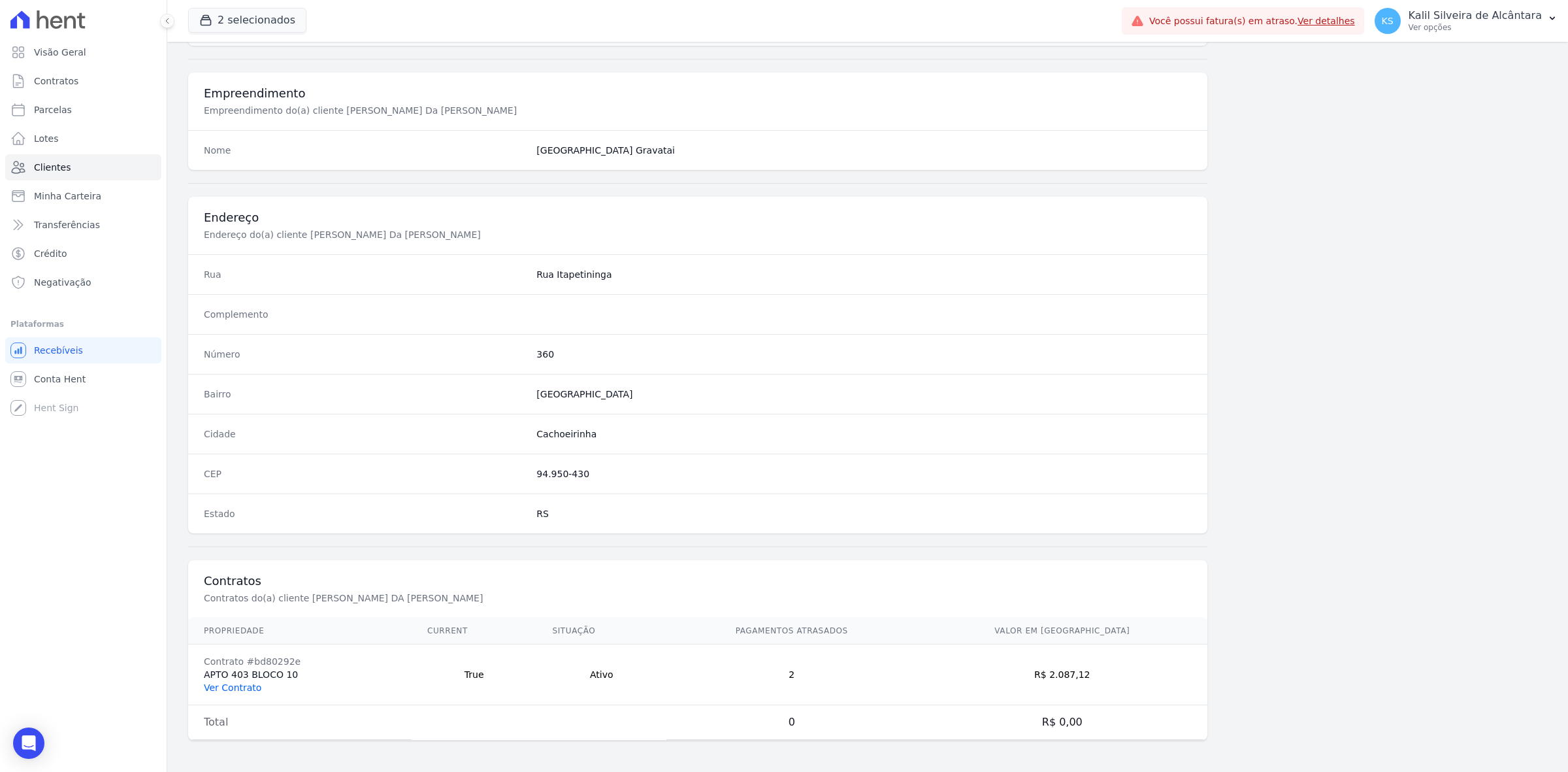
click at [245, 682] on link "Ver Contrato" at bounding box center [232, 688] width 58 height 10
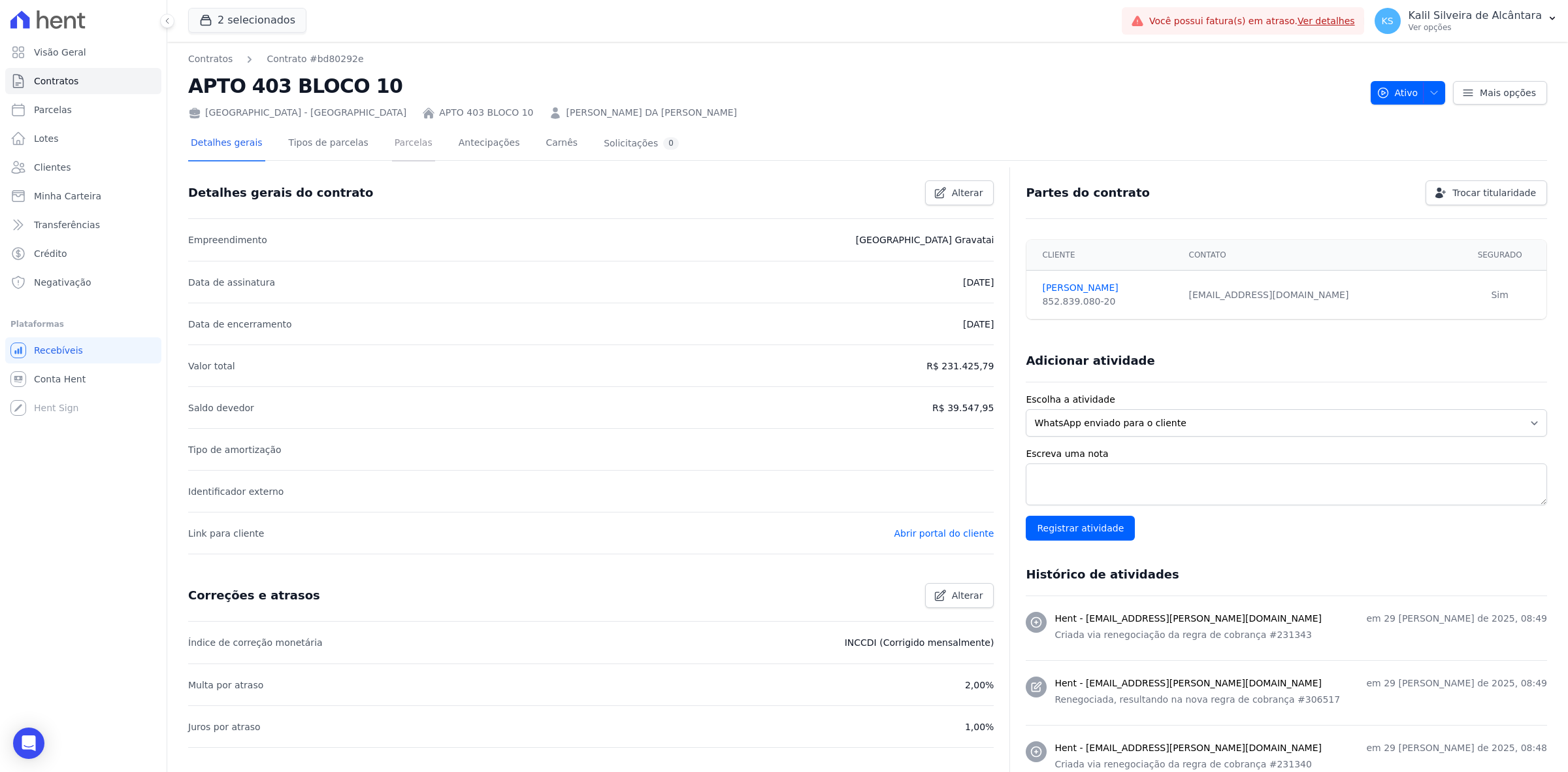
click at [392, 159] on link "Parcelas" at bounding box center [413, 144] width 43 height 34
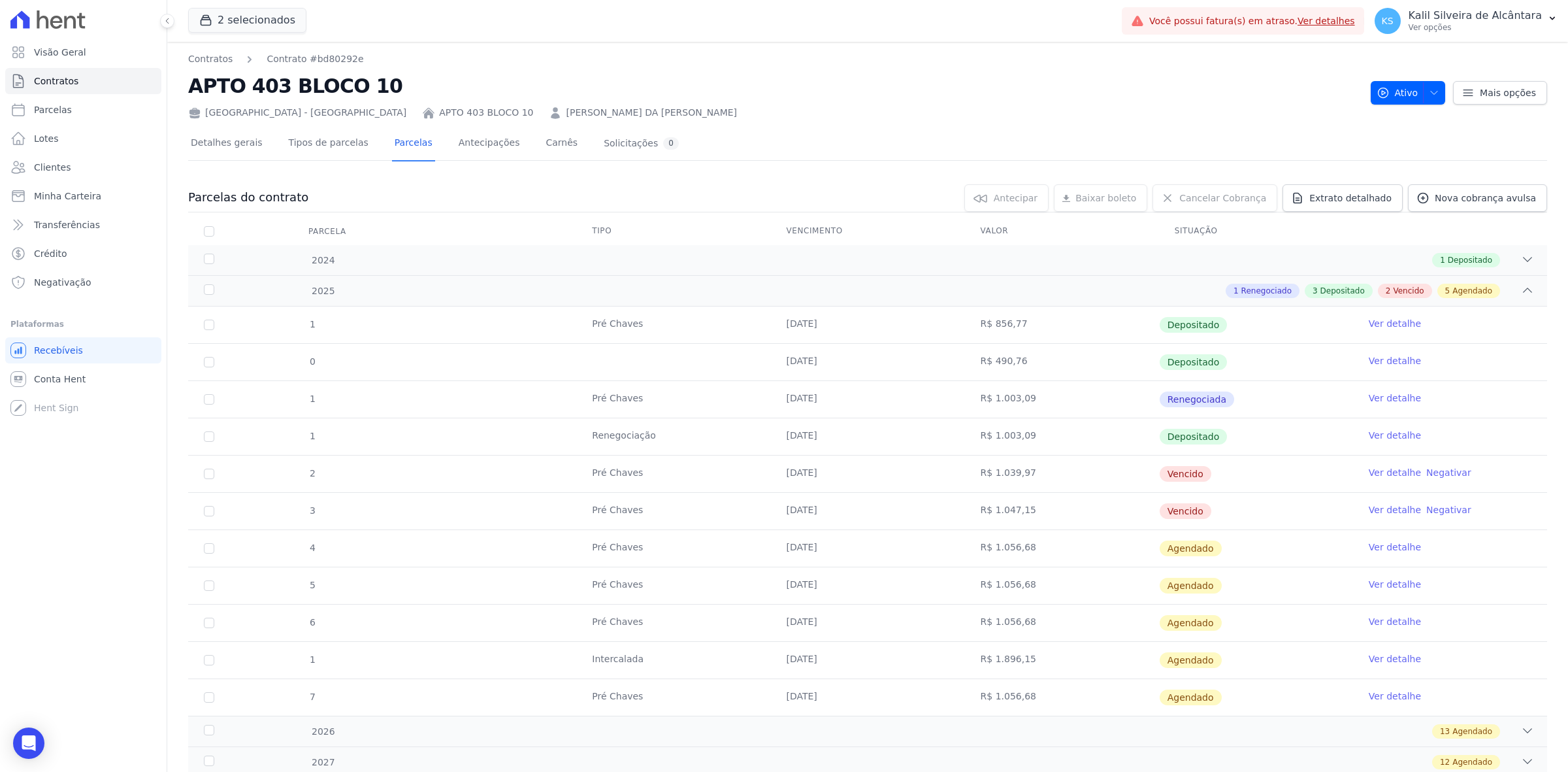
click at [1370, 547] on link "Ver detalhe" at bounding box center [1394, 546] width 53 height 13
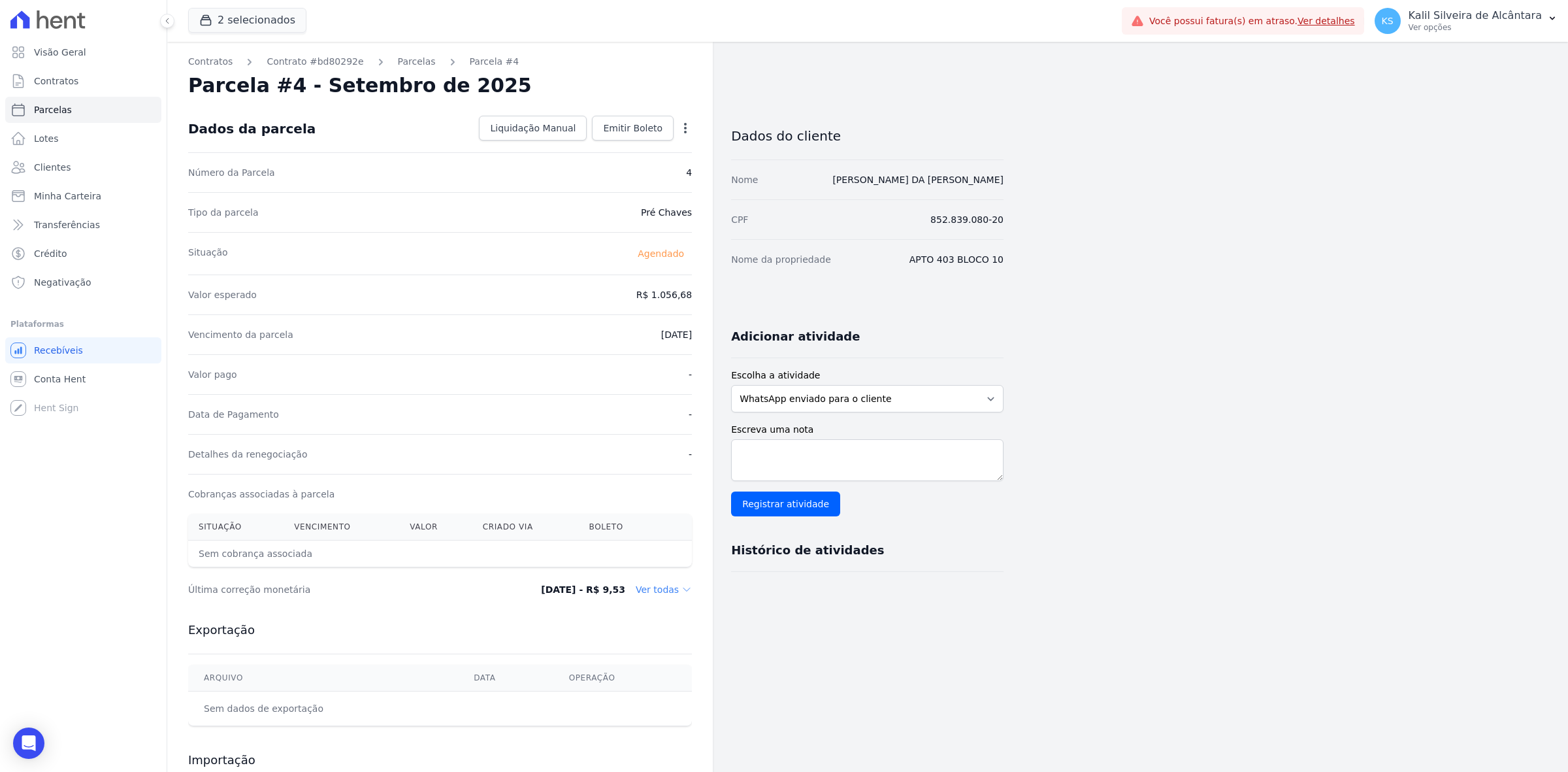
click at [667, 593] on dd "Ver todas" at bounding box center [663, 589] width 56 height 13
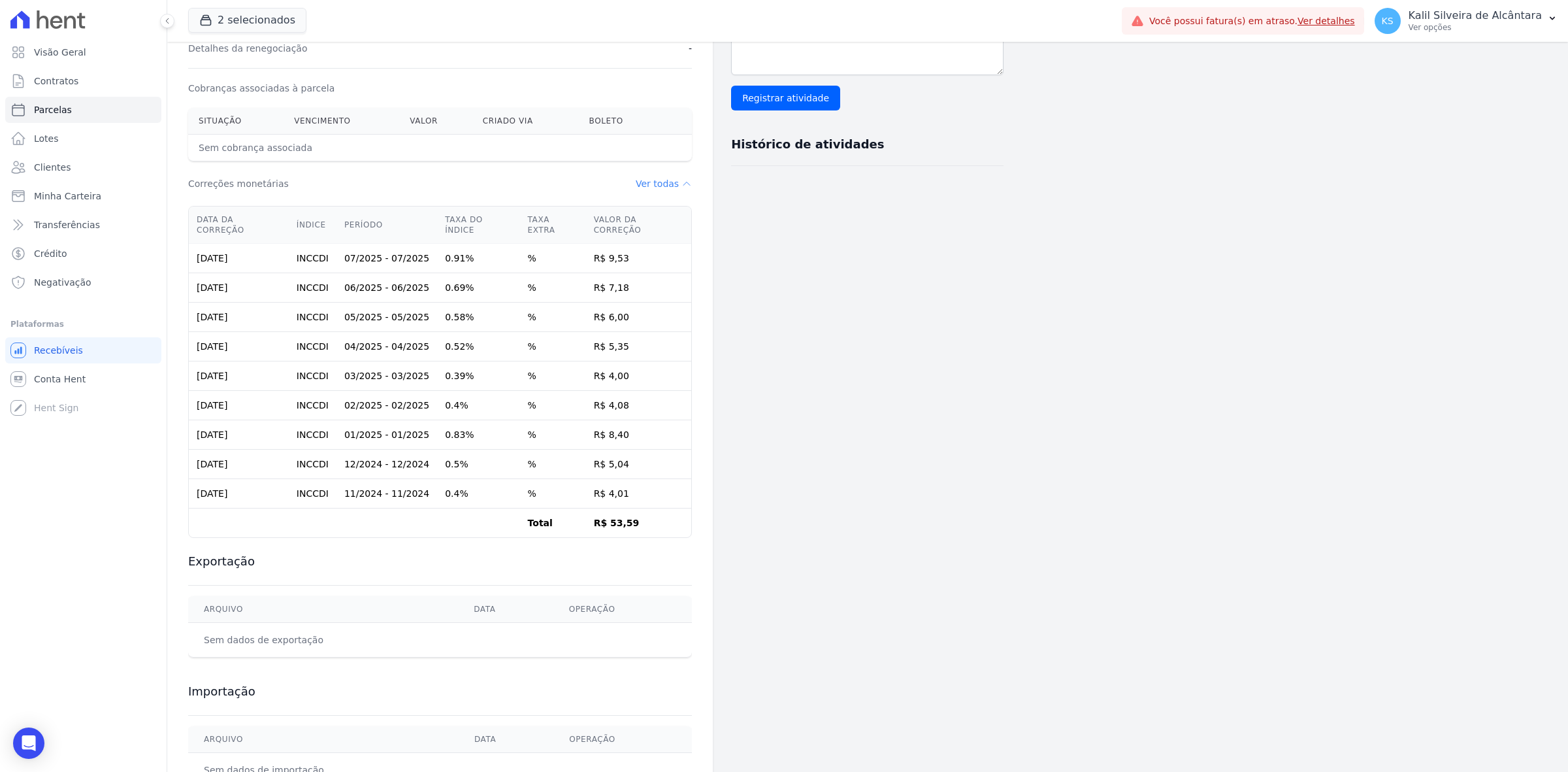
scroll to position [408, 0]
drag, startPoint x: 195, startPoint y: 246, endPoint x: 474, endPoint y: 306, distance: 285.4
click at [474, 306] on tbody "[DATE] INCCDI 07/2025 - 07/2025 0.91% % R$ 9,53 [DATE] INCCDI 06/2025 - 06/2025…" at bounding box center [439, 388] width 502 height 294
click at [474, 306] on td "0.58%" at bounding box center [479, 314] width 83 height 29
click at [355, 389] on td "02/2025 - 02/2025" at bounding box center [387, 403] width 101 height 29
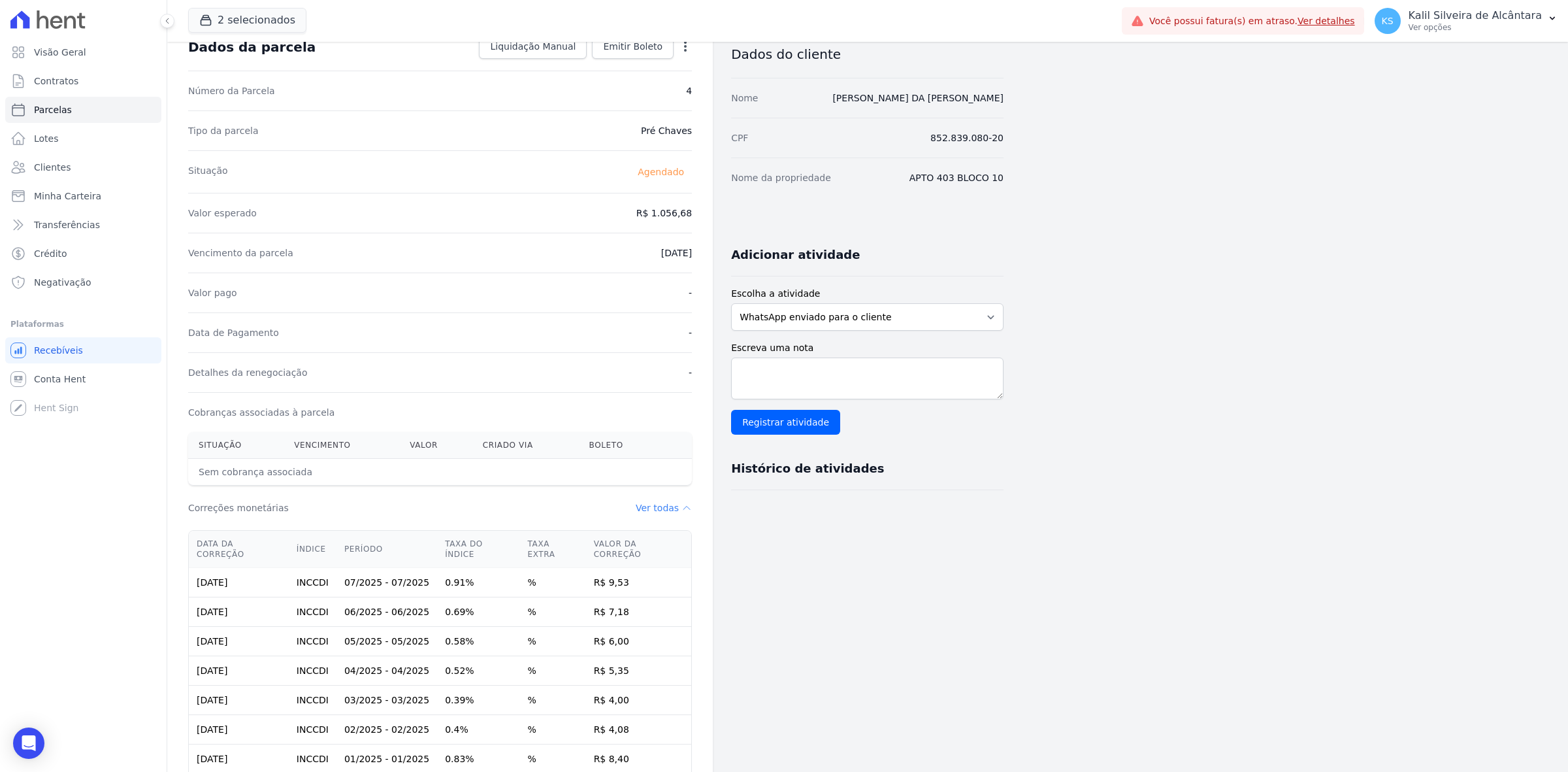
scroll to position [0, 0]
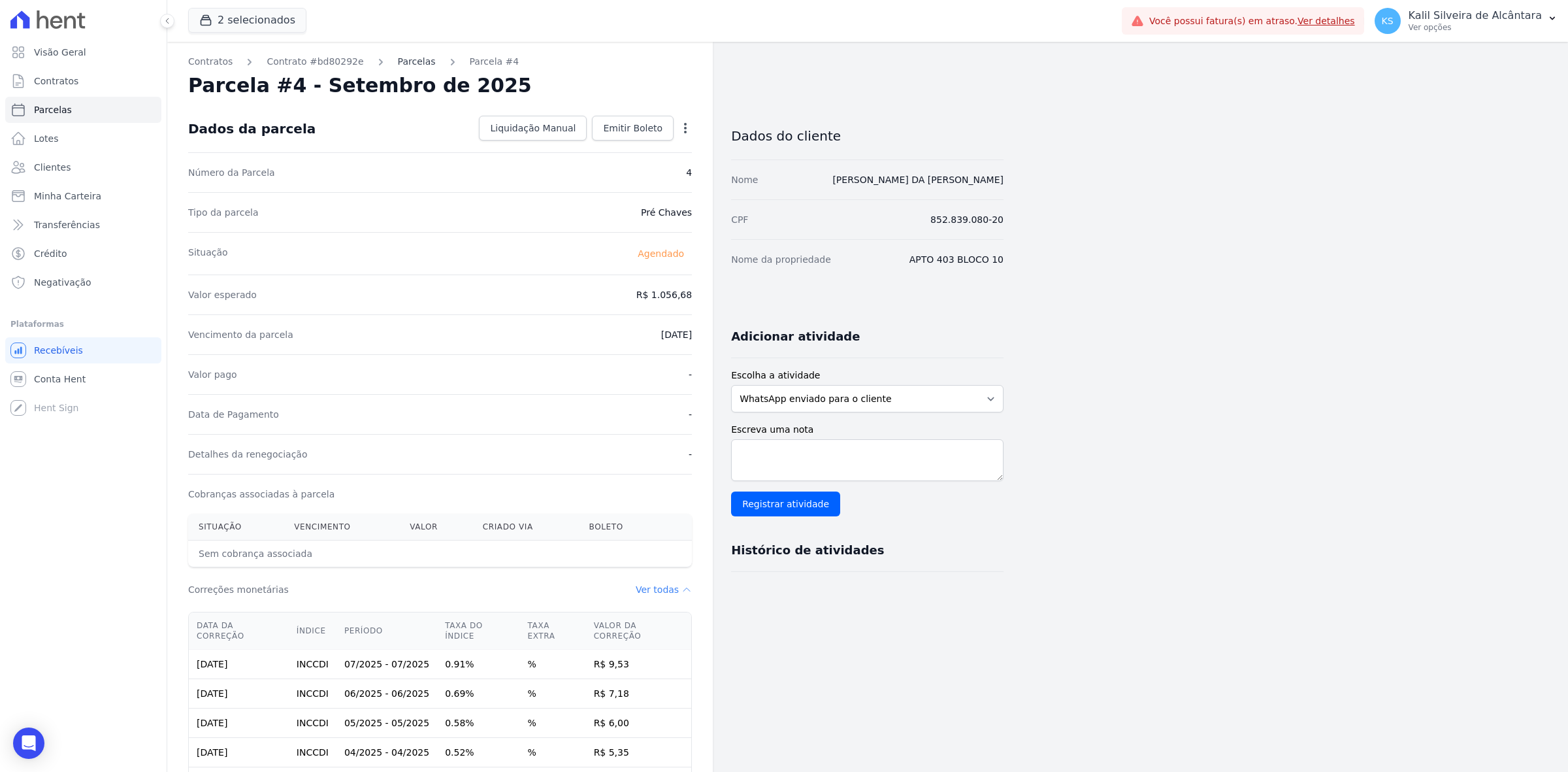
click at [404, 61] on link "Parcelas" at bounding box center [417, 62] width 38 height 14
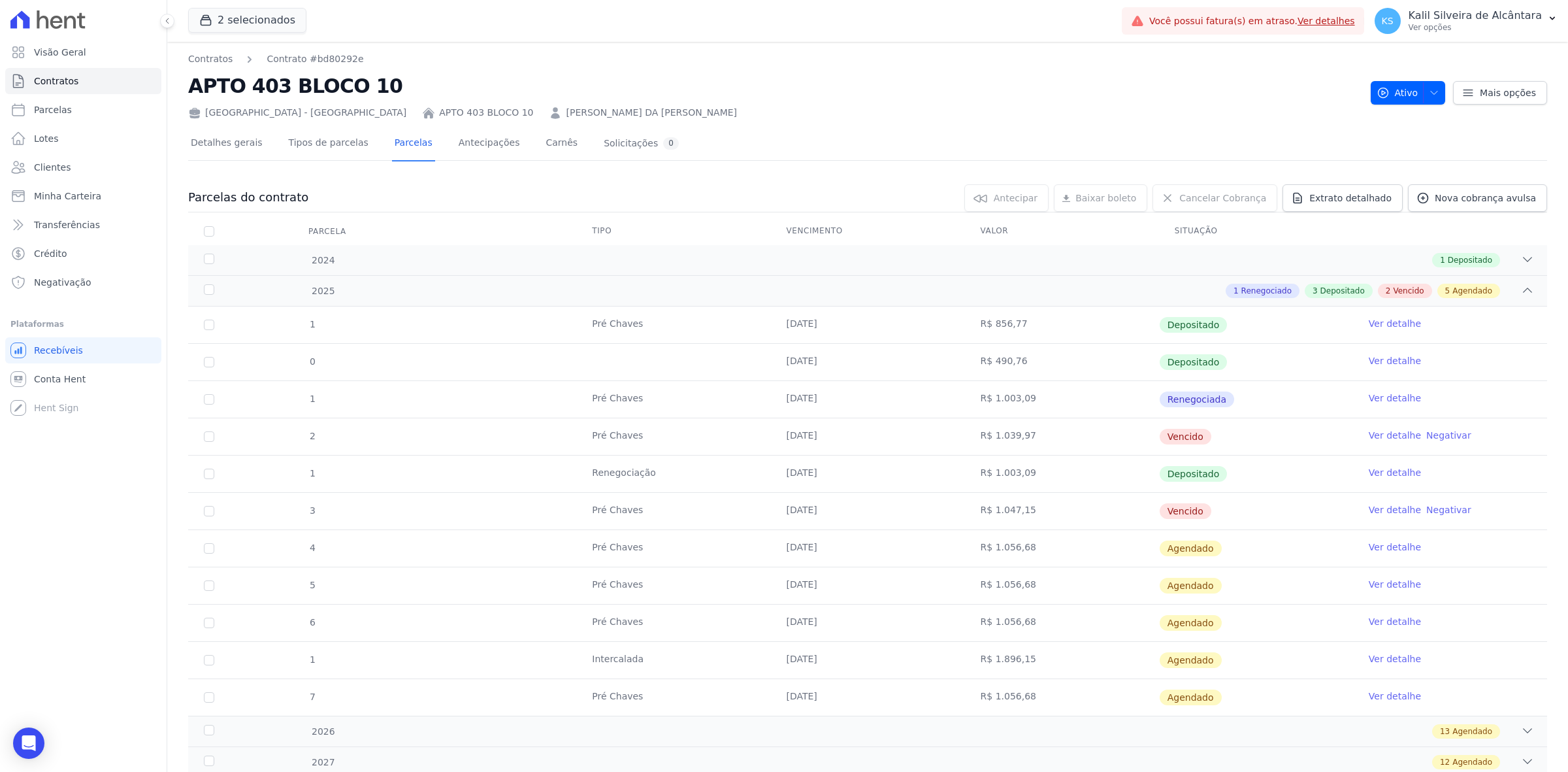
click at [373, 153] on div "Detalhes gerais Tipos de parcelas [GEOGRAPHIC_DATA] Antecipações [PERSON_NAME] …" at bounding box center [434, 144] width 493 height 34
click at [239, 142] on link "Detalhes gerais" at bounding box center [226, 144] width 77 height 34
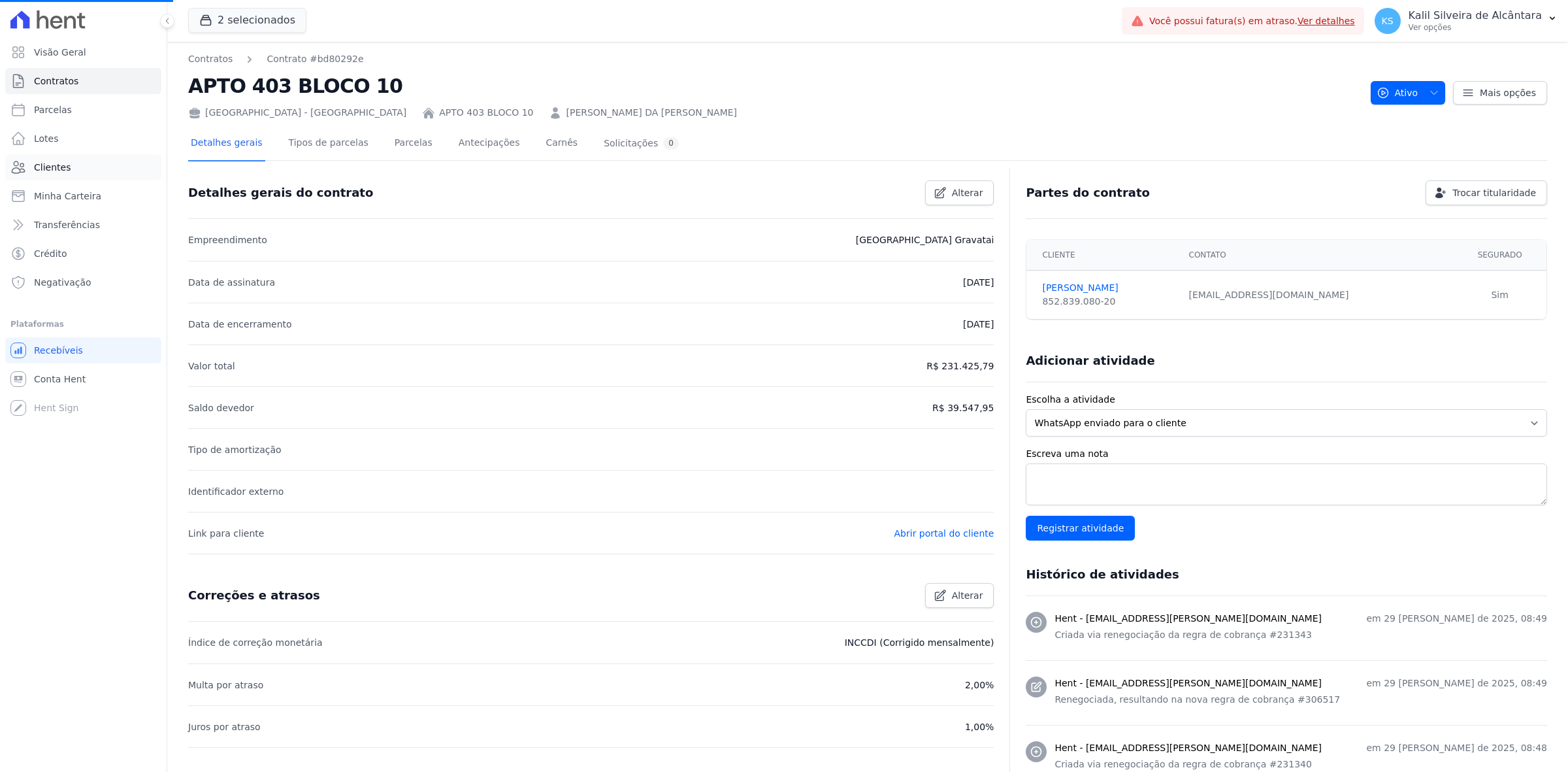
click at [85, 159] on link "Clientes" at bounding box center [83, 167] width 156 height 26
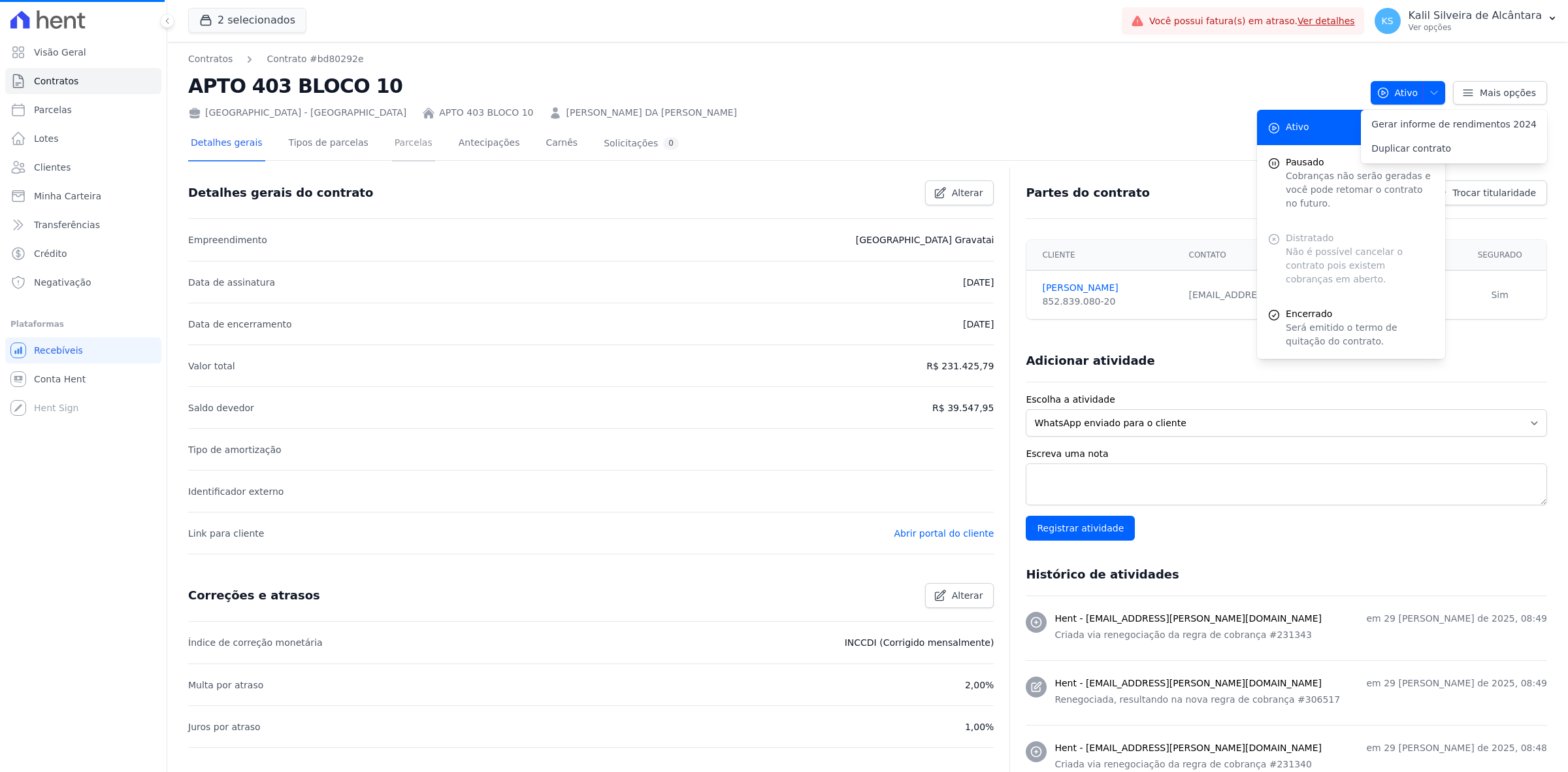
click at [392, 153] on link "Parcelas" at bounding box center [413, 144] width 43 height 34
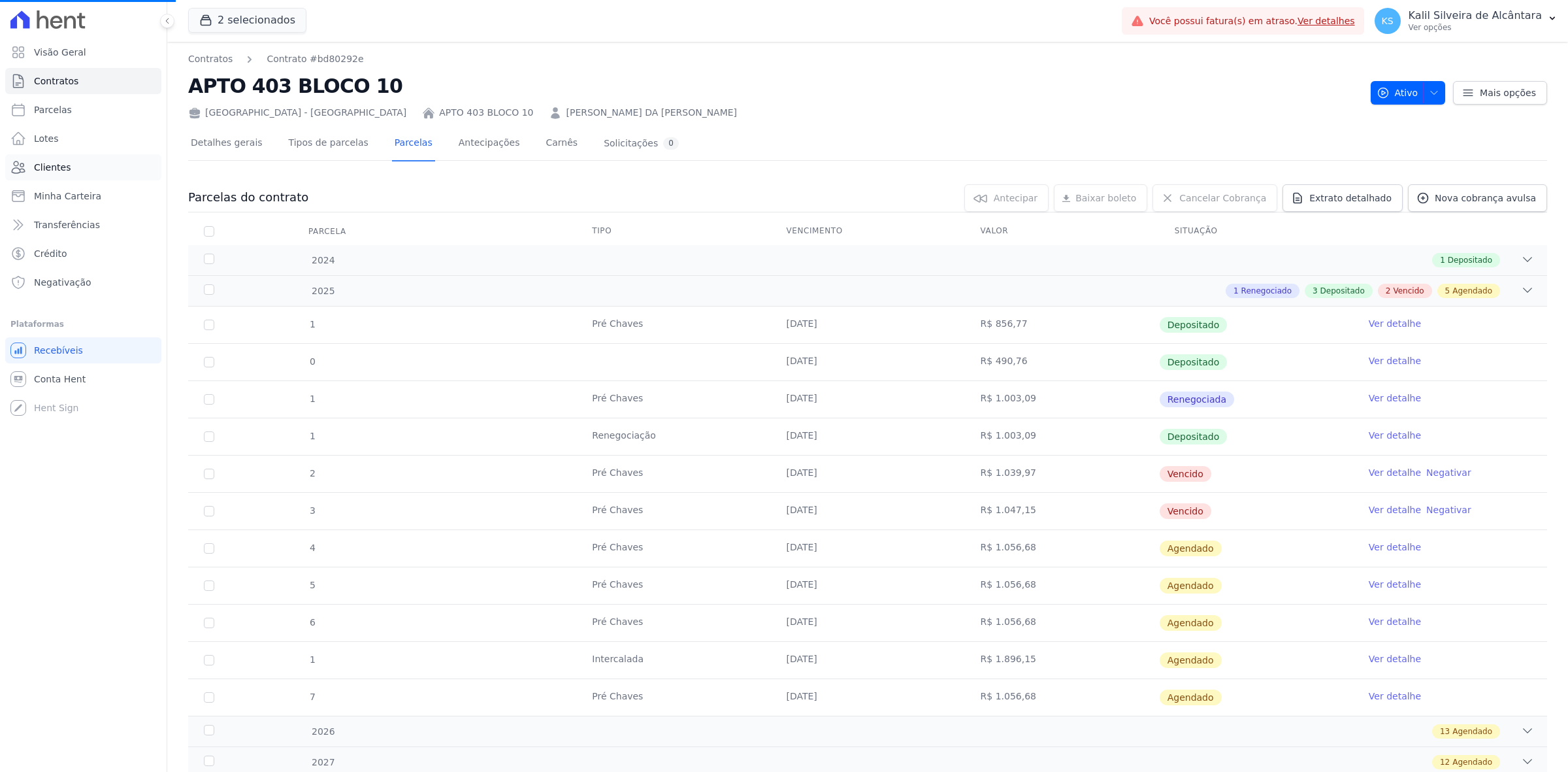
click at [92, 177] on link "Clientes" at bounding box center [83, 167] width 156 height 26
click at [100, 171] on link "Clientes" at bounding box center [83, 167] width 156 height 26
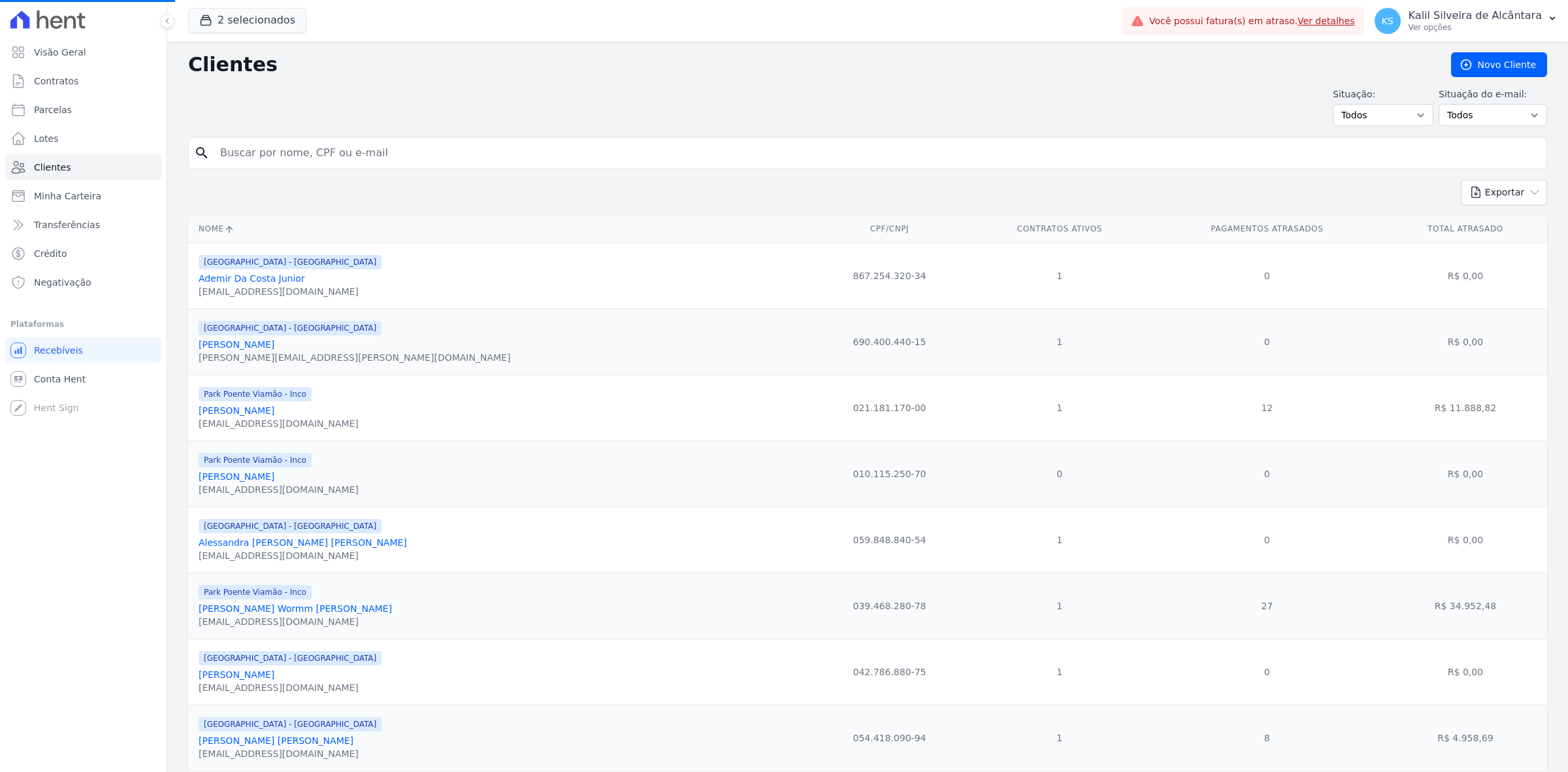
click at [307, 159] on input "search" at bounding box center [877, 153] width 1329 height 26
click at [443, 145] on input "search" at bounding box center [877, 153] width 1329 height 26
type input "[PERSON_NAME]"
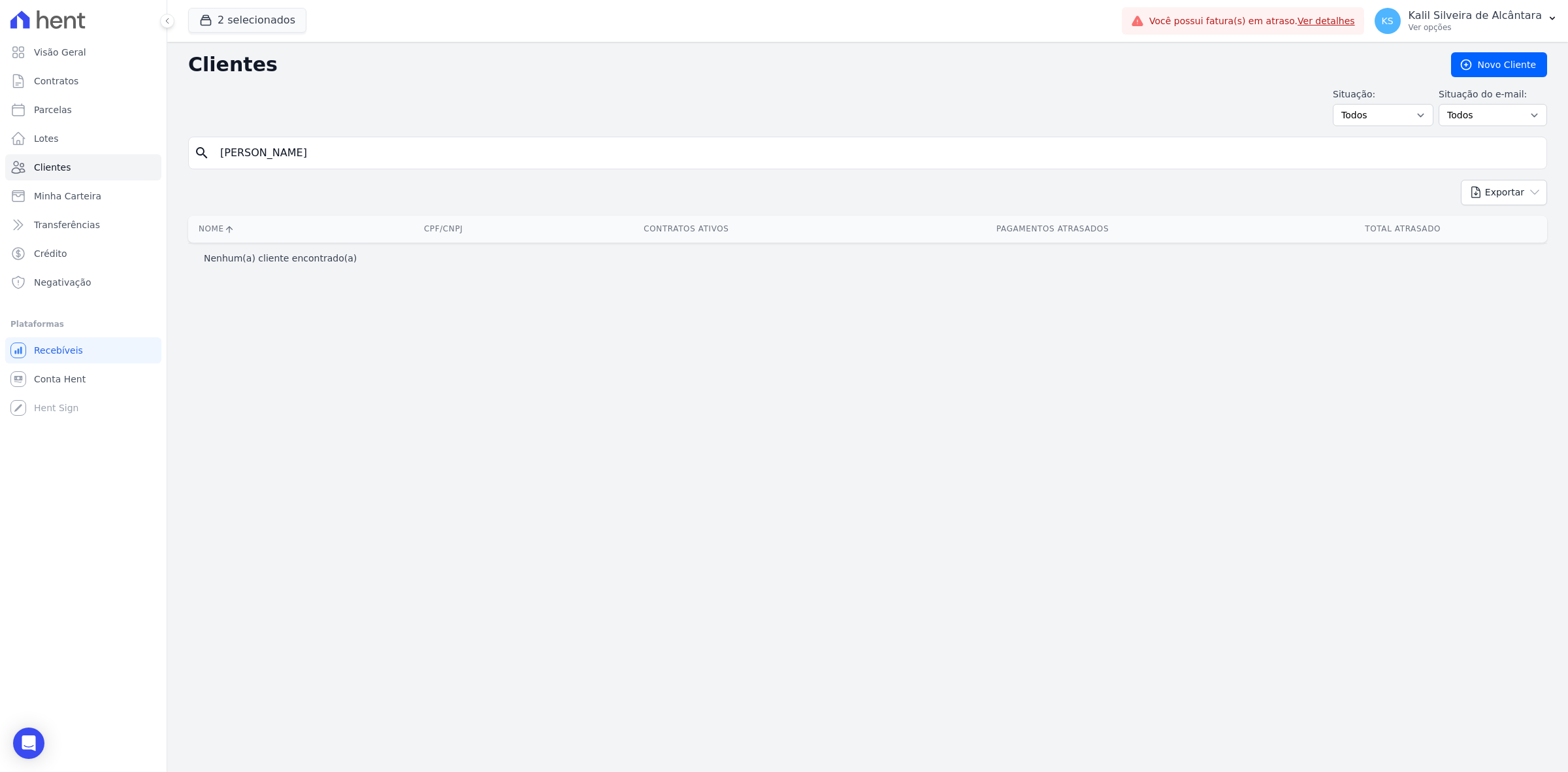
click at [341, 168] on div "search [PERSON_NAME]" at bounding box center [867, 153] width 1359 height 33
drag, startPoint x: 350, startPoint y: 147, endPoint x: 296, endPoint y: 47, distance: 113.6
click at [350, 147] on input "[PERSON_NAME]" at bounding box center [877, 153] width 1329 height 26
click at [272, 12] on button "2 selecionados" at bounding box center [246, 20] width 118 height 25
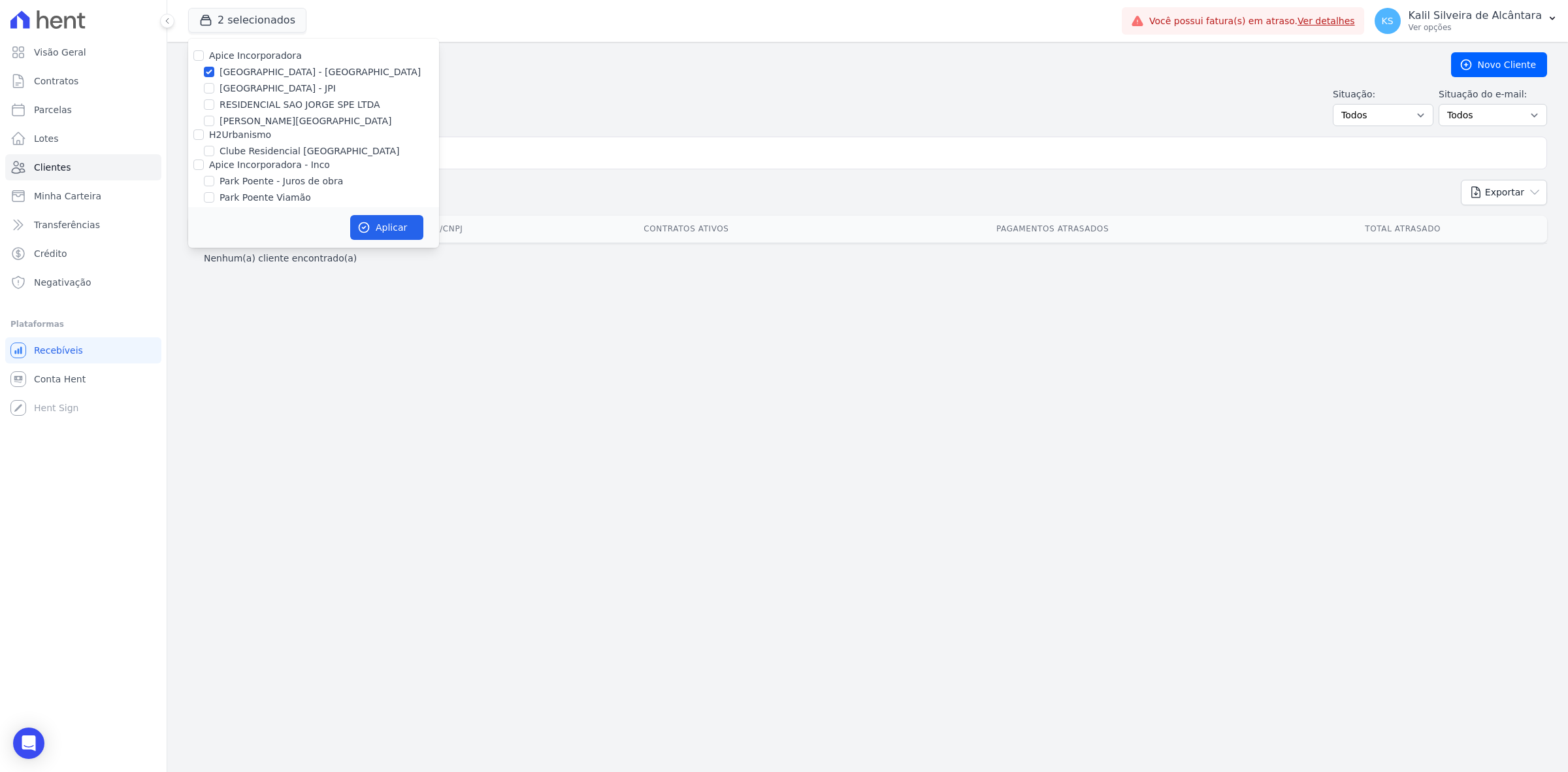
click at [265, 180] on label "Park Poente - Juros de obra" at bounding box center [281, 182] width 123 height 14
click at [214, 180] on input "Park Poente - Juros de obra" at bounding box center [209, 181] width 10 height 10
click at [266, 187] on label "Park Poente - Juros de obra" at bounding box center [281, 182] width 123 height 14
click at [214, 186] on input "Park Poente - Juros de obra" at bounding box center [209, 181] width 10 height 10
checkbox input "false"
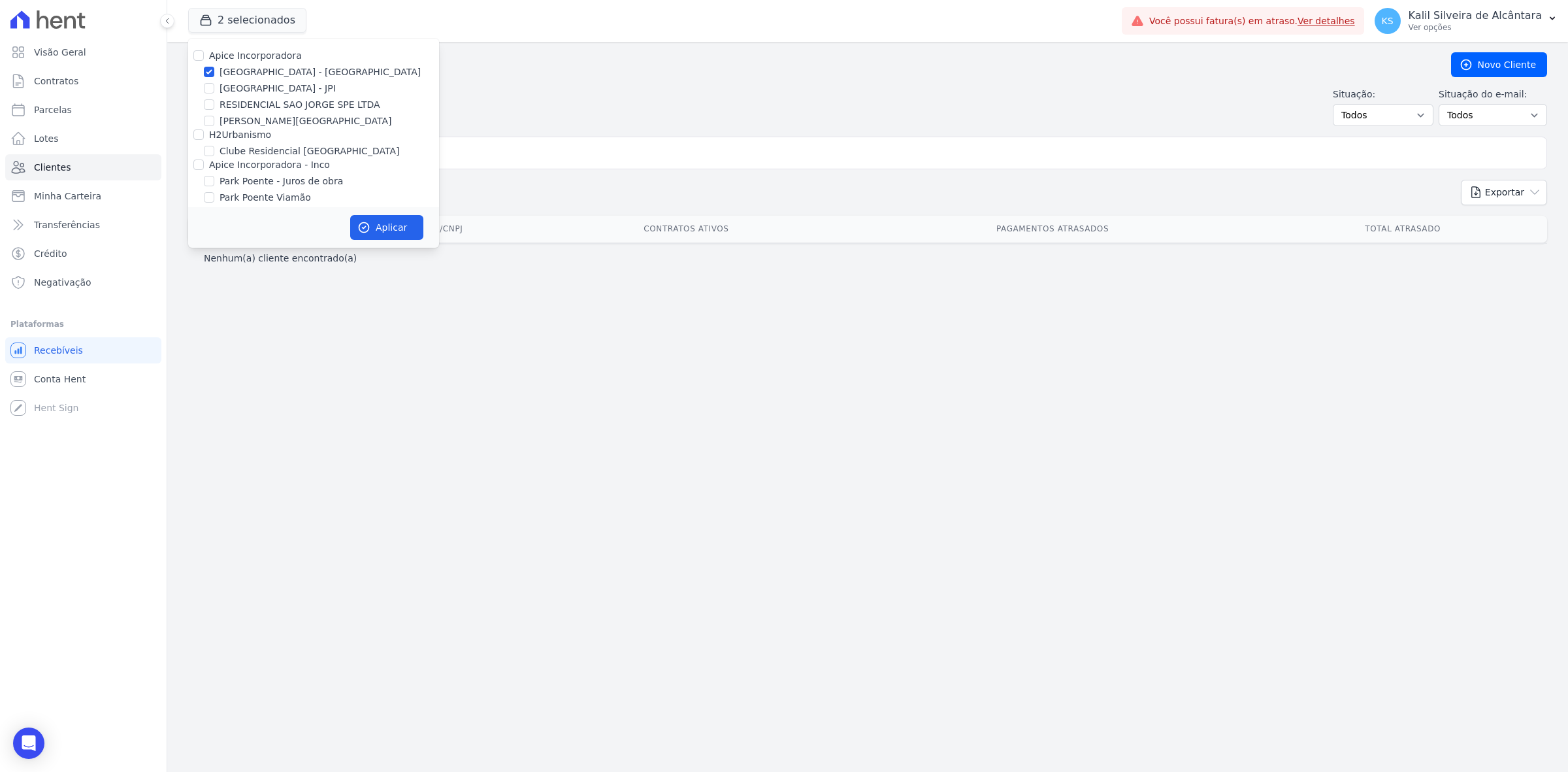
click at [272, 194] on label "Park Poente Viamão" at bounding box center [265, 198] width 91 height 14
click at [214, 194] on input "Park Poente Viamão" at bounding box center [209, 197] width 10 height 10
checkbox input "true"
click at [276, 188] on label "Park Poente Viamão - Inco" at bounding box center [279, 190] width 120 height 14
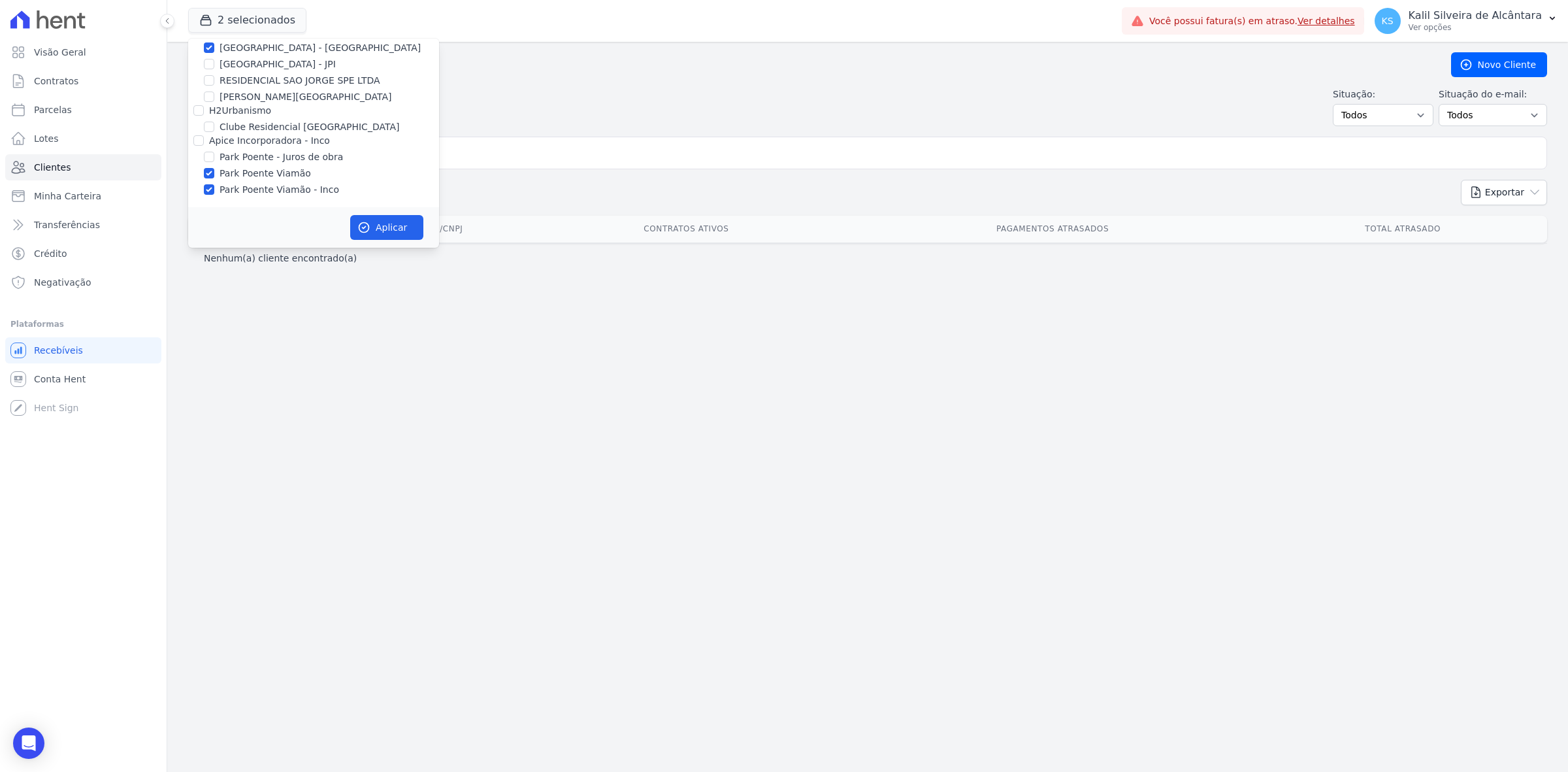
click at [214, 188] on input "Park Poente Viamão - Inco" at bounding box center [209, 190] width 10 height 10
click at [276, 188] on label "Park Poente Viamão - Inco" at bounding box center [279, 190] width 120 height 14
click at [214, 188] on input "Park Poente Viamão - Inco" at bounding box center [209, 190] width 10 height 10
checkbox input "true"
click at [400, 231] on button "Aplicar" at bounding box center [387, 227] width 73 height 25
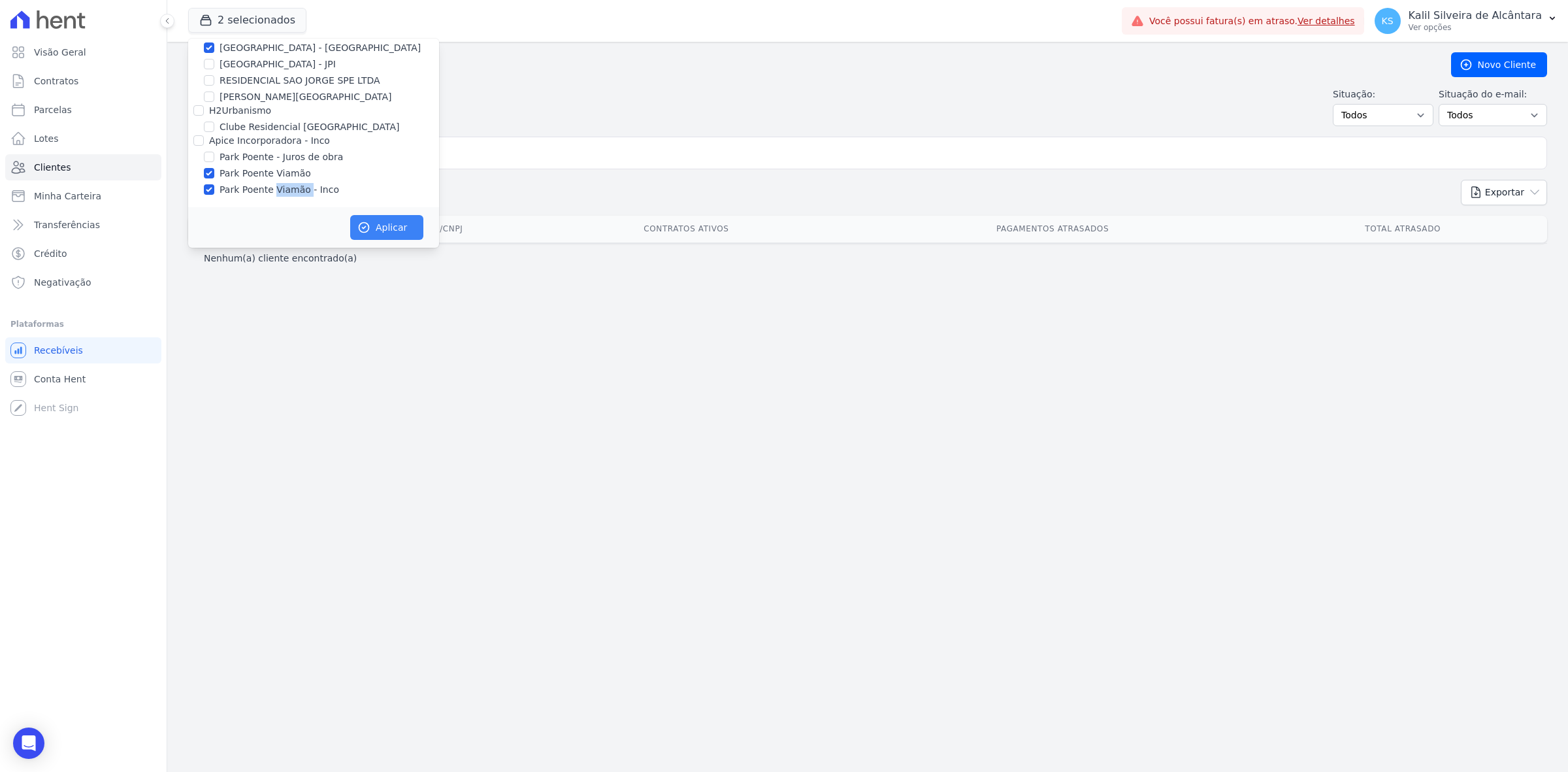
scroll to position [22, 0]
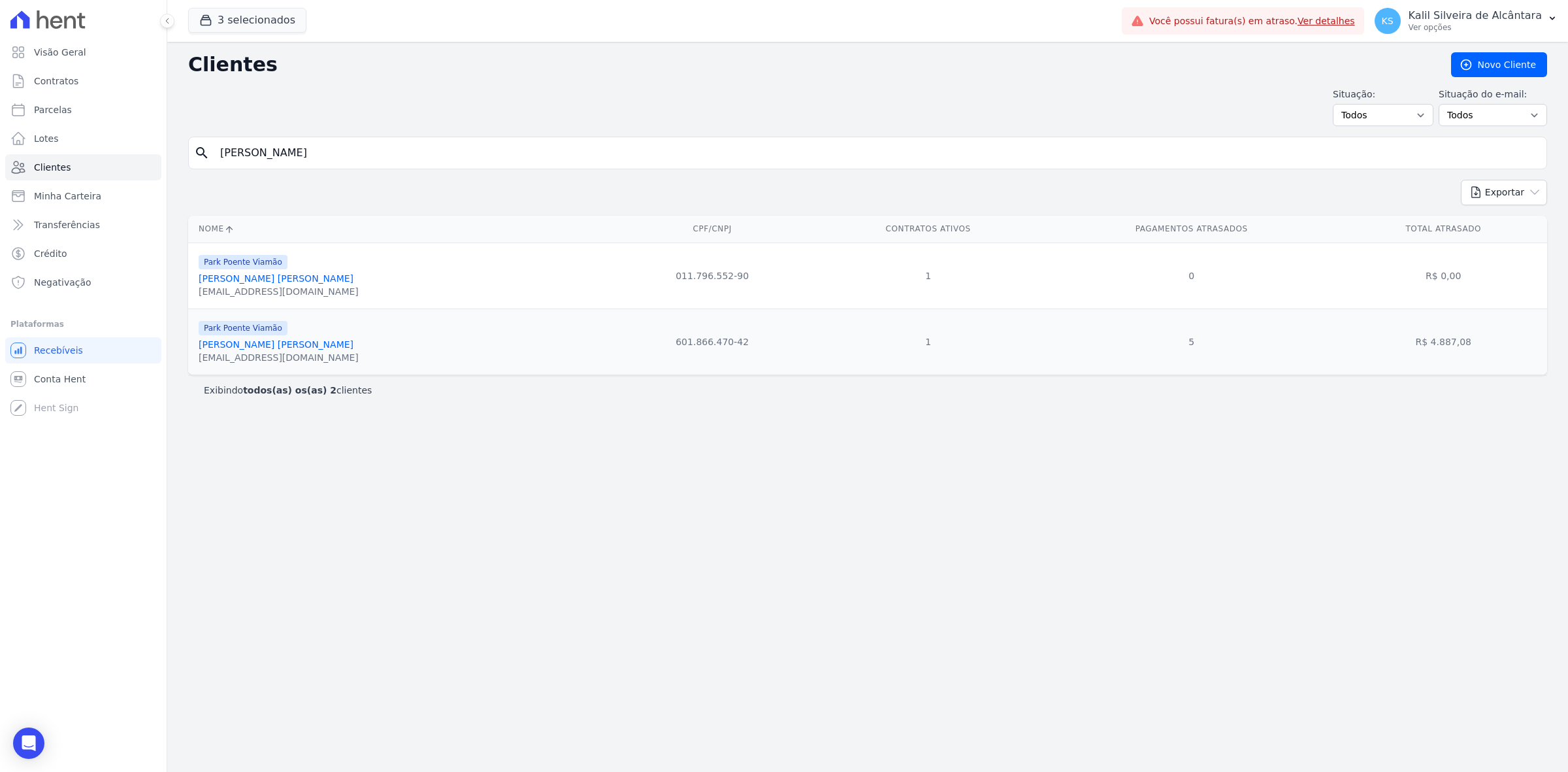
click at [291, 343] on link "[PERSON_NAME] [PERSON_NAME]" at bounding box center [276, 345] width 155 height 10
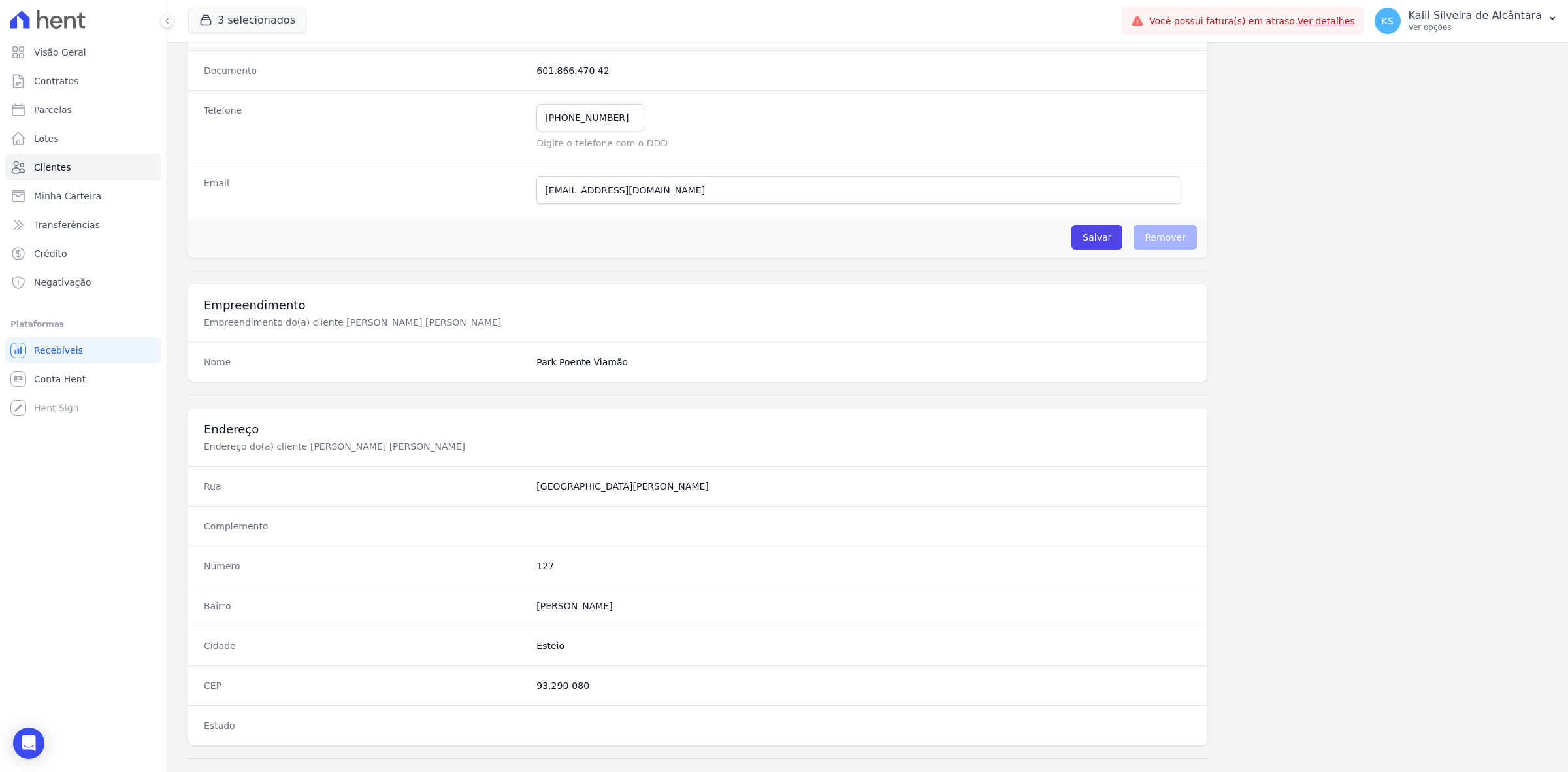
scroll to position [455, 0]
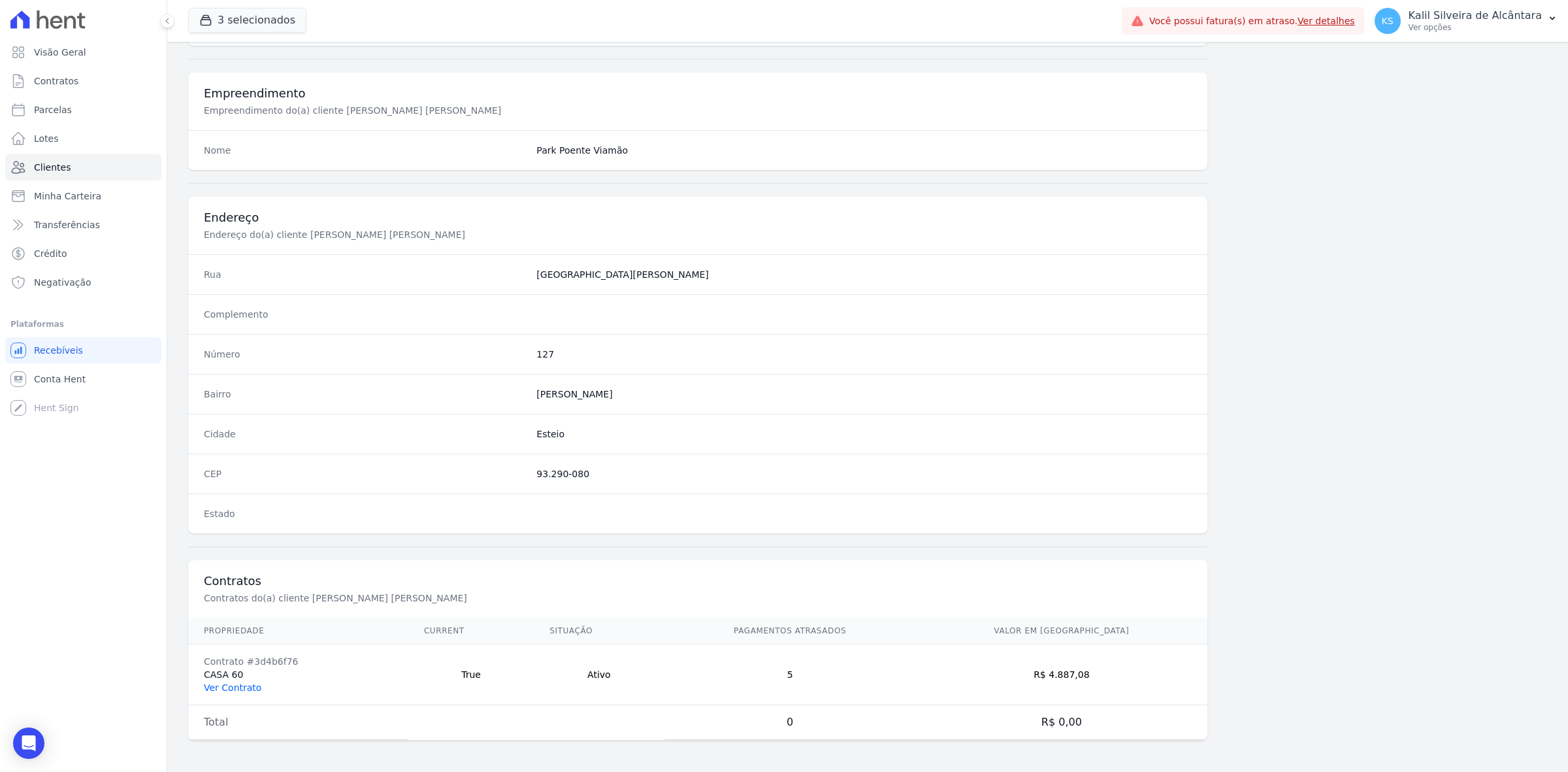
click at [239, 684] on link "Ver Contrato" at bounding box center [232, 688] width 58 height 10
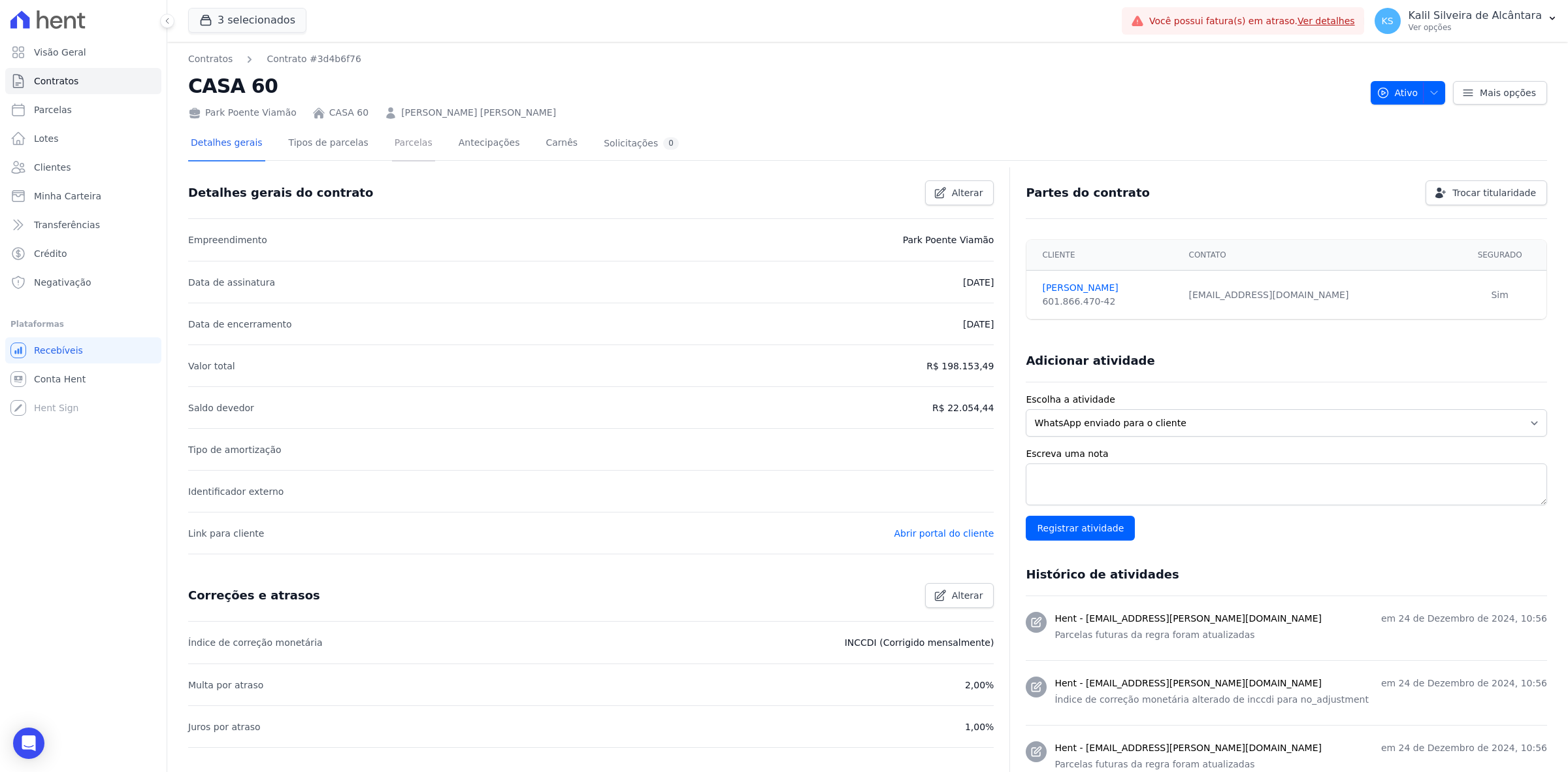
click at [409, 150] on link "Parcelas" at bounding box center [413, 144] width 43 height 34
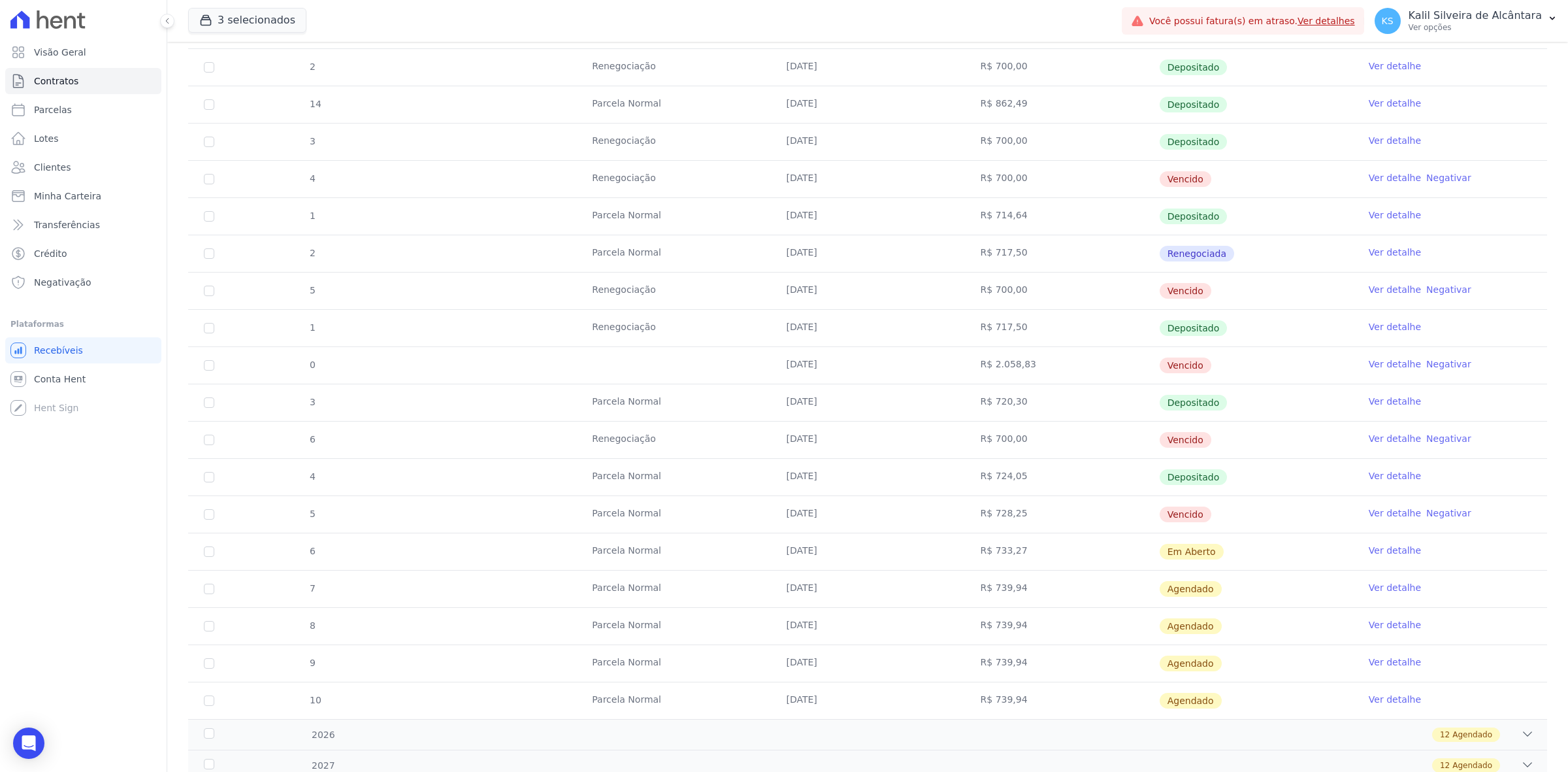
scroll to position [407, 0]
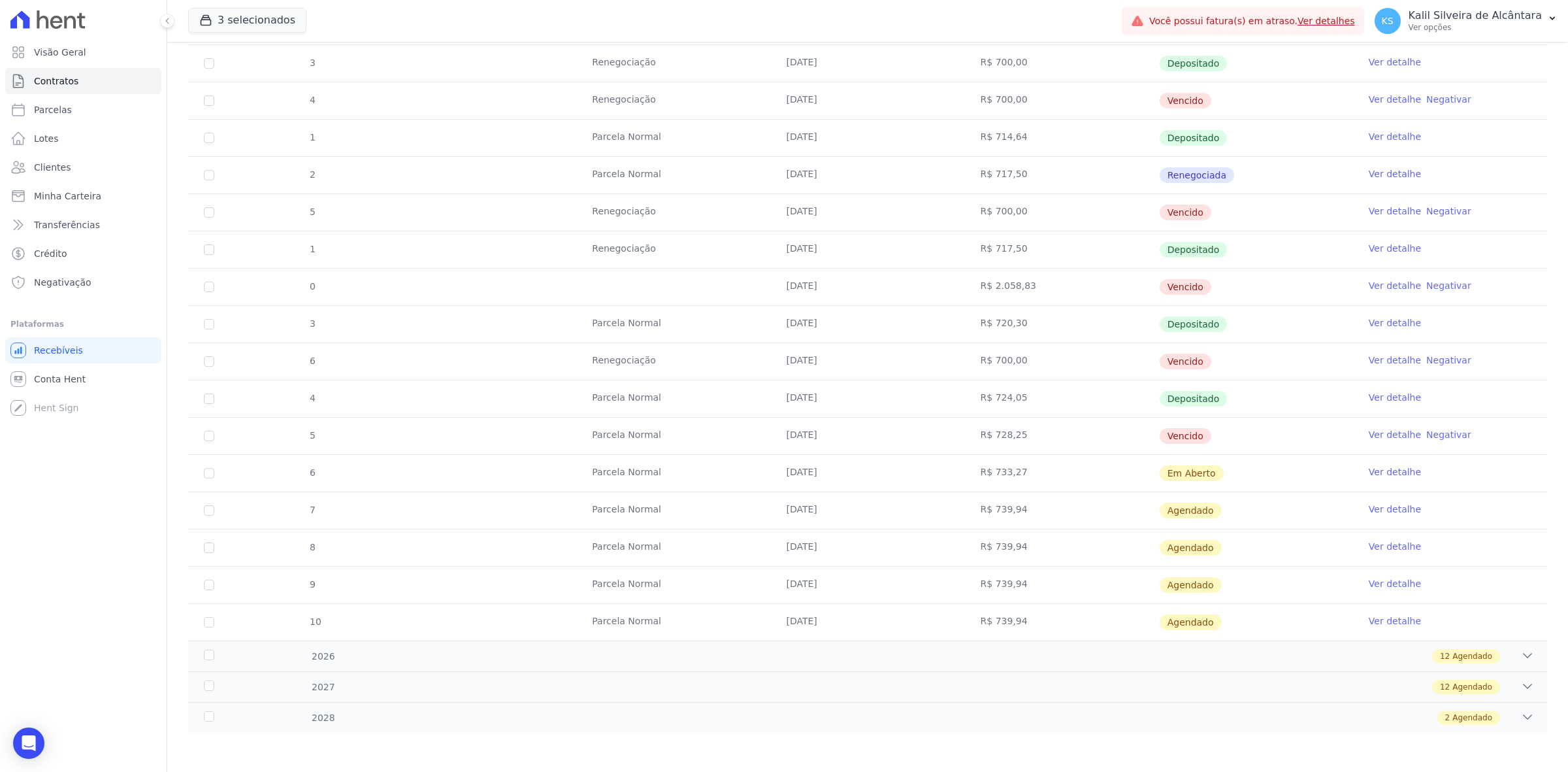
click at [1387, 469] on link "Ver detalhe" at bounding box center [1394, 471] width 53 height 13
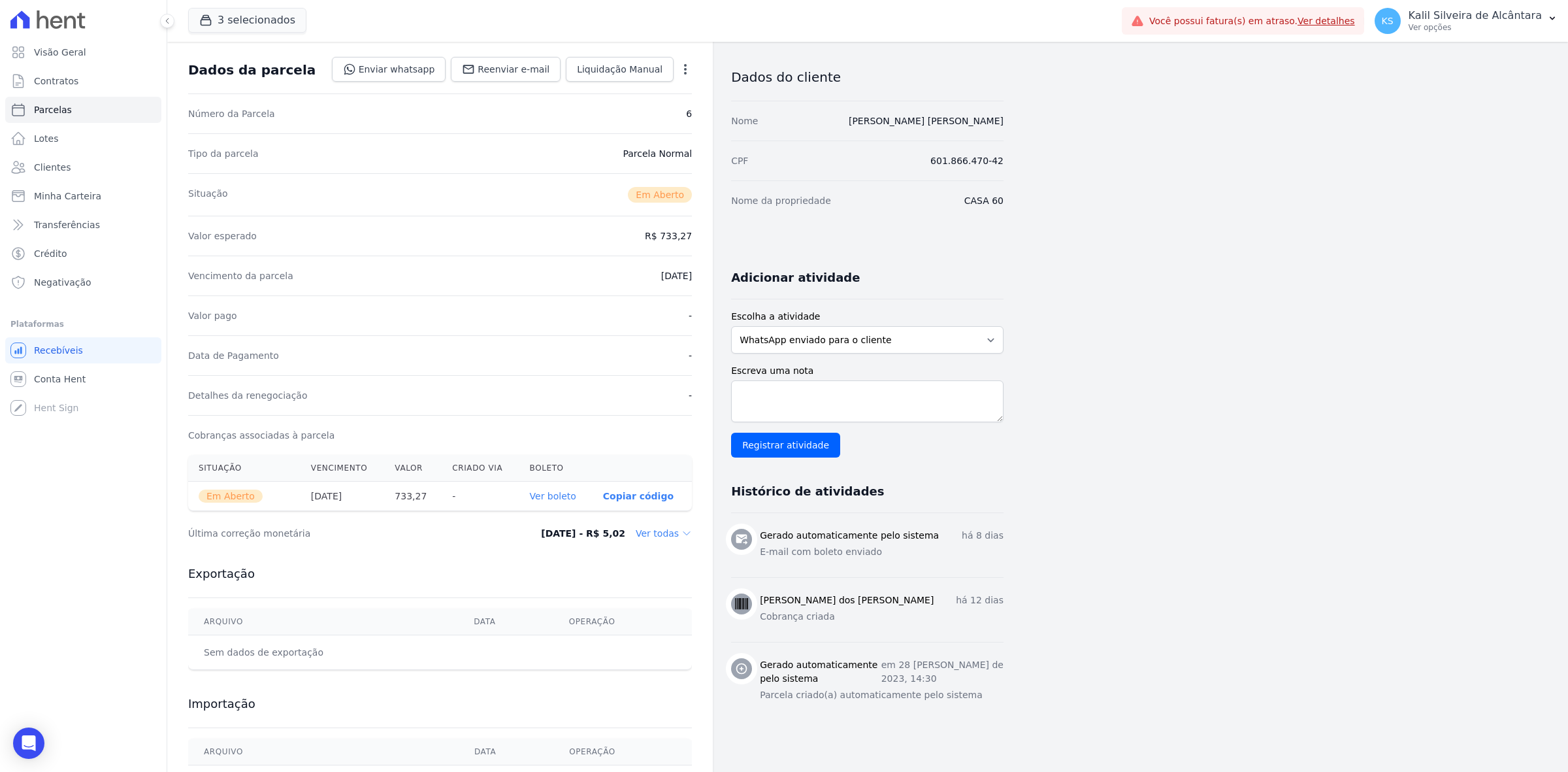
scroll to position [126, 0]
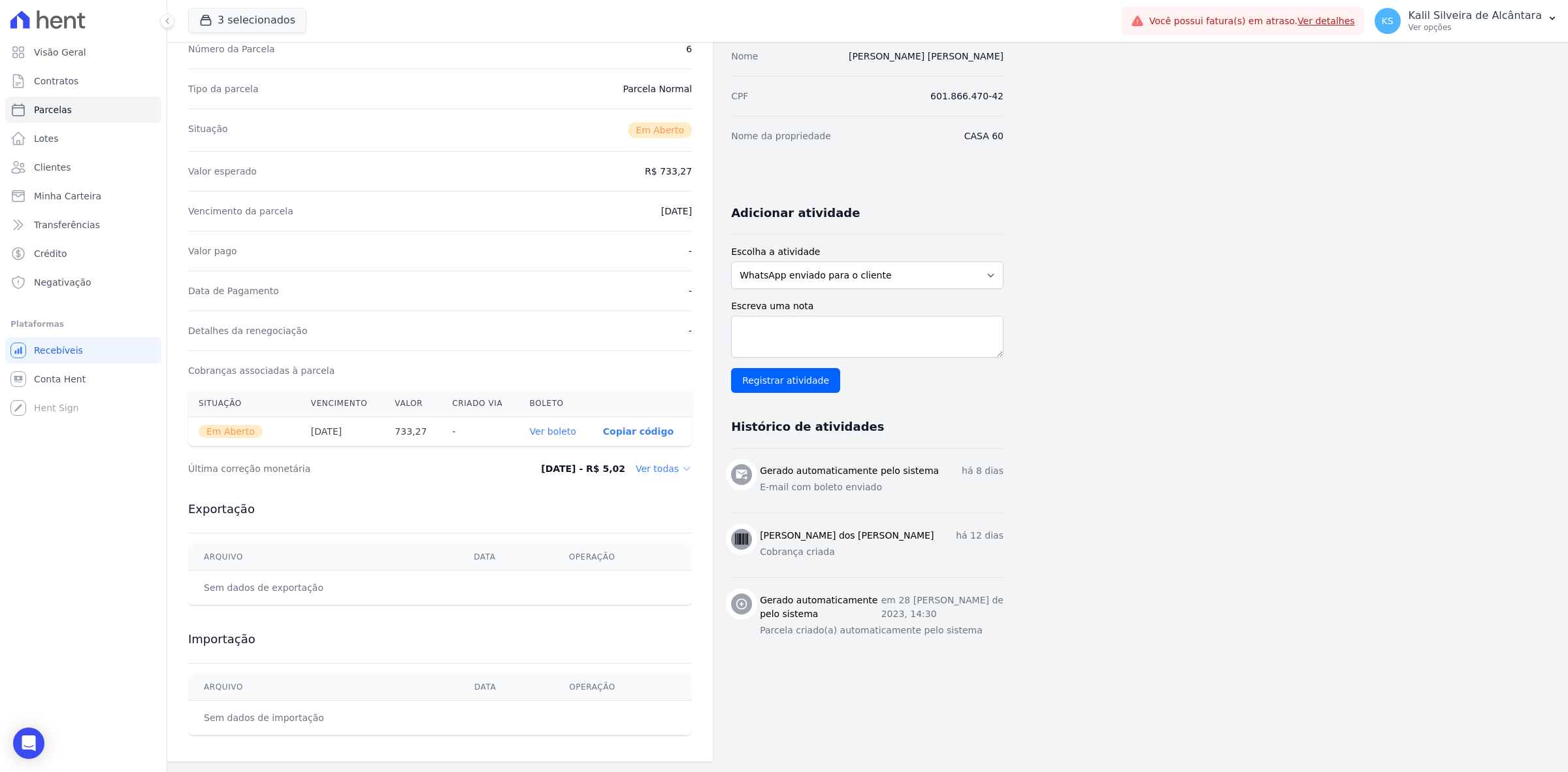
click at [660, 467] on dd "Ver todas" at bounding box center [663, 468] width 56 height 13
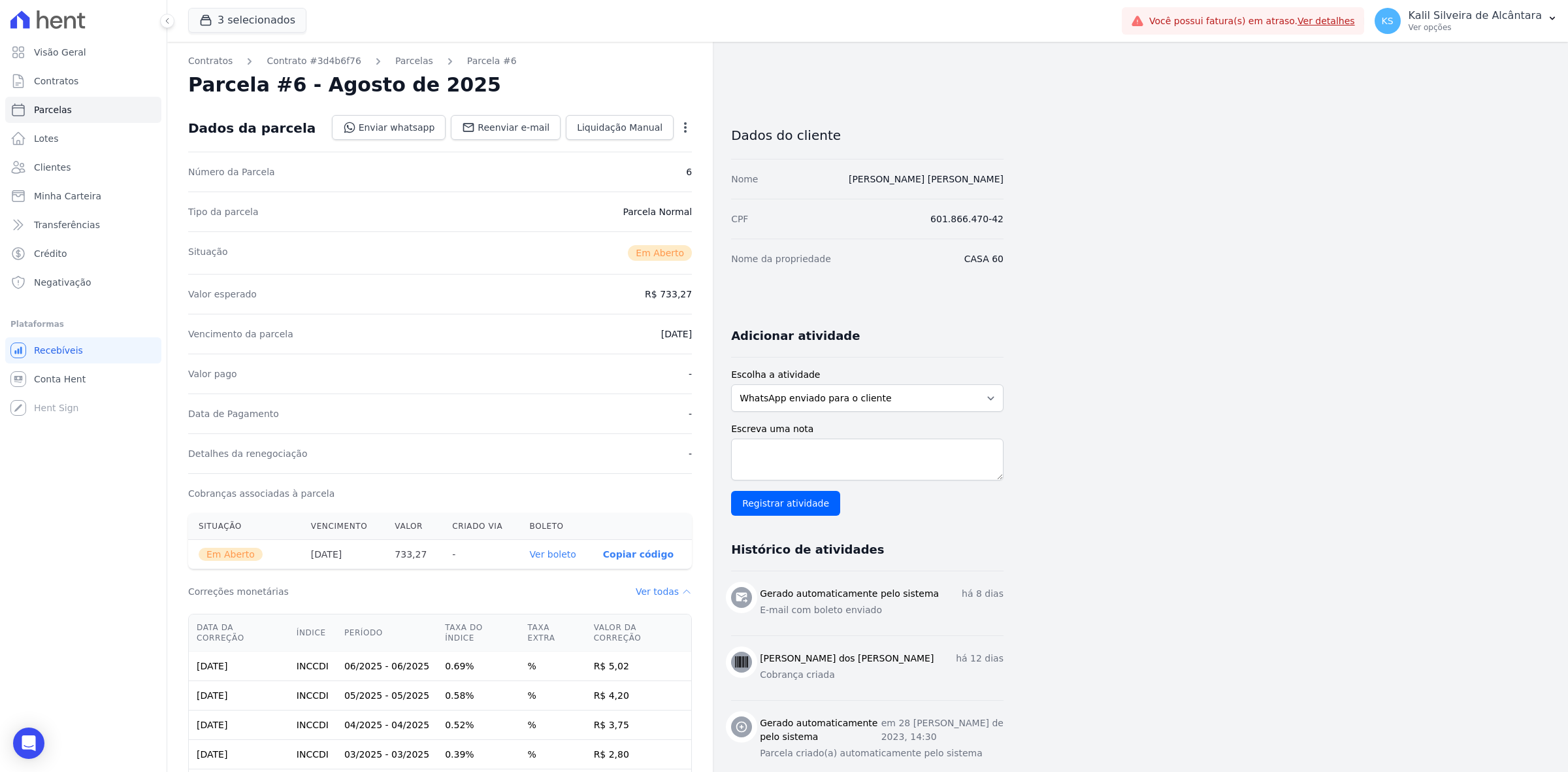
scroll to position [0, 0]
click at [395, 59] on link "Parcelas" at bounding box center [414, 62] width 38 height 14
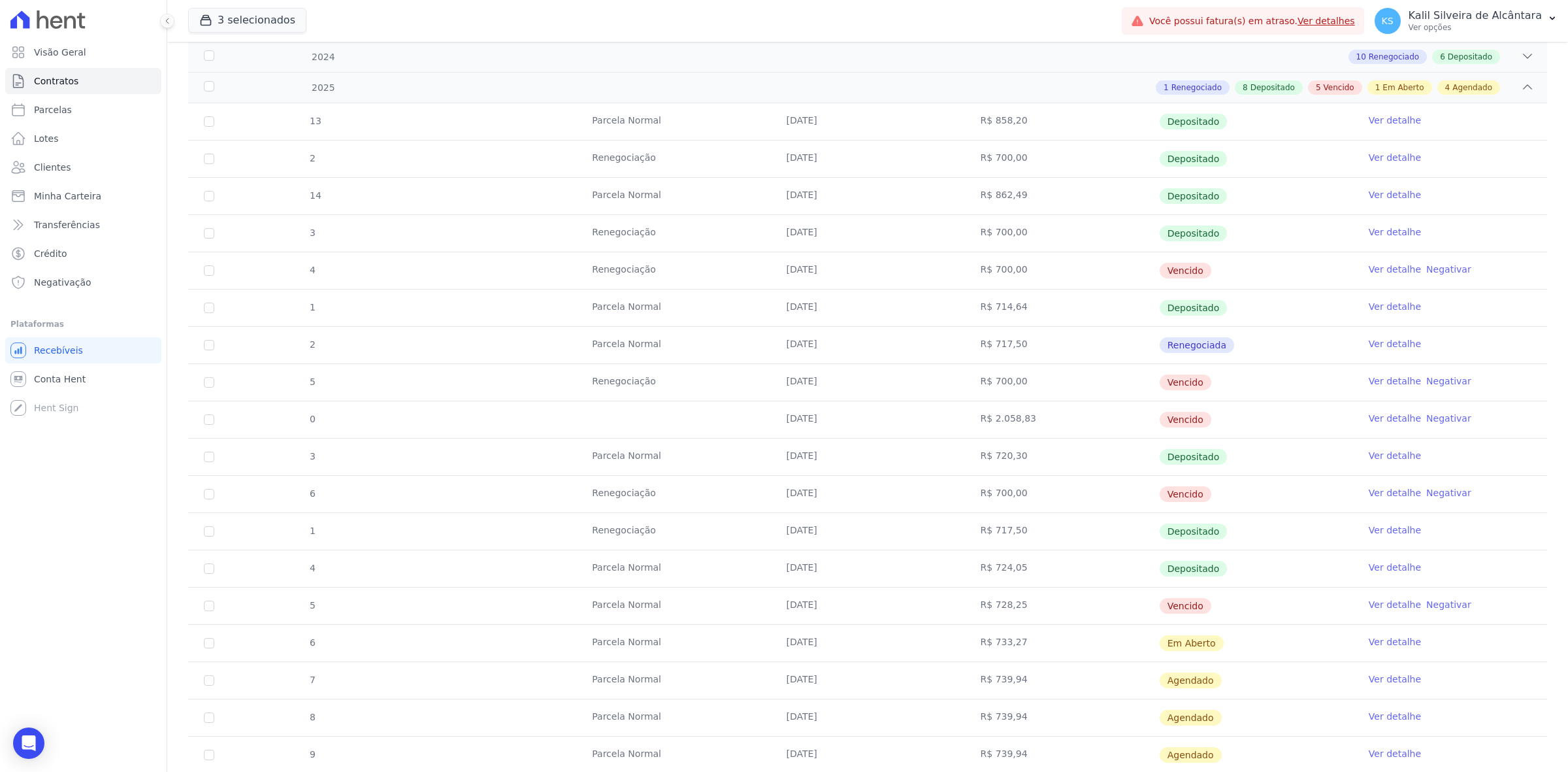
scroll to position [407, 0]
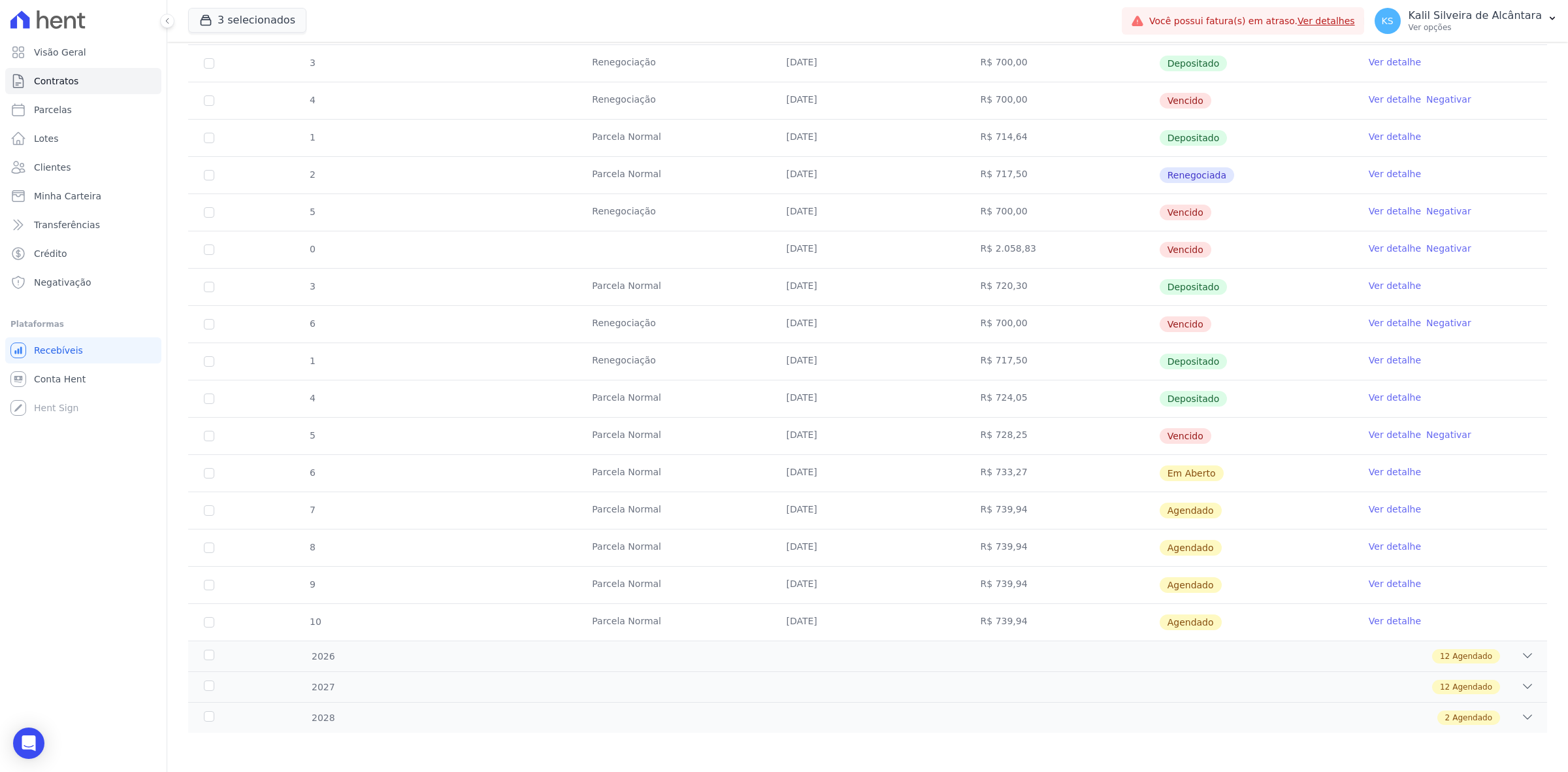
click at [1375, 507] on link "Ver detalhe" at bounding box center [1394, 508] width 53 height 13
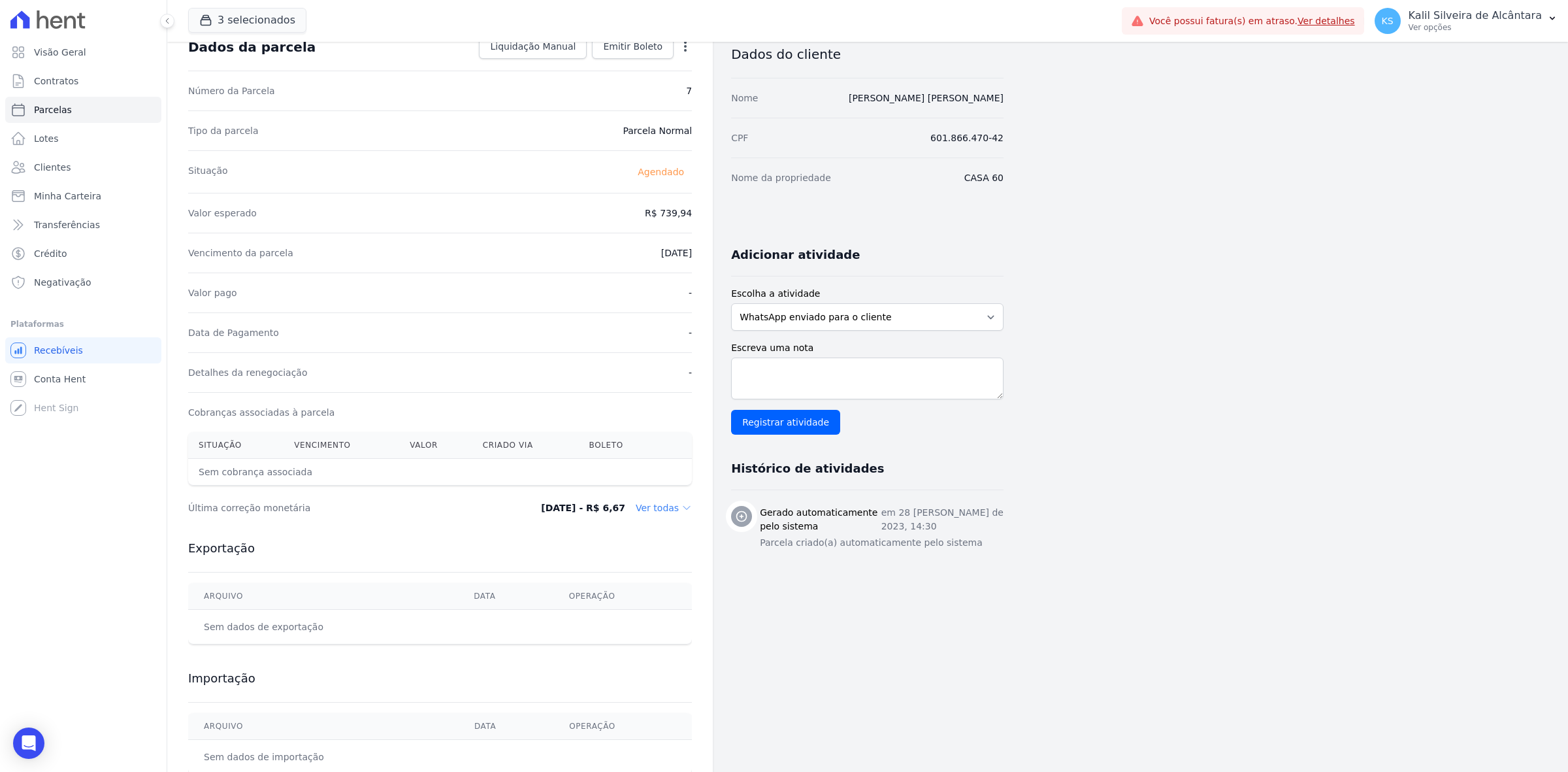
click at [659, 508] on dd "Ver todas" at bounding box center [663, 507] width 56 height 13
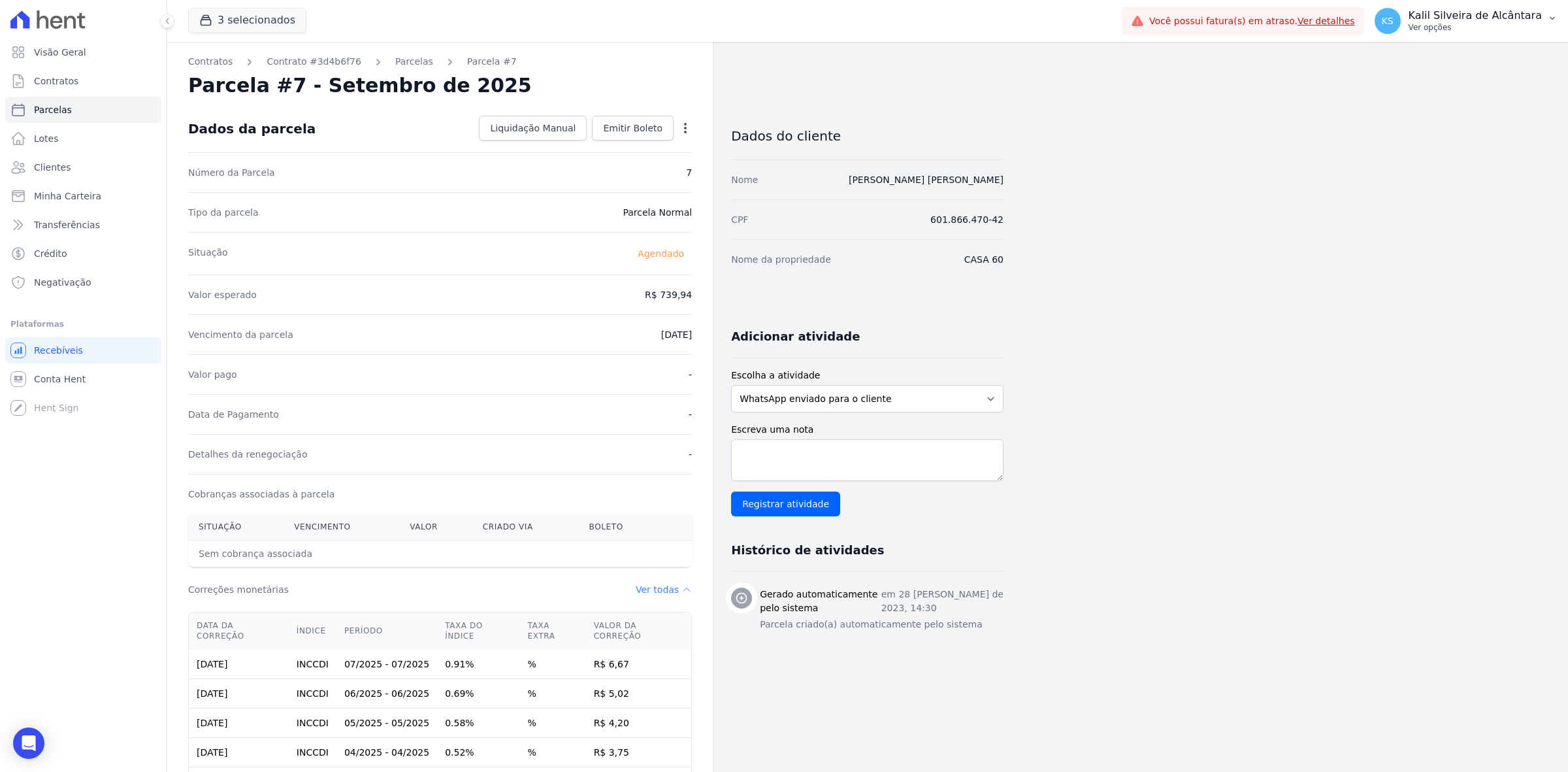
click at [1462, 15] on p "Kalil Silveira de Alcântara" at bounding box center [1475, 16] width 133 height 13
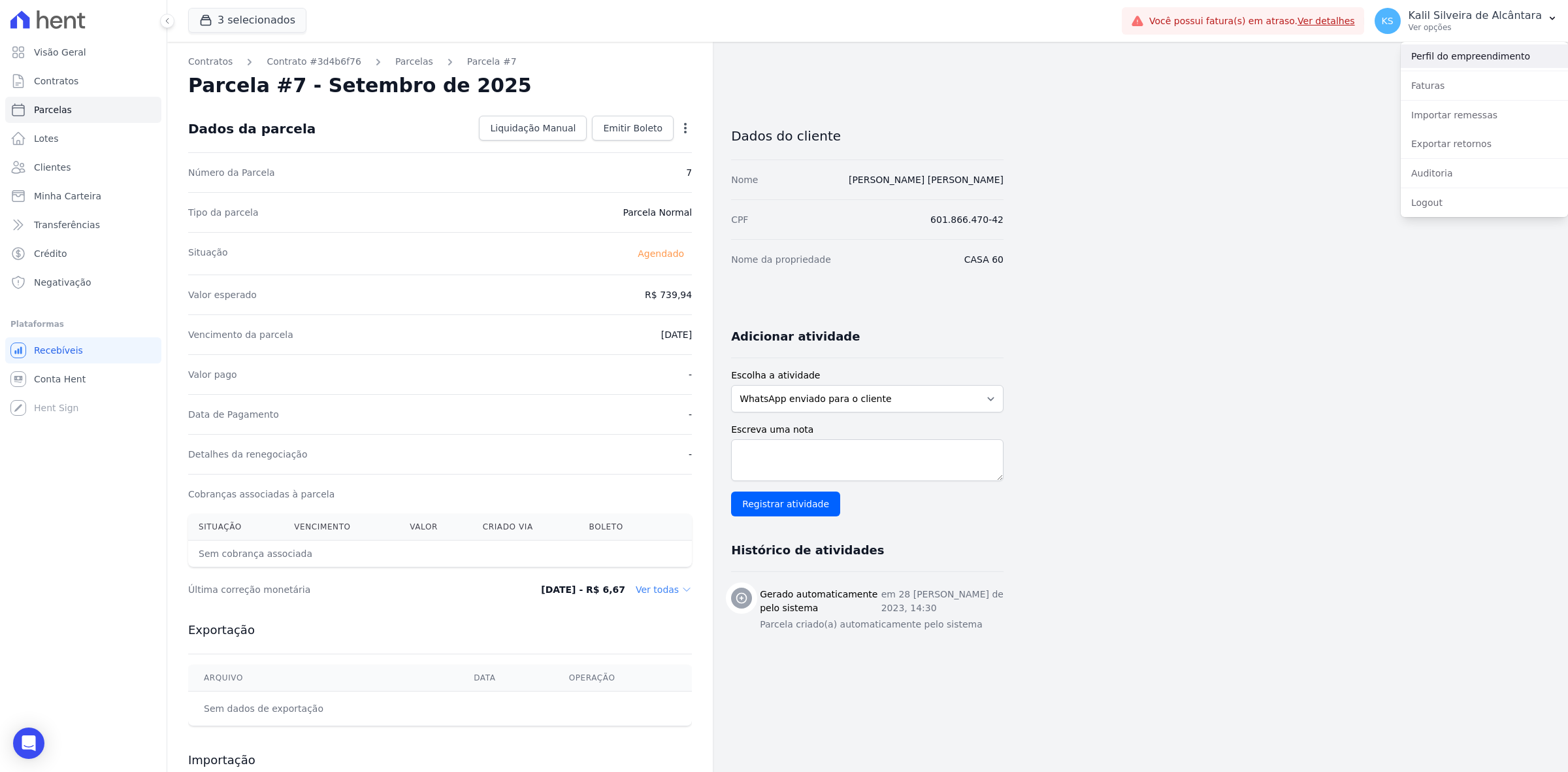
click at [1472, 56] on link "Perfil do empreendimento" at bounding box center [1484, 56] width 167 height 23
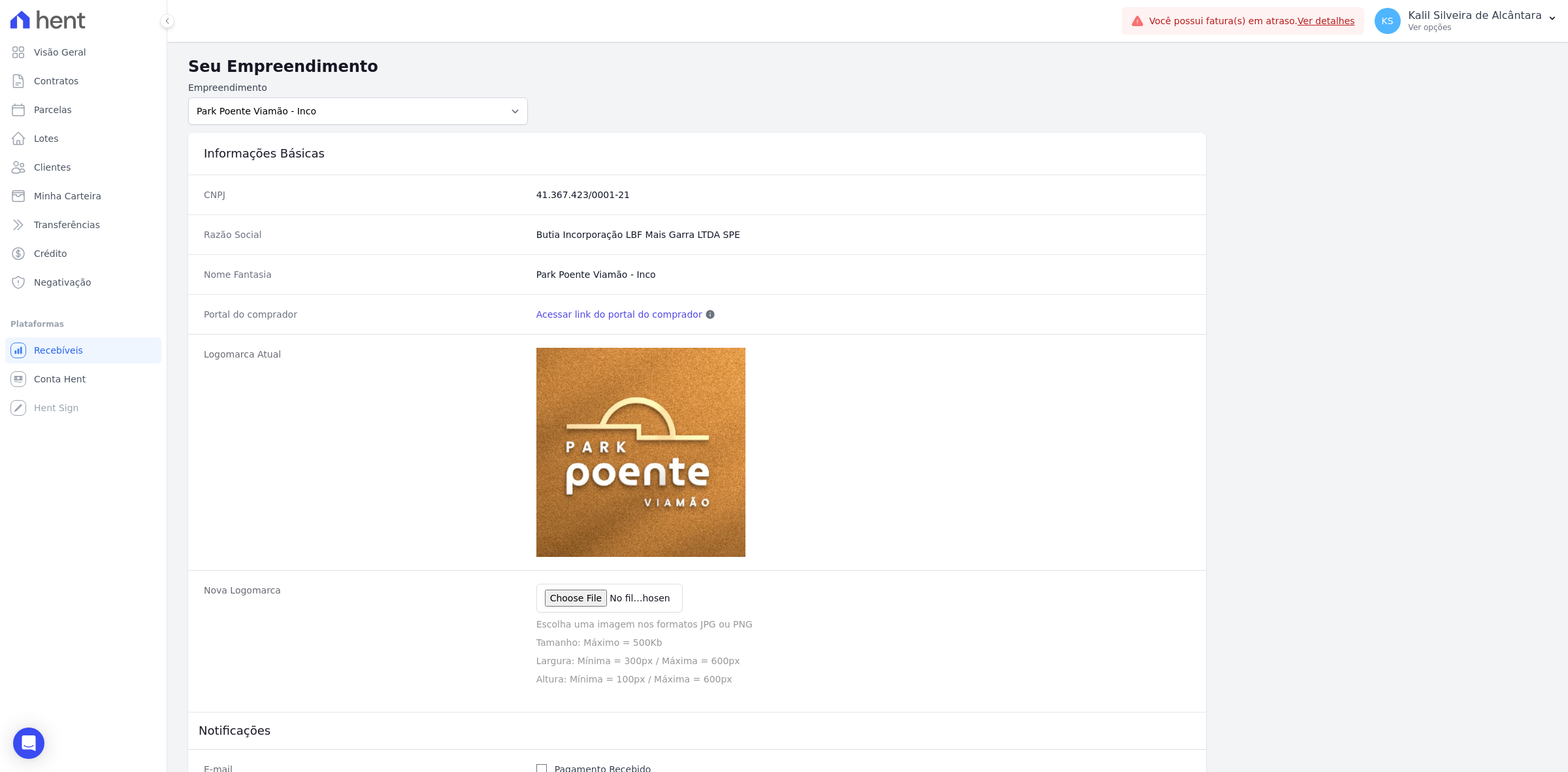
drag, startPoint x: 629, startPoint y: 191, endPoint x: 532, endPoint y: 194, distance: 97.0
click at [536, 194] on dd "41.367.423/0001-21" at bounding box center [863, 194] width 654 height 13
copy dd "41.367.423/0001-21"
click at [93, 148] on link "Lotes" at bounding box center [83, 139] width 156 height 26
click at [98, 159] on link "Clientes" at bounding box center [83, 167] width 156 height 26
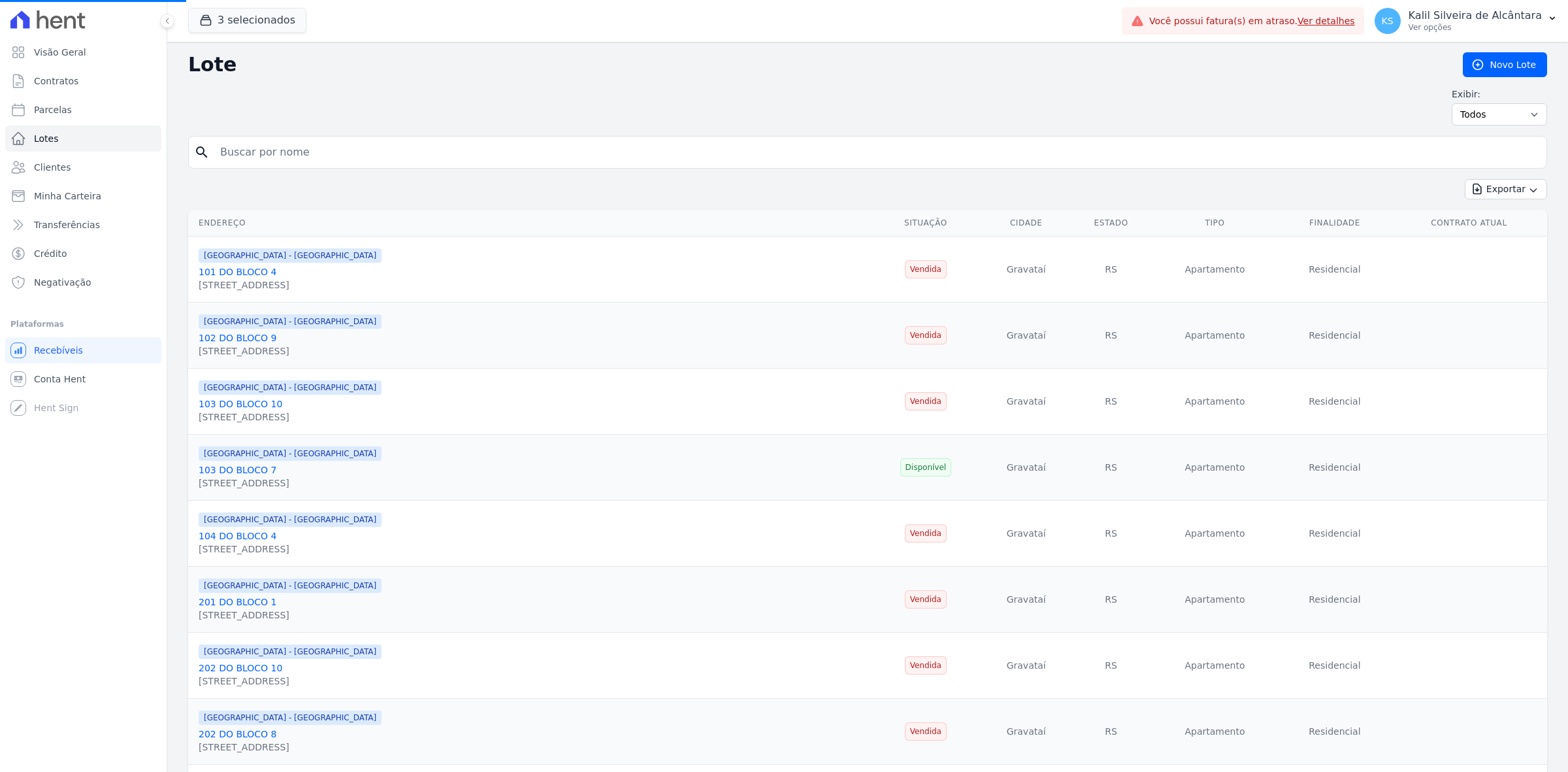
click at [224, 146] on input "search" at bounding box center [877, 153] width 1329 height 26
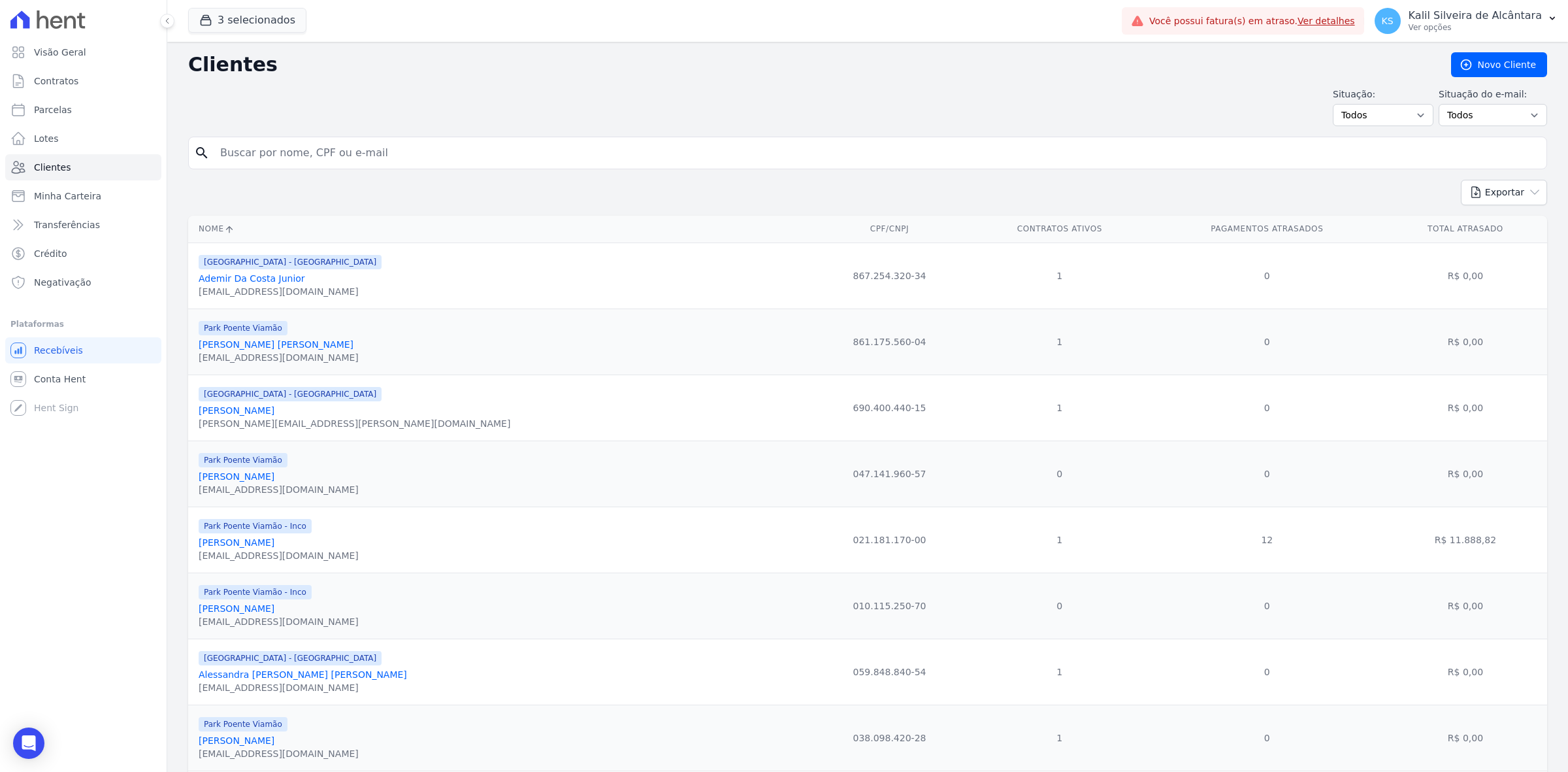
click at [258, 154] on input "search" at bounding box center [877, 153] width 1329 height 26
type input "samara"
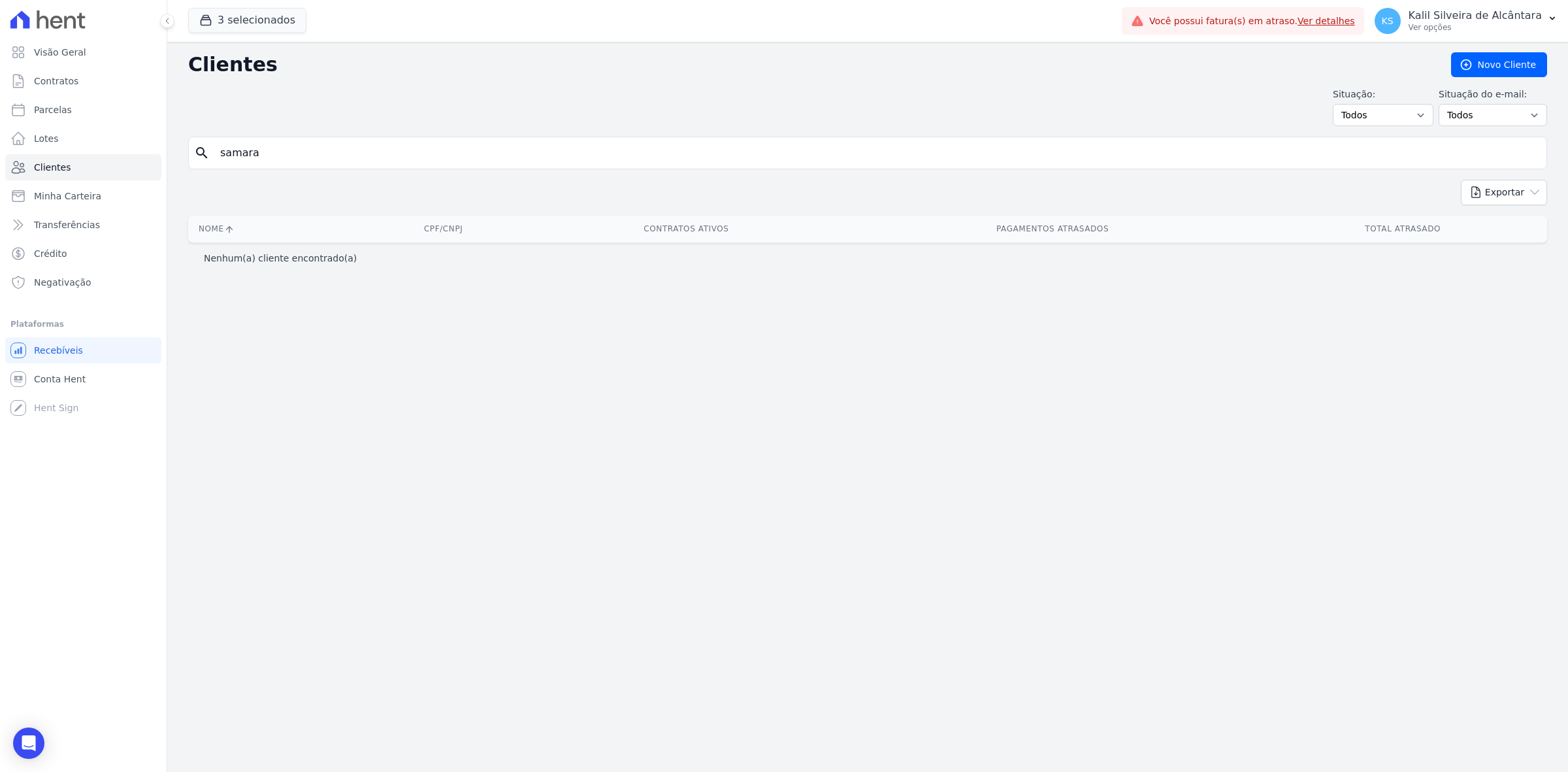
click at [289, 168] on div "search [GEOGRAPHIC_DATA]" at bounding box center [867, 153] width 1359 height 33
click at [291, 164] on input "samara" at bounding box center [877, 153] width 1329 height 26
type input "Samara"
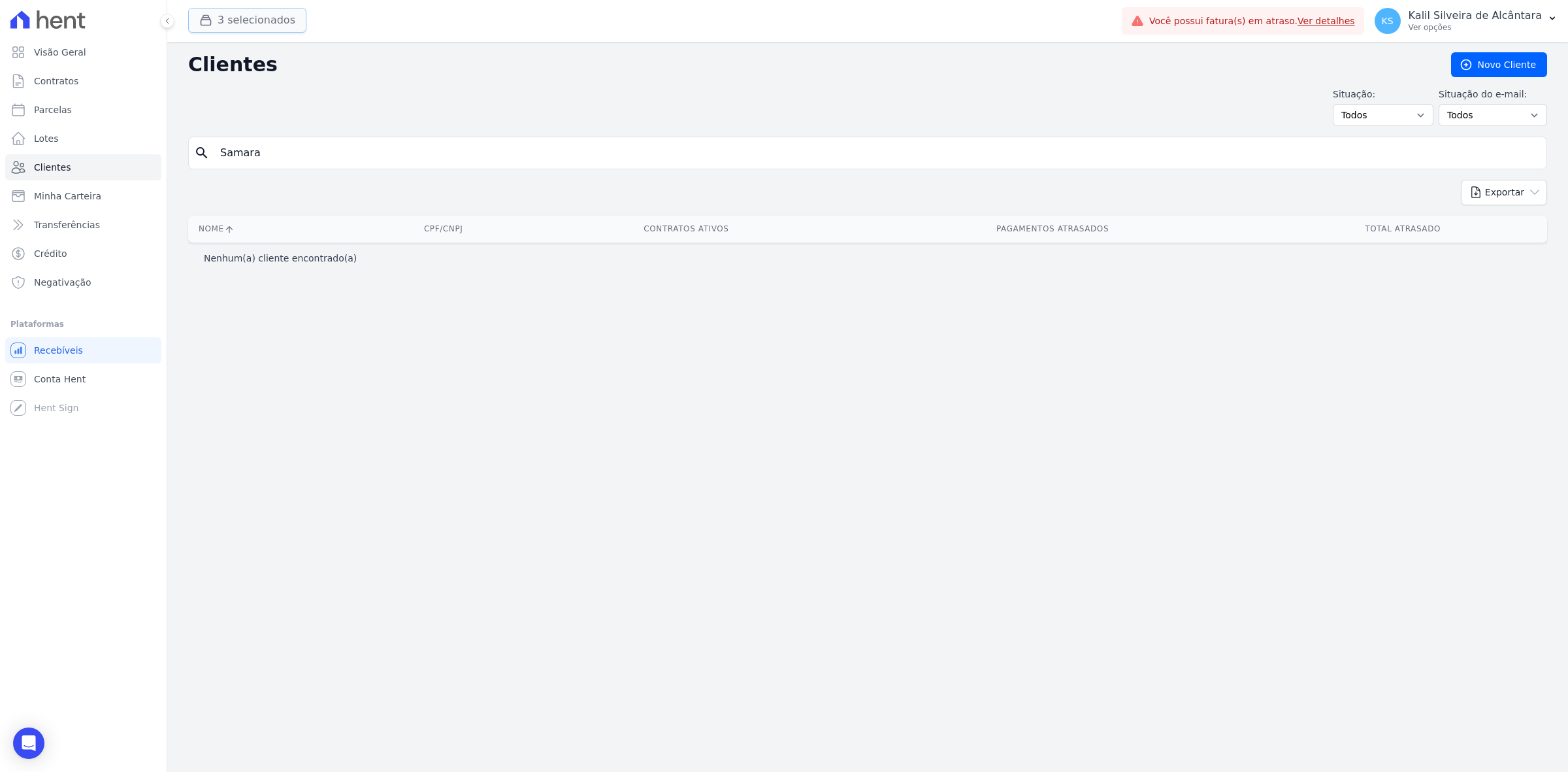
click at [240, 31] on button "3 selecionados" at bounding box center [246, 20] width 118 height 25
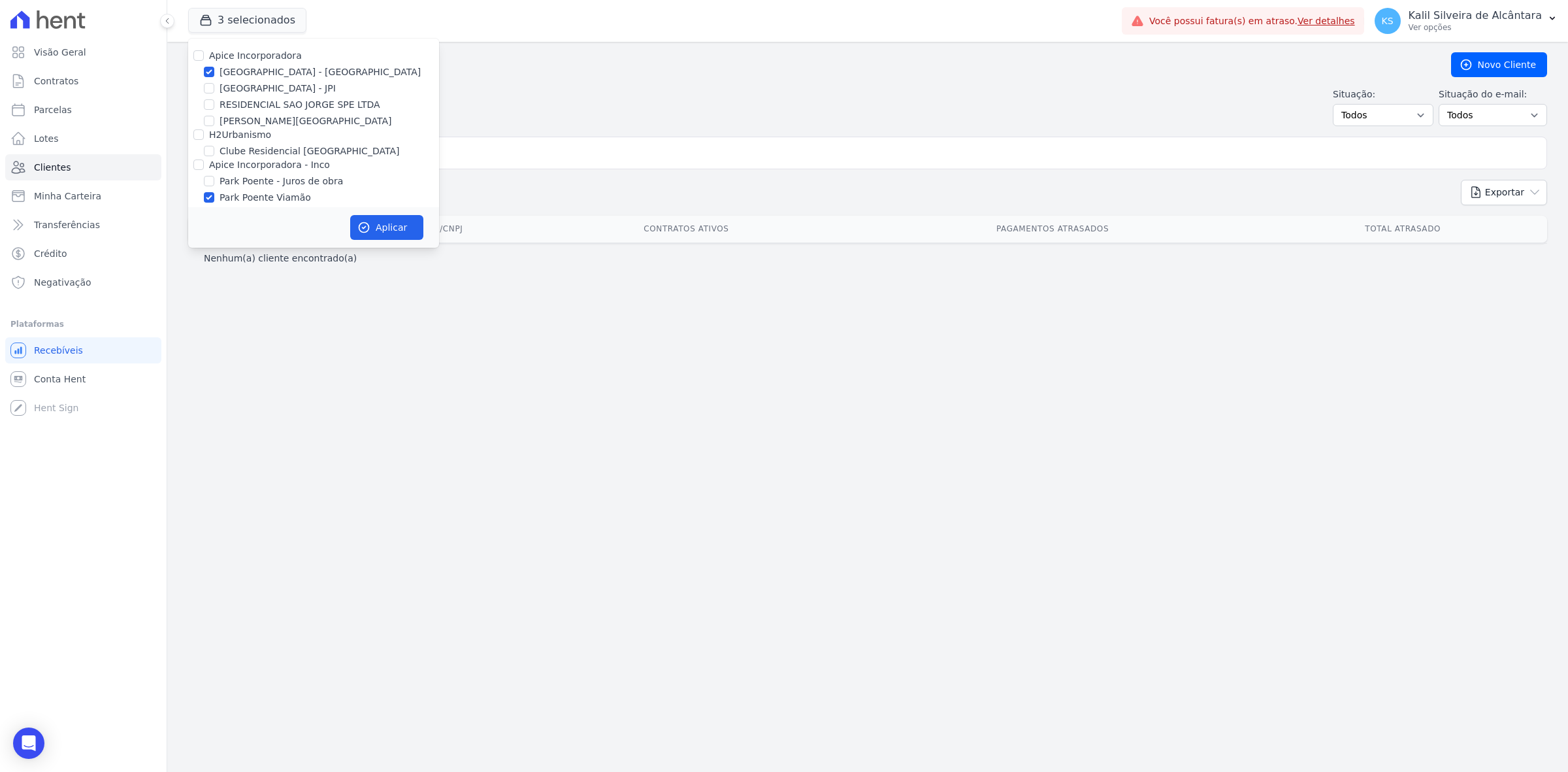
click at [251, 59] on label "Apice Incorporadora" at bounding box center [256, 55] width 93 height 10
click at [204, 59] on input "Apice Incorporadora" at bounding box center [199, 55] width 10 height 10
checkbox input "true"
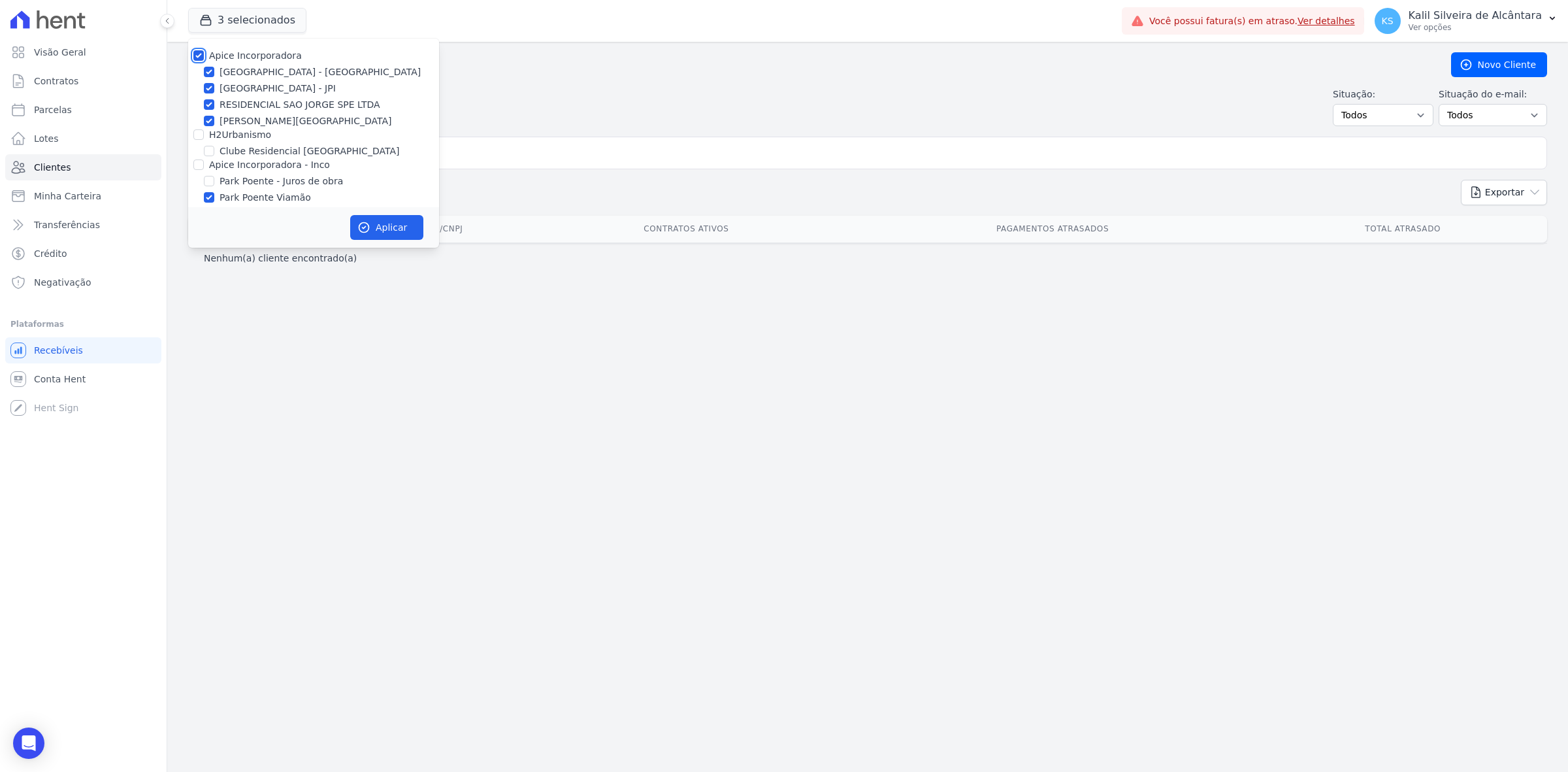
checkbox input "true"
click at [253, 132] on label "H2Urbanismo" at bounding box center [240, 134] width 62 height 10
click at [204, 132] on input "H2Urbanismo" at bounding box center [199, 134] width 10 height 10
checkbox input "true"
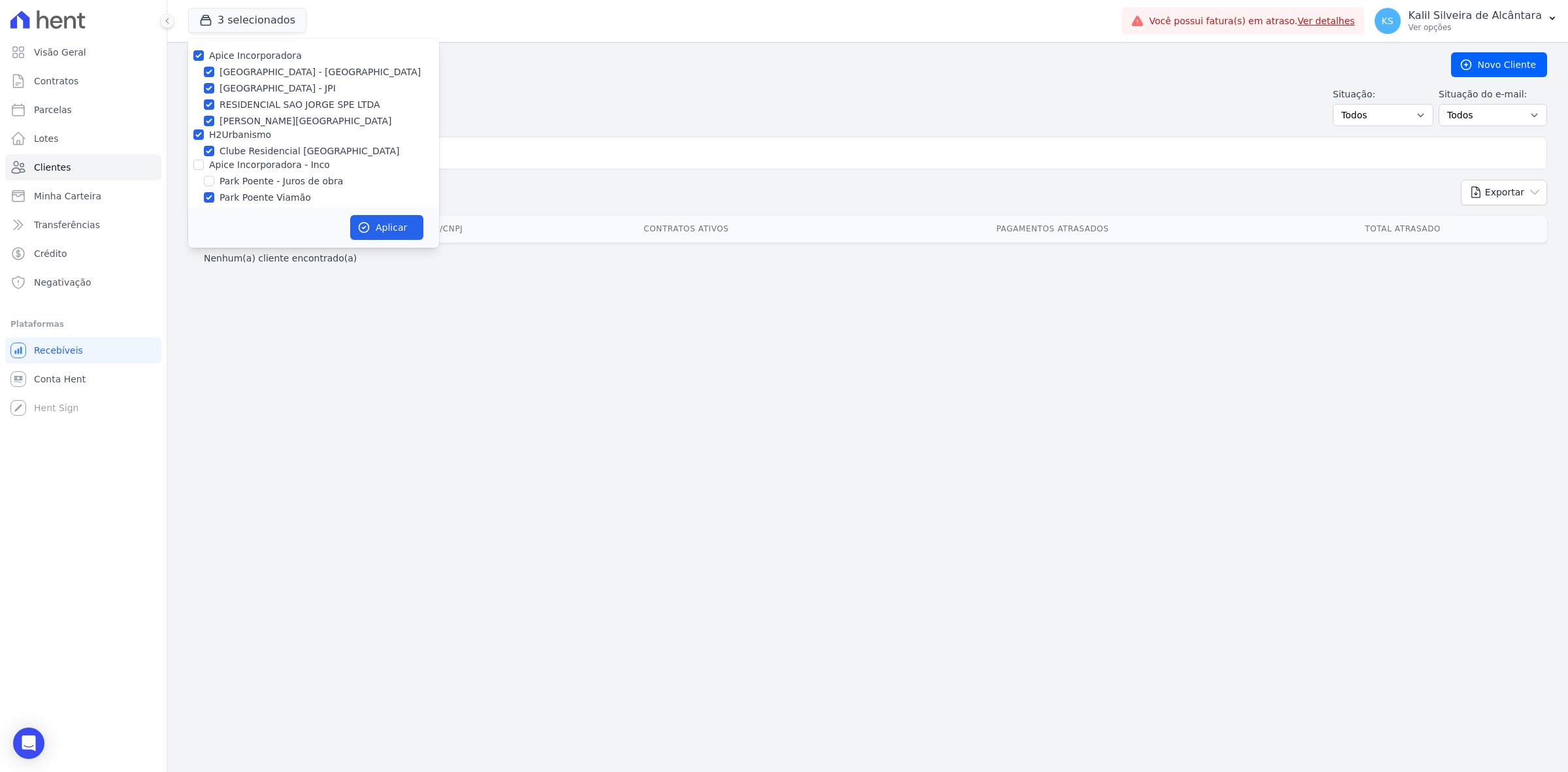
click at [232, 164] on label "Apice Incorporadora - Inco" at bounding box center [270, 165] width 121 height 10
click at [204, 164] on input "Apice Incorporadora - Inco" at bounding box center [199, 165] width 10 height 10
checkbox input "true"
click at [367, 229] on icon "button" at bounding box center [363, 227] width 13 height 13
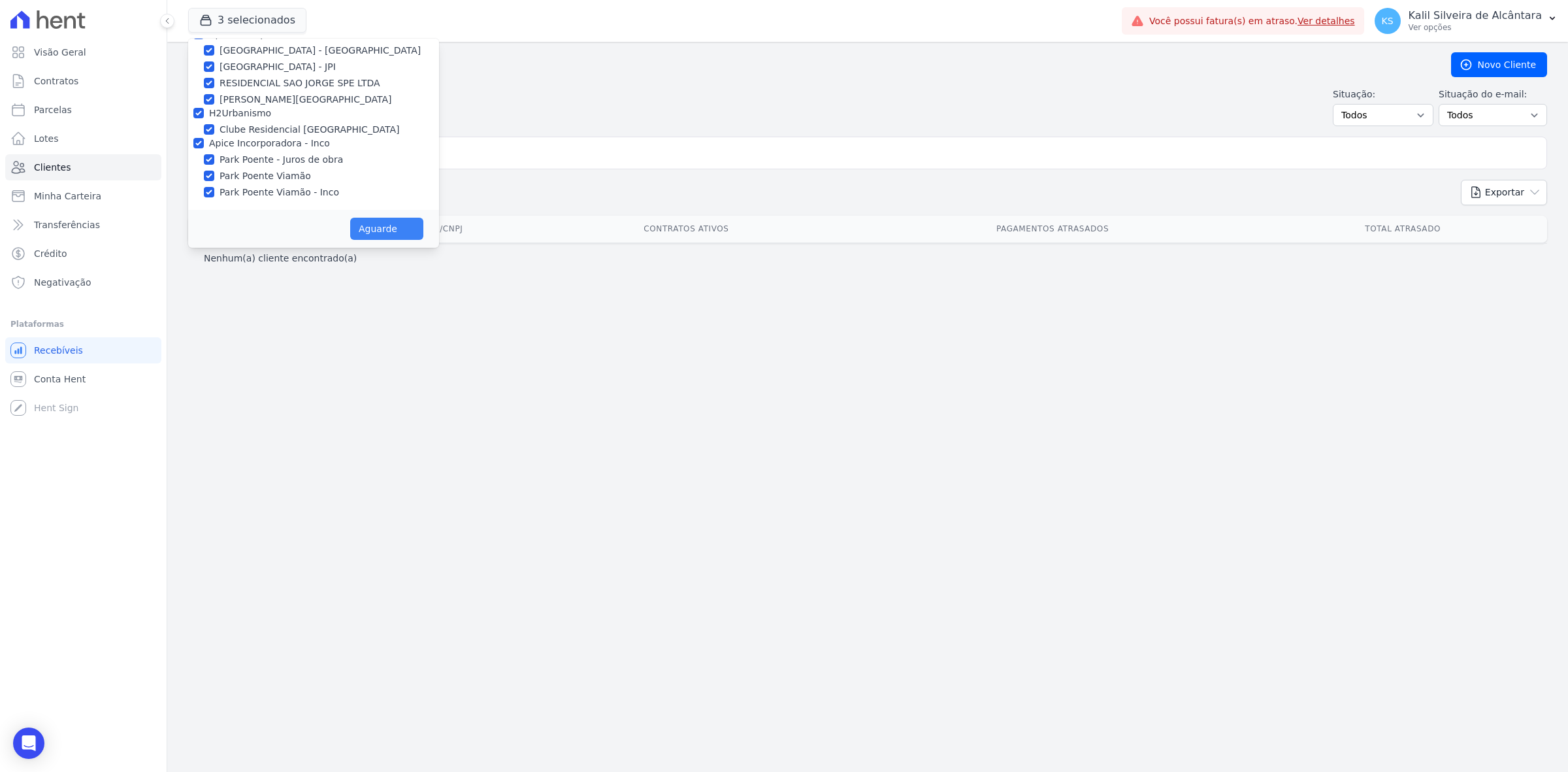
scroll to position [22, 0]
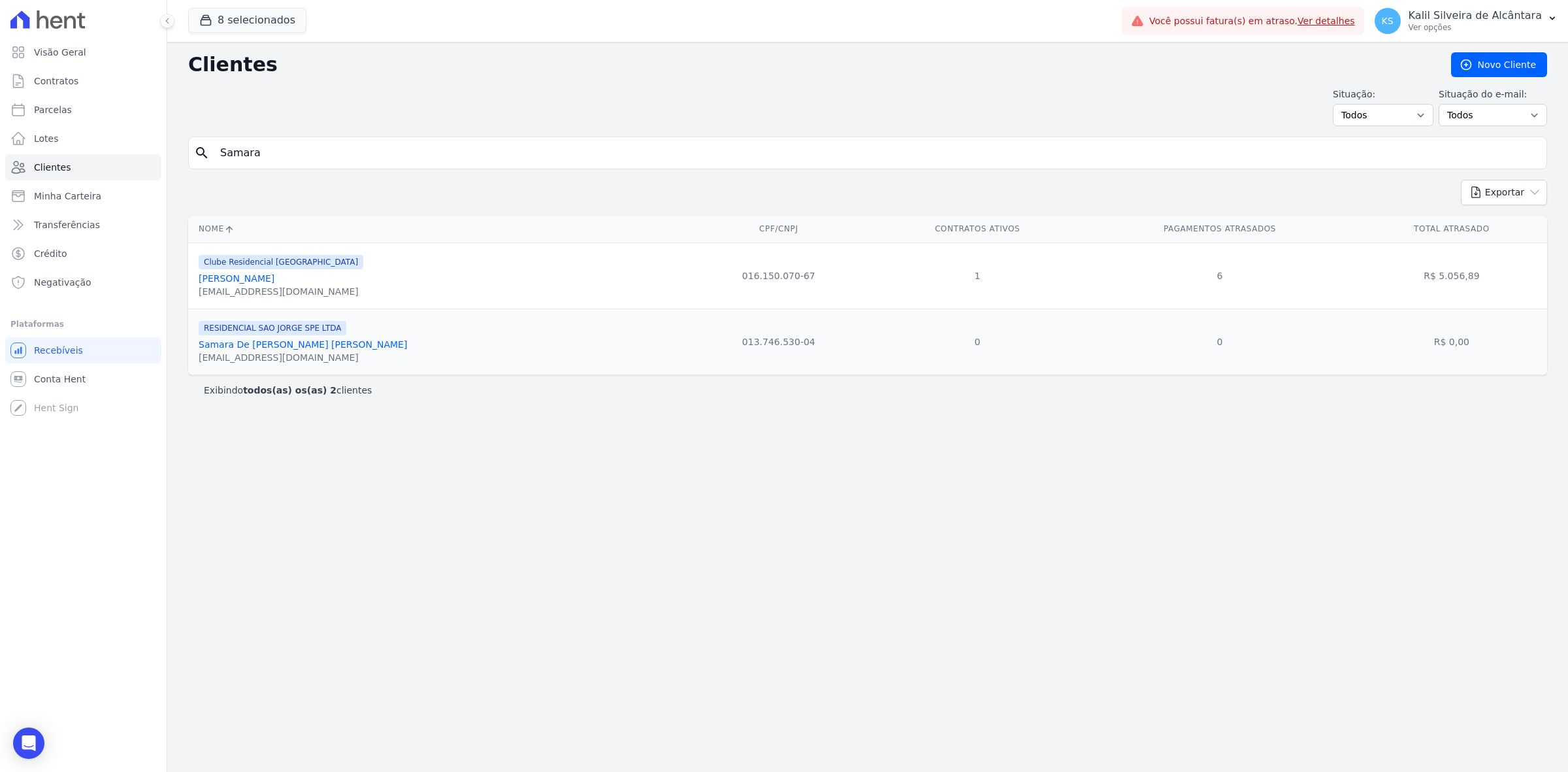
click at [333, 344] on link "Samara De [PERSON_NAME] [PERSON_NAME]" at bounding box center [303, 345] width 208 height 10
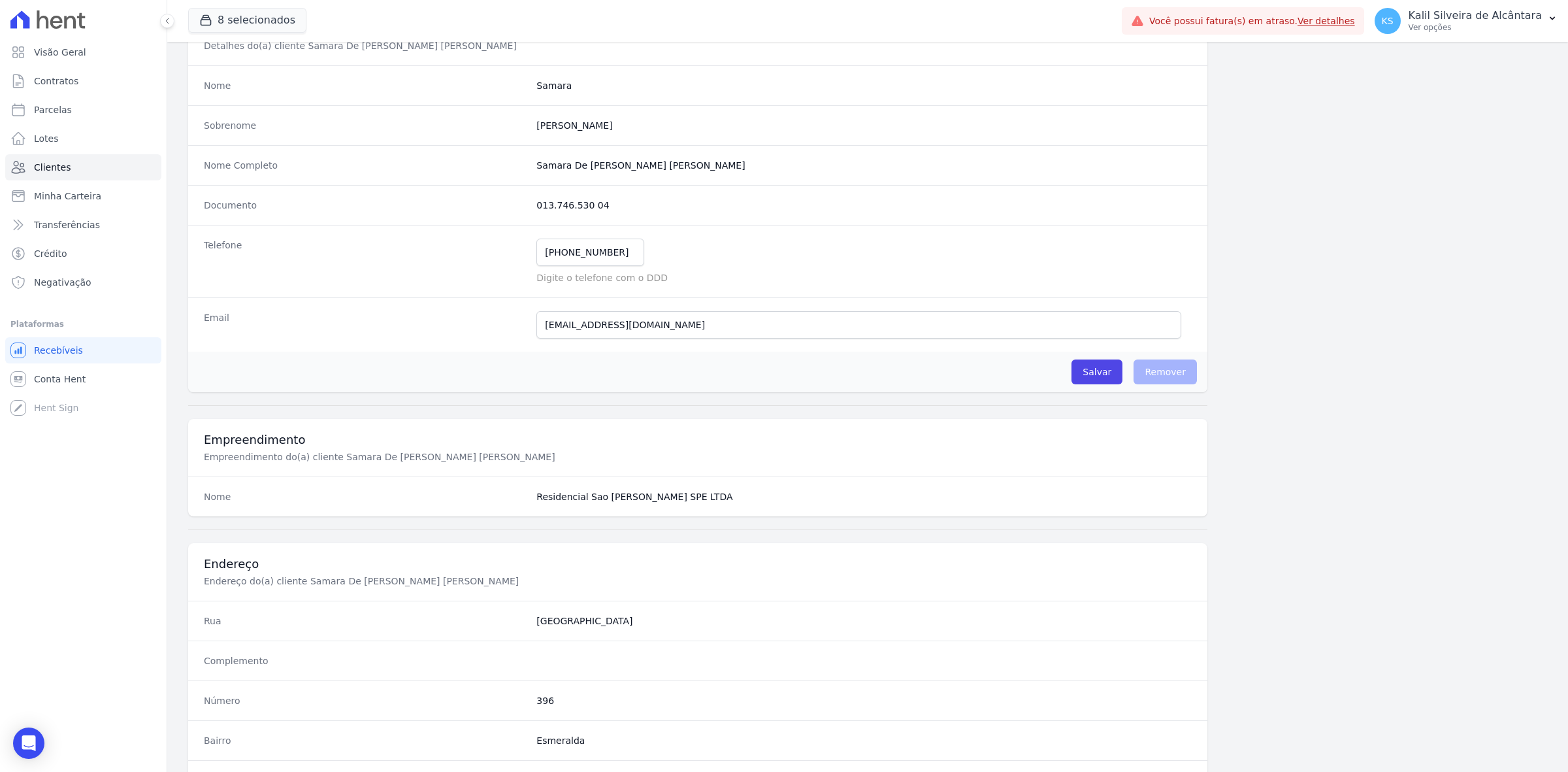
scroll to position [455, 0]
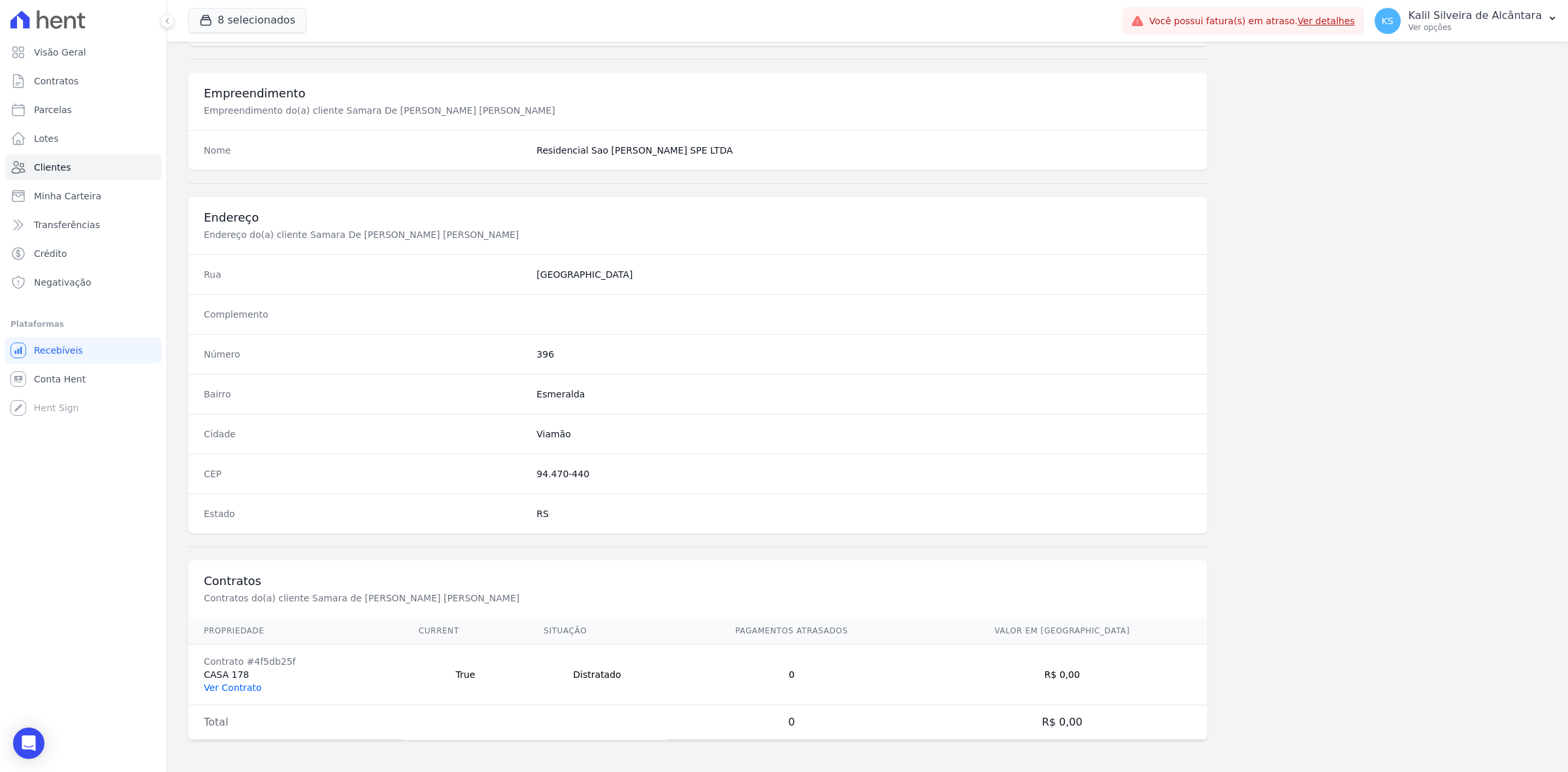
click at [242, 687] on link "Ver Contrato" at bounding box center [232, 688] width 58 height 10
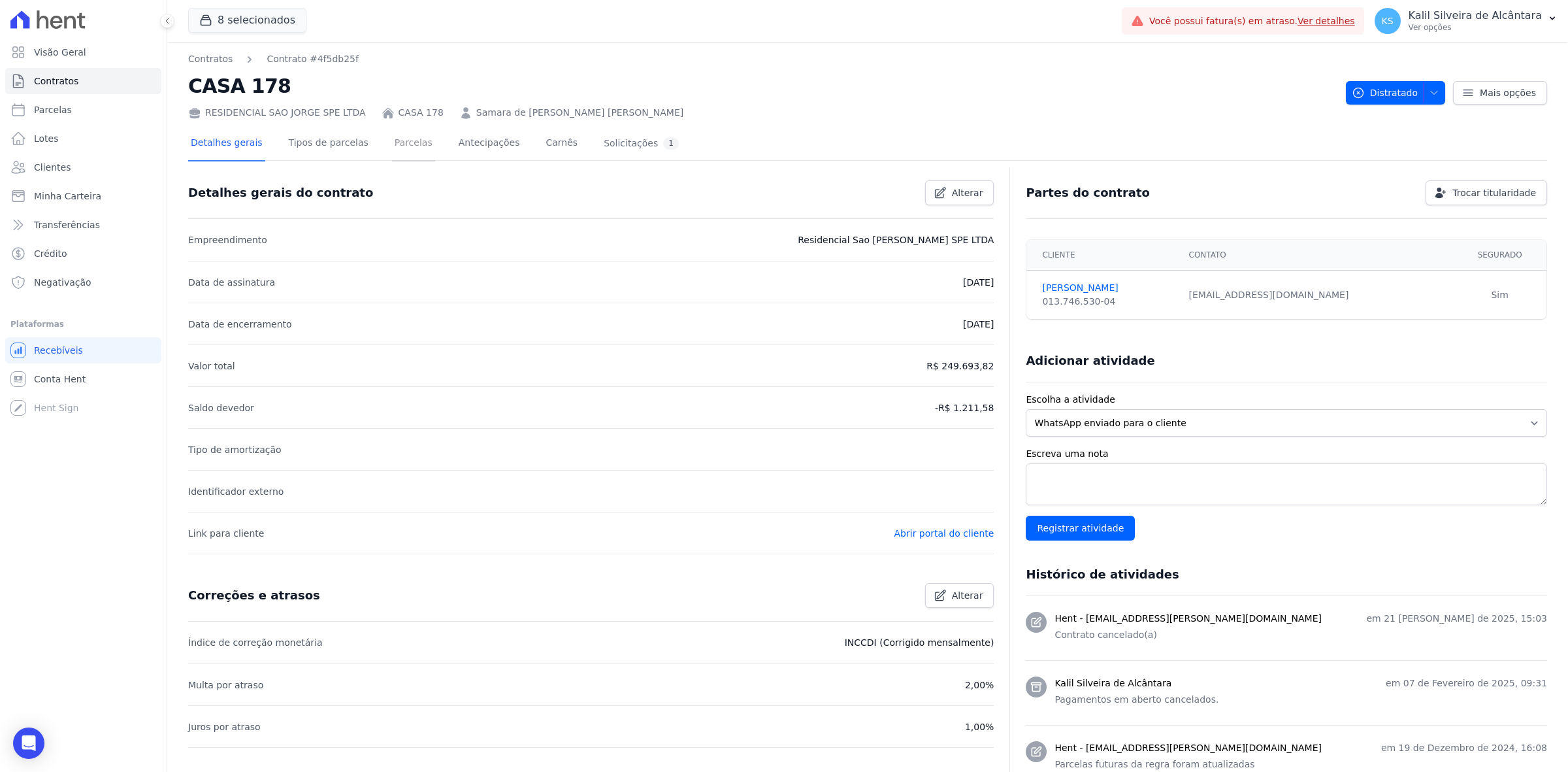
click at [393, 146] on link "Parcelas" at bounding box center [413, 144] width 43 height 34
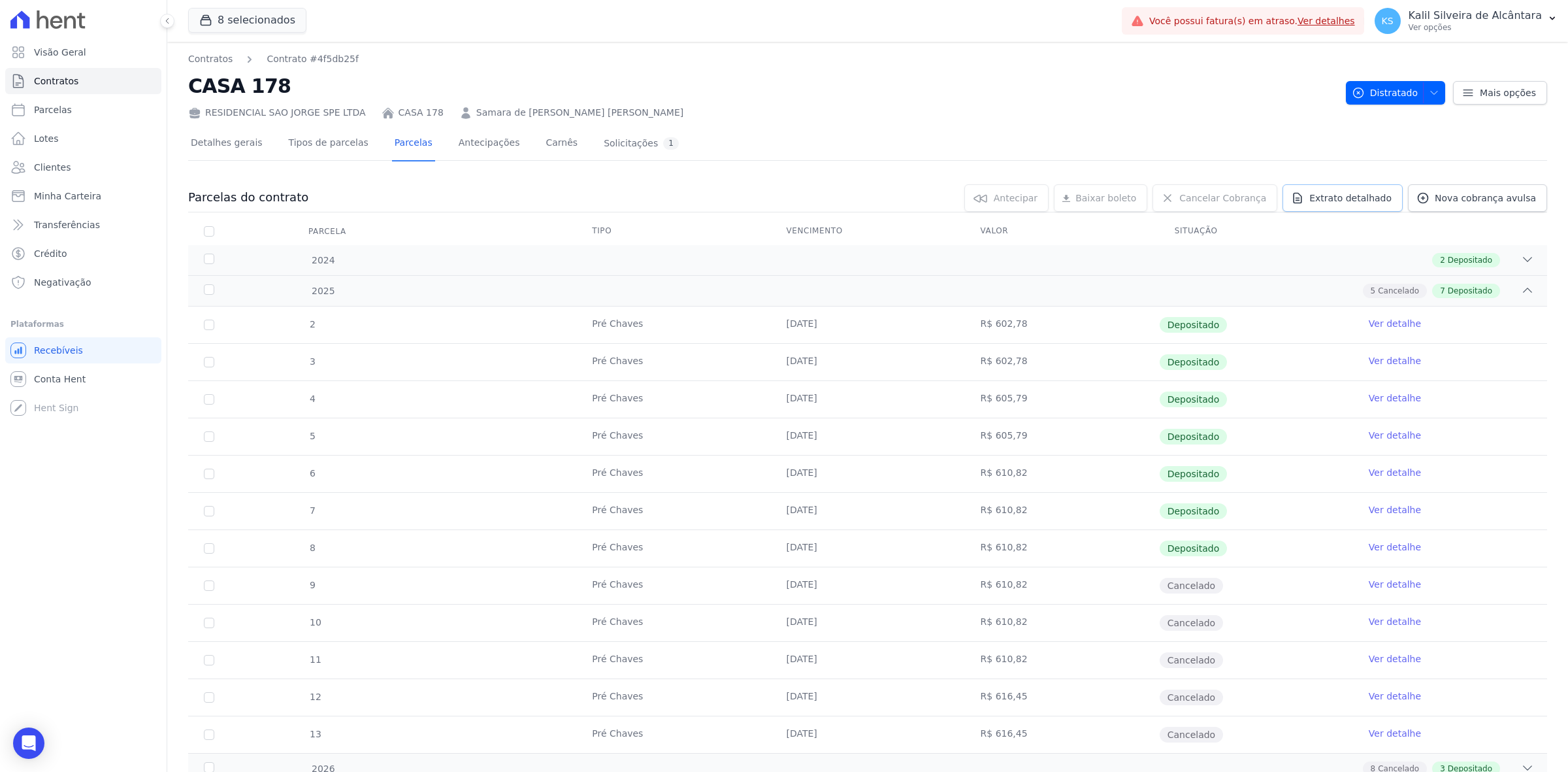
click at [1376, 199] on span "Extrato detalhado" at bounding box center [1350, 197] width 83 height 13
click at [1512, 221] on span "Exportar XLSX" at bounding box center [1522, 219] width 75 height 13
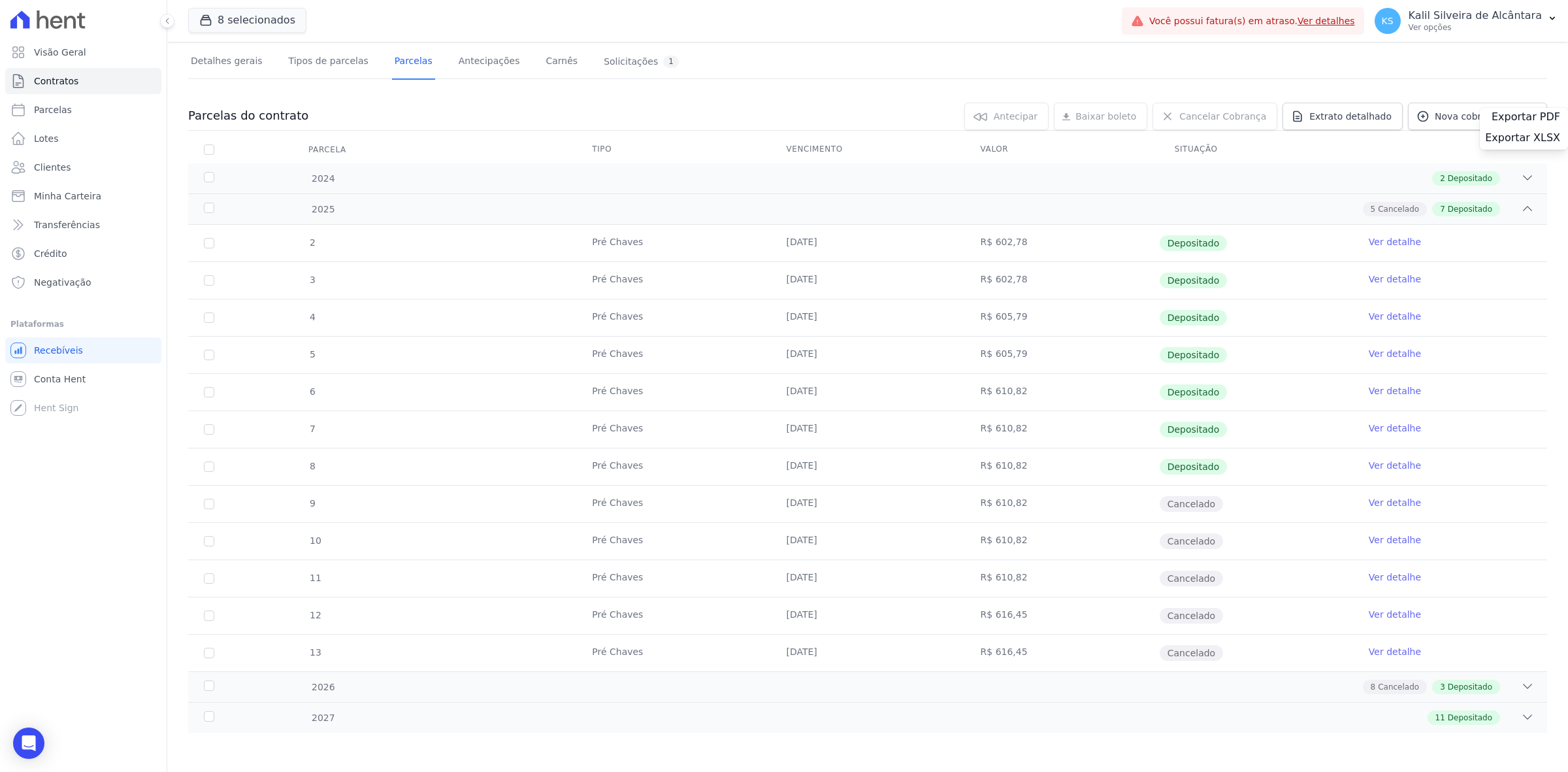
click at [1370, 610] on link "Ver detalhe" at bounding box center [1394, 614] width 53 height 13
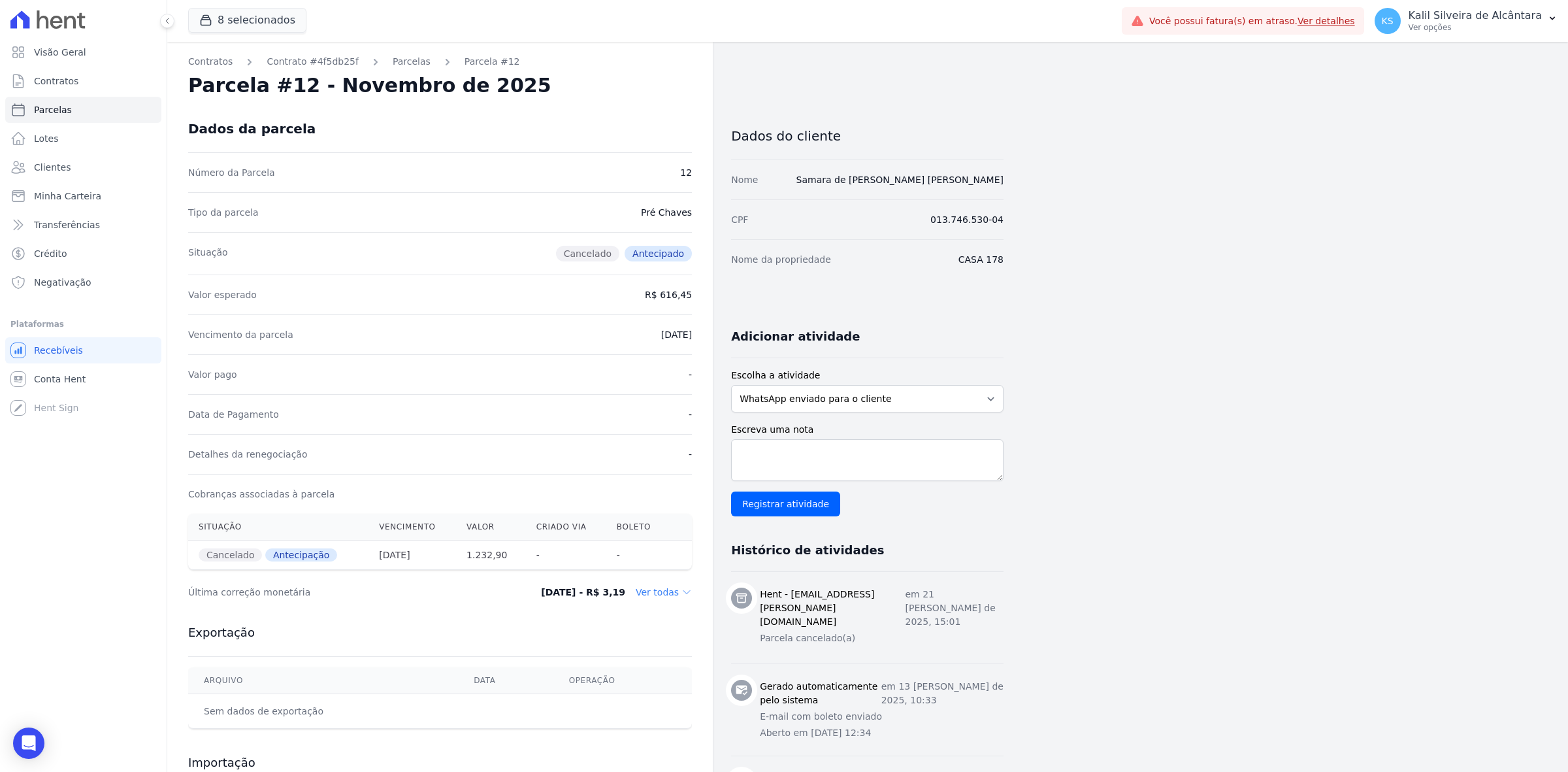
click at [1375, 613] on div "Contratos Contrato #4f5db25f [GEOGRAPHIC_DATA] Parcela #12 [GEOGRAPHIC_DATA] #1…" at bounding box center [857, 464] width 1379 height 844
click at [672, 589] on dd "Ver todas" at bounding box center [663, 592] width 56 height 13
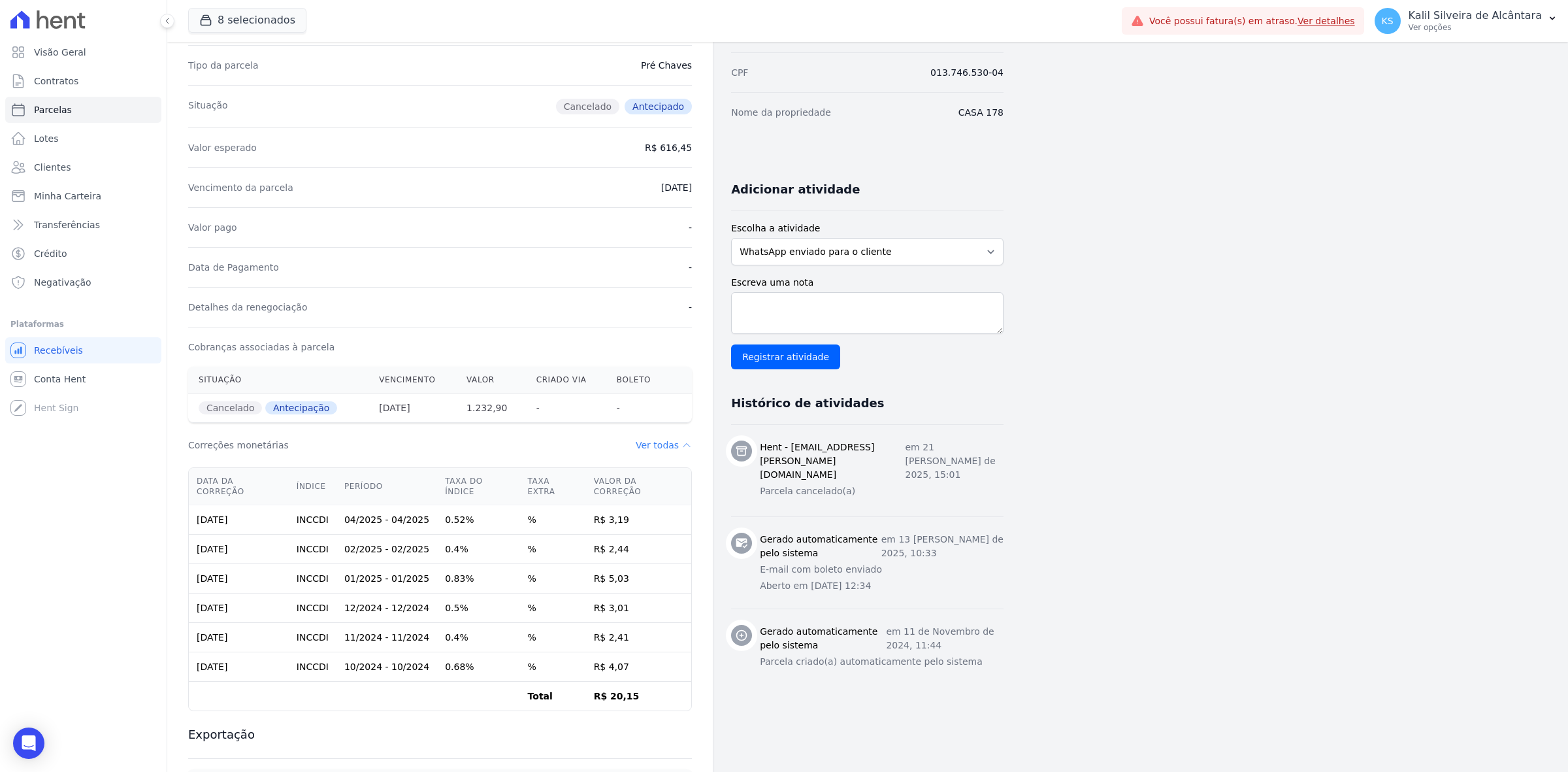
scroll to position [164, 0]
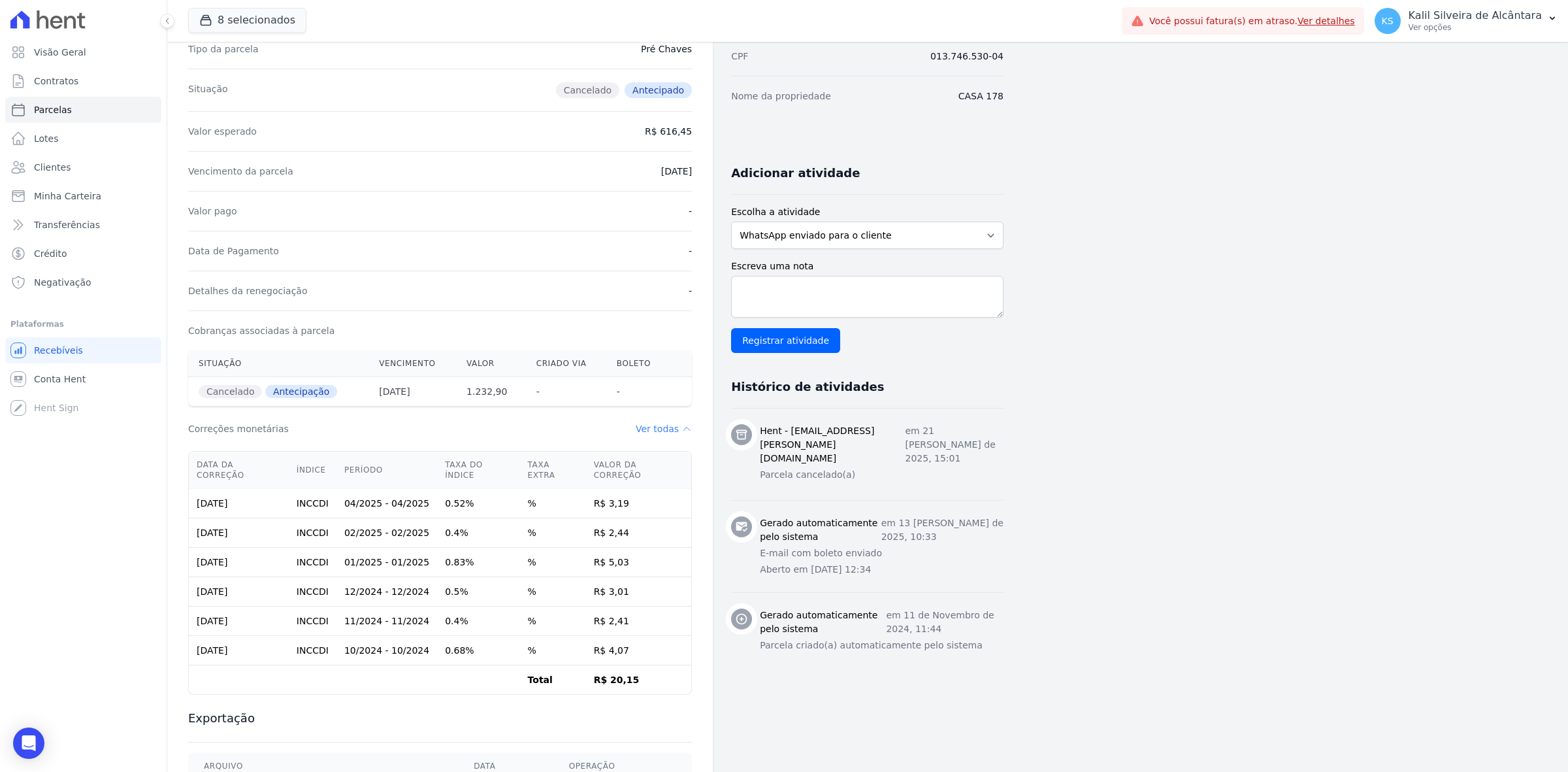
drag, startPoint x: 586, startPoint y: 665, endPoint x: 635, endPoint y: 668, distance: 49.1
click at [635, 668] on td "R$ 20,15" at bounding box center [638, 680] width 106 height 29
